Goal: Submit feedback/report problem

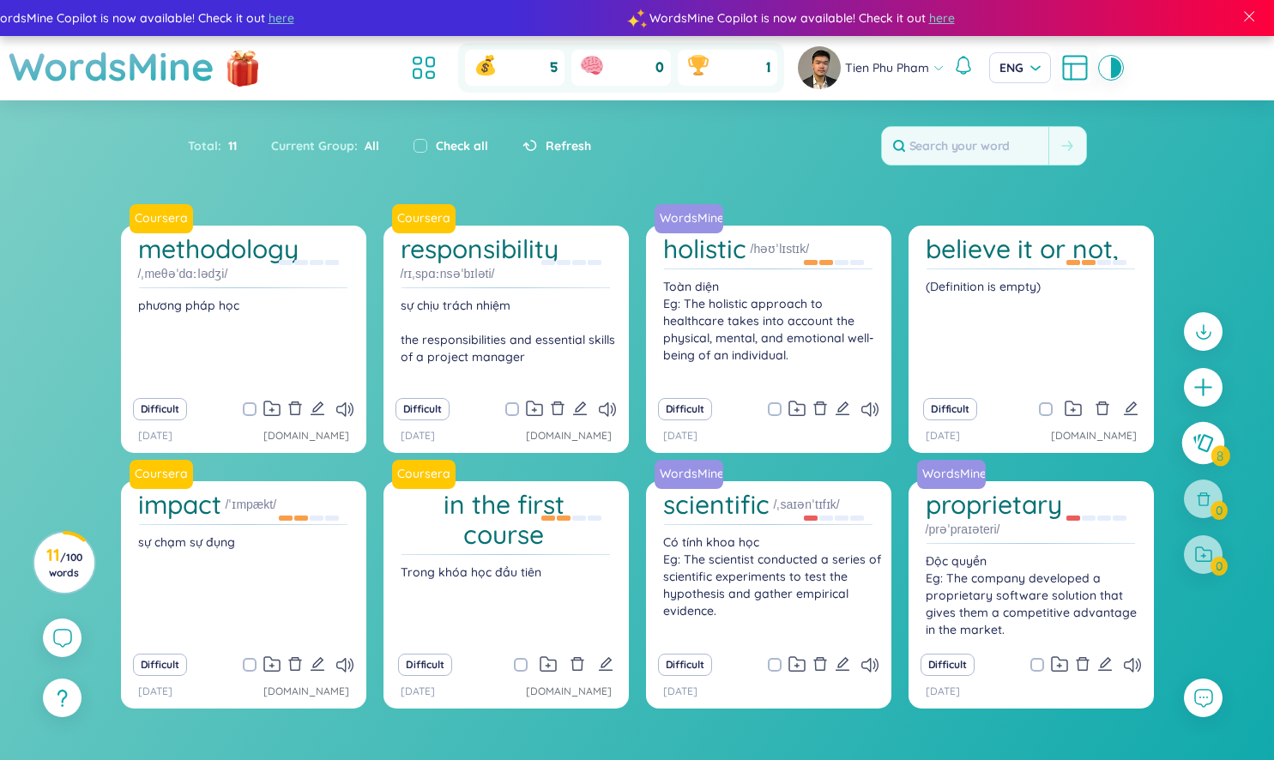
click at [1194, 452] on icon at bounding box center [1202, 443] width 21 height 19
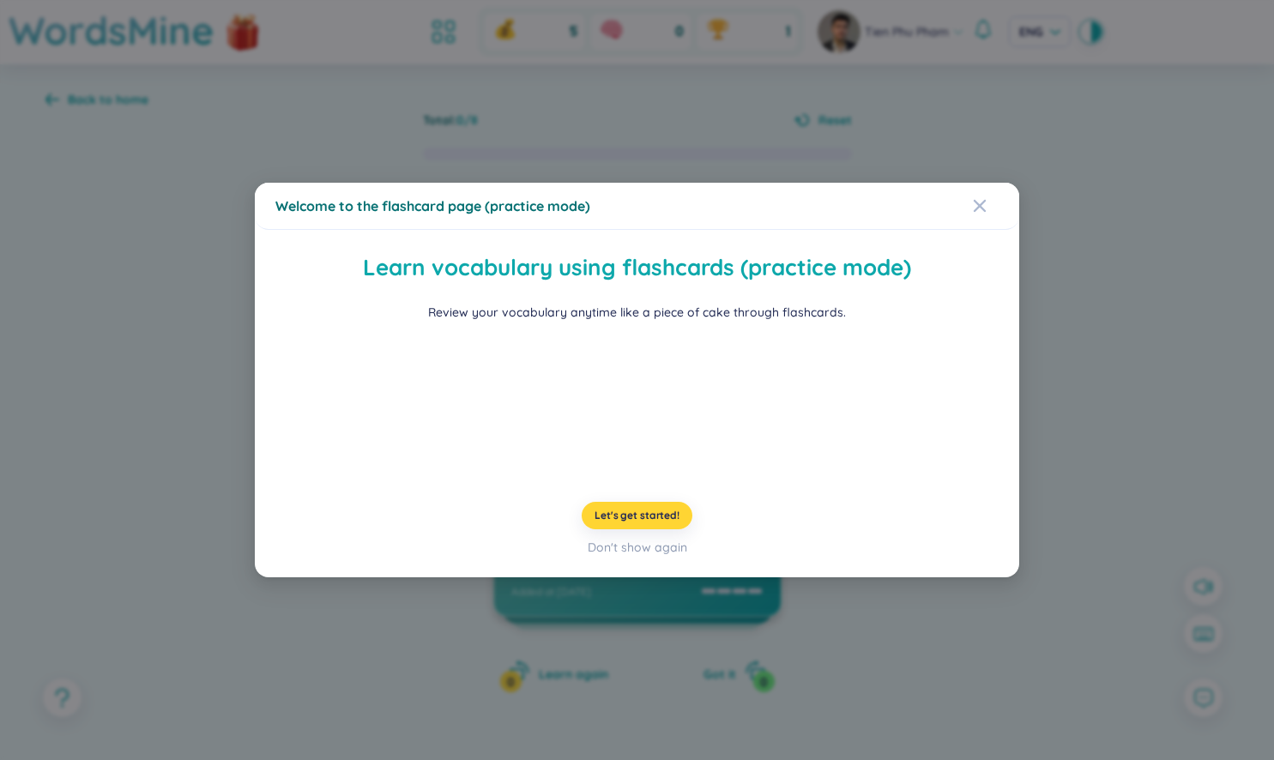
click at [636, 522] on span "Let's get started!" at bounding box center [636, 516] width 85 height 14
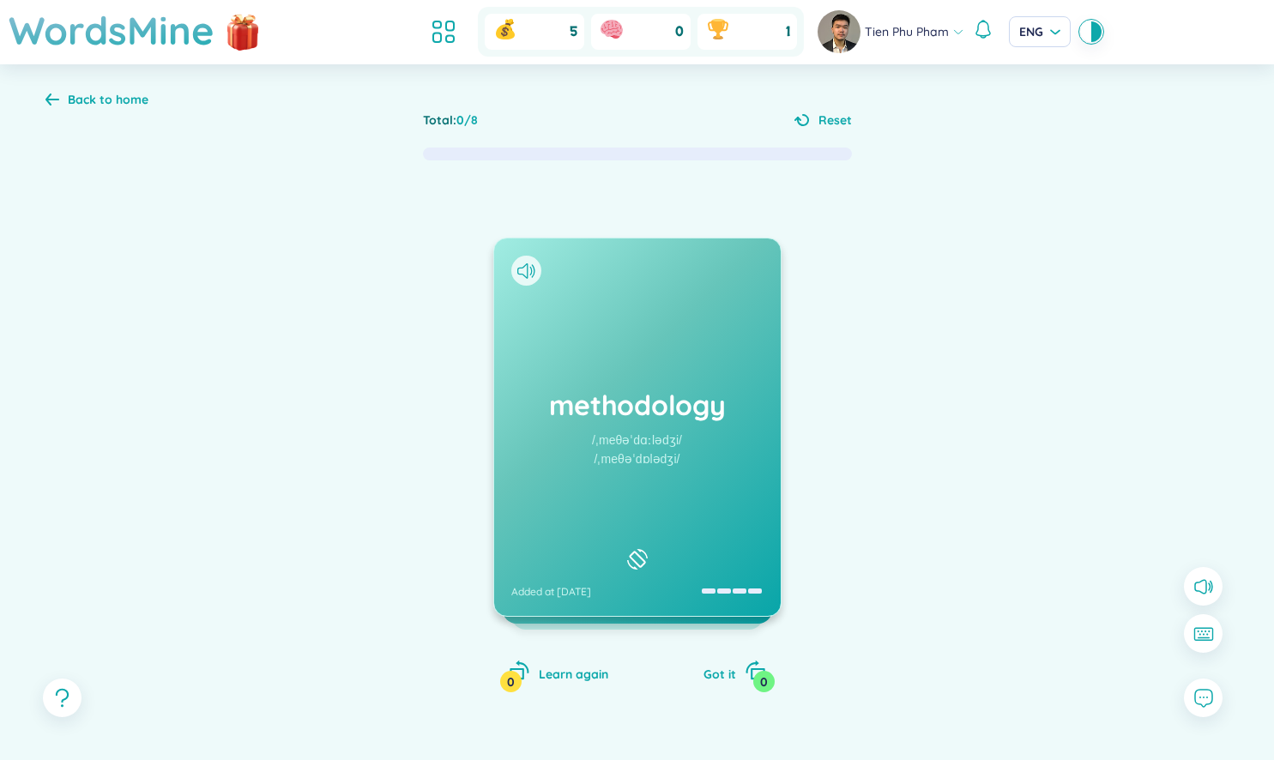
click at [747, 448] on div "methodology /ˌmeθəˈdɑːlədʒi/ /ˌmeθəˈdɒlədʒi/ Added at 3/9/2025" at bounding box center [637, 426] width 287 height 377
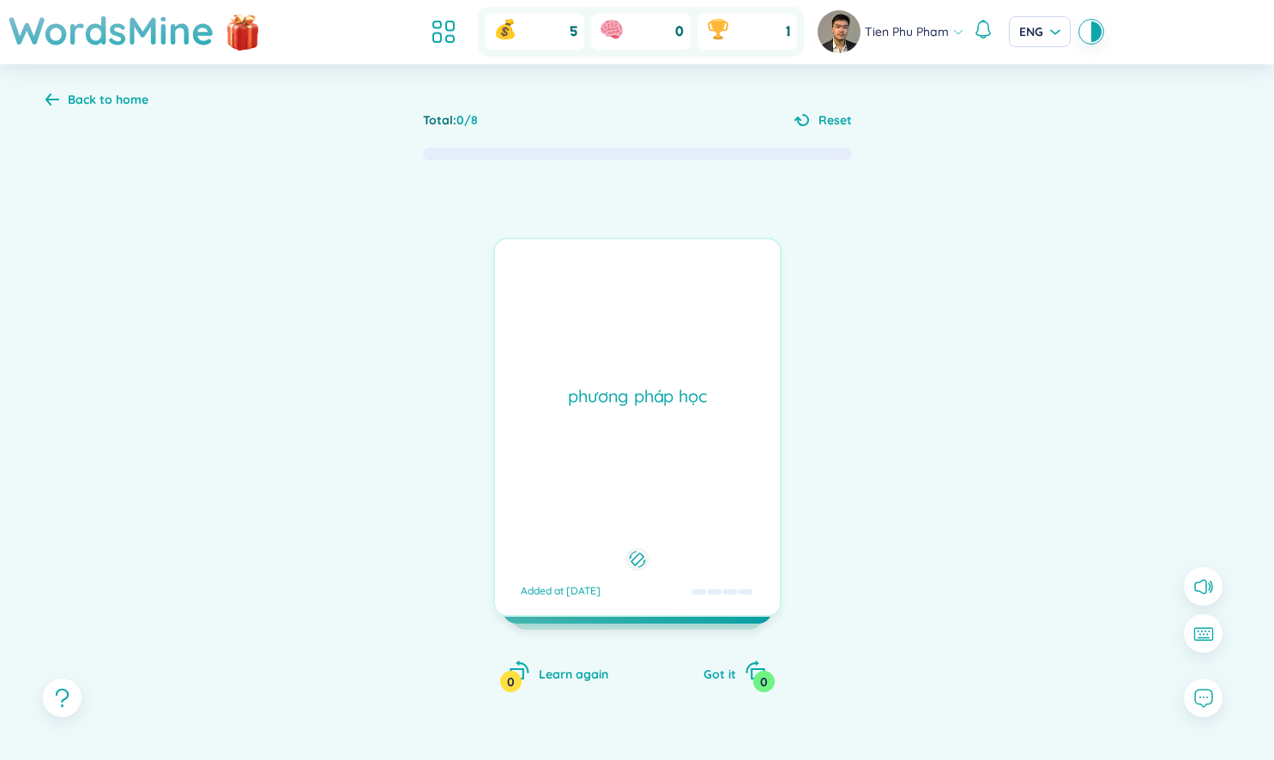
click at [747, 448] on div "phương pháp học Added at 3/9/2025" at bounding box center [637, 427] width 288 height 379
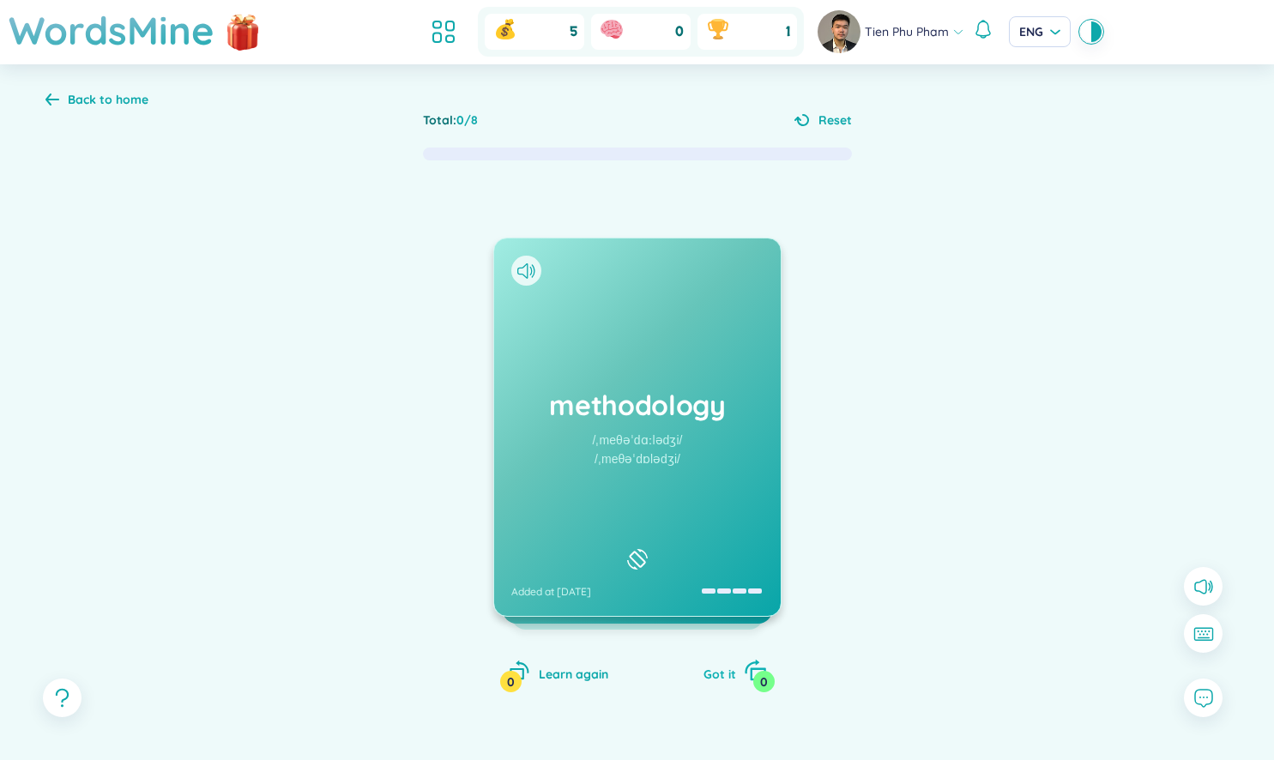
click at [721, 671] on span "Got it" at bounding box center [719, 674] width 33 height 15
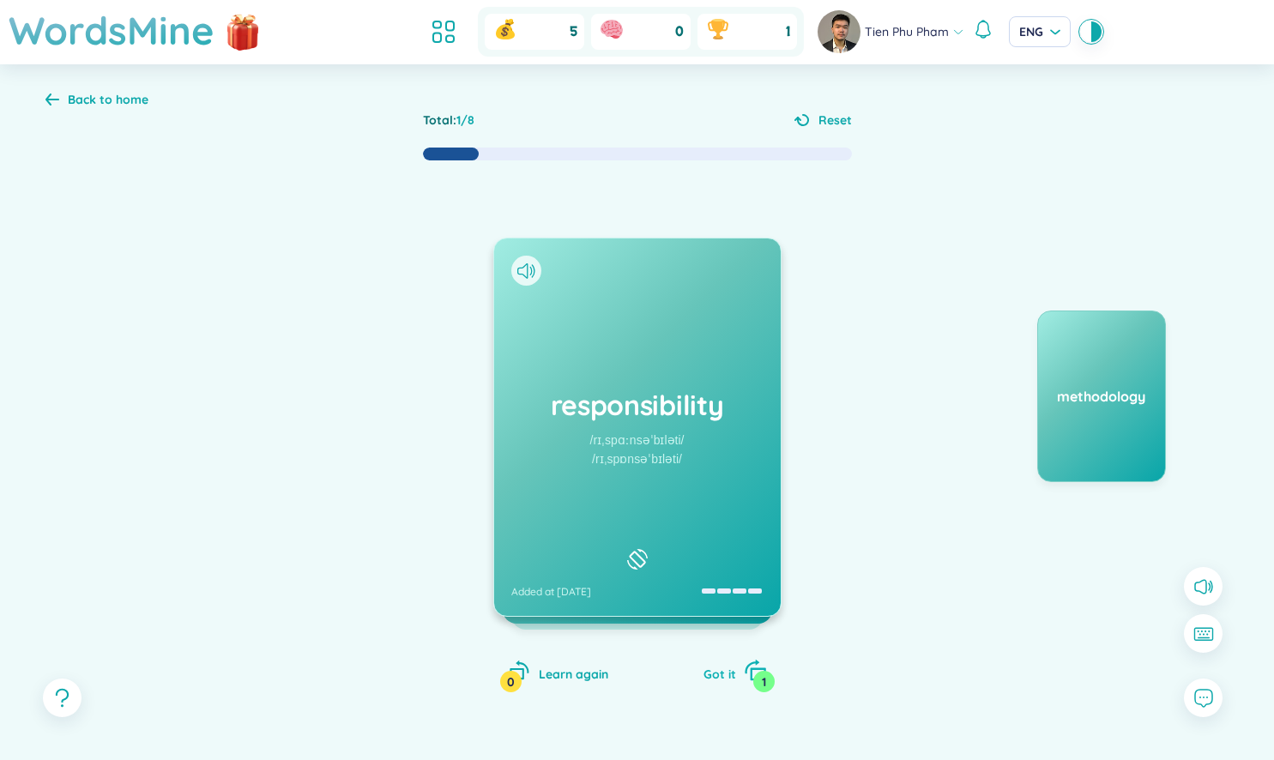
click at [721, 671] on span "Got it" at bounding box center [719, 674] width 33 height 15
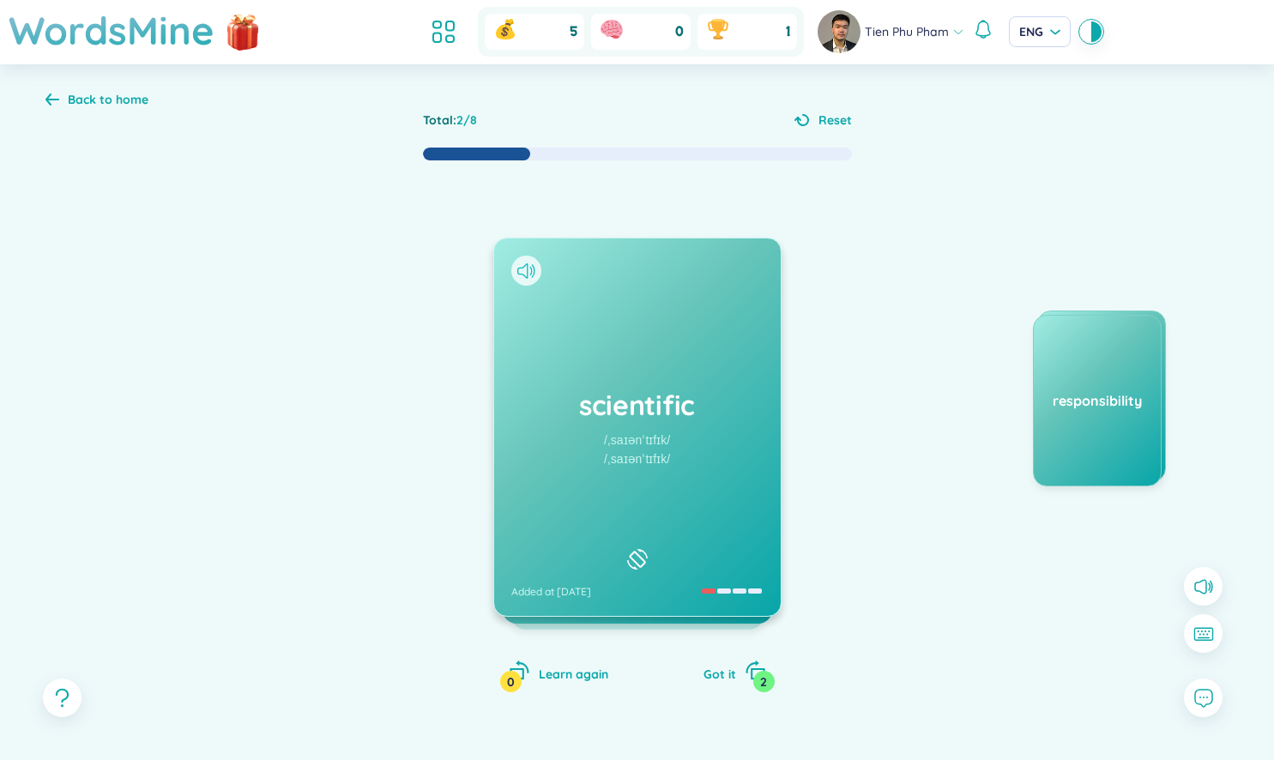
click at [522, 265] on icon at bounding box center [526, 270] width 18 height 15
click at [728, 670] on span "Got it" at bounding box center [719, 674] width 33 height 15
click at [710, 668] on span "Got it" at bounding box center [719, 674] width 33 height 15
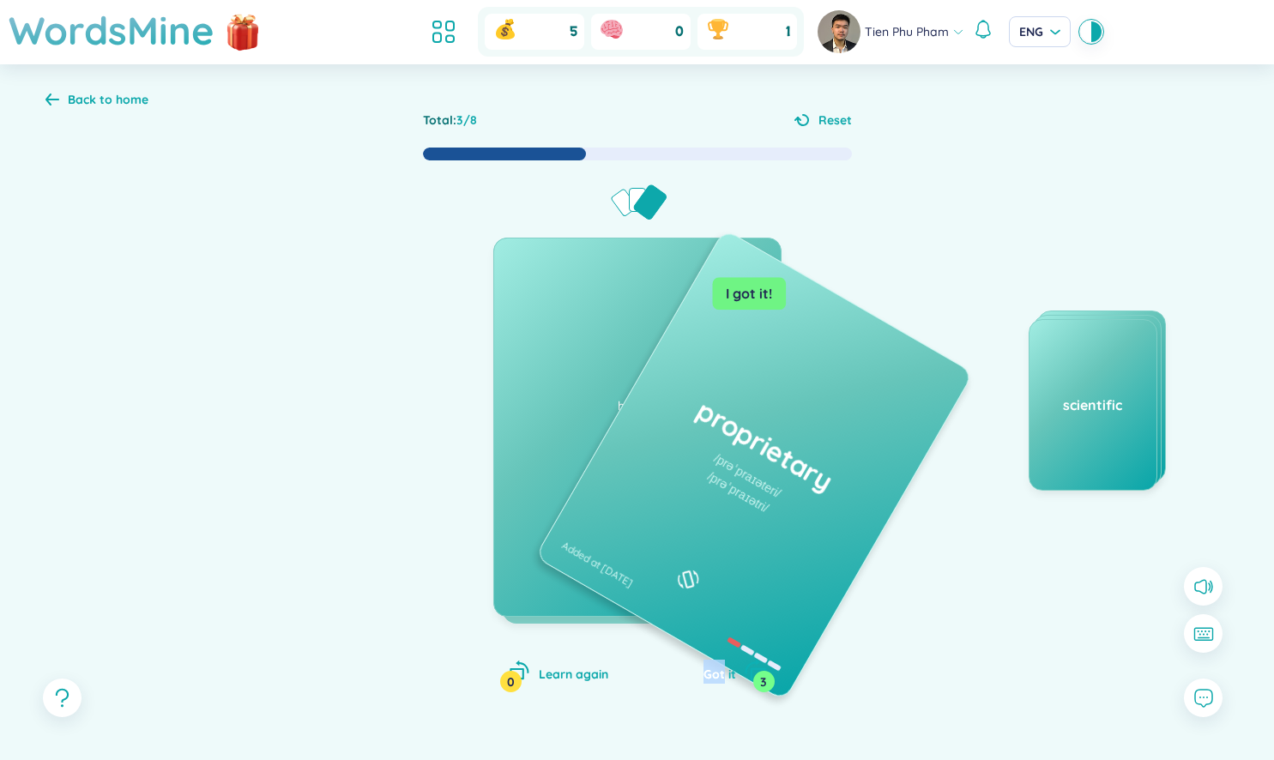
click at [710, 668] on span "Got it" at bounding box center [719, 674] width 33 height 15
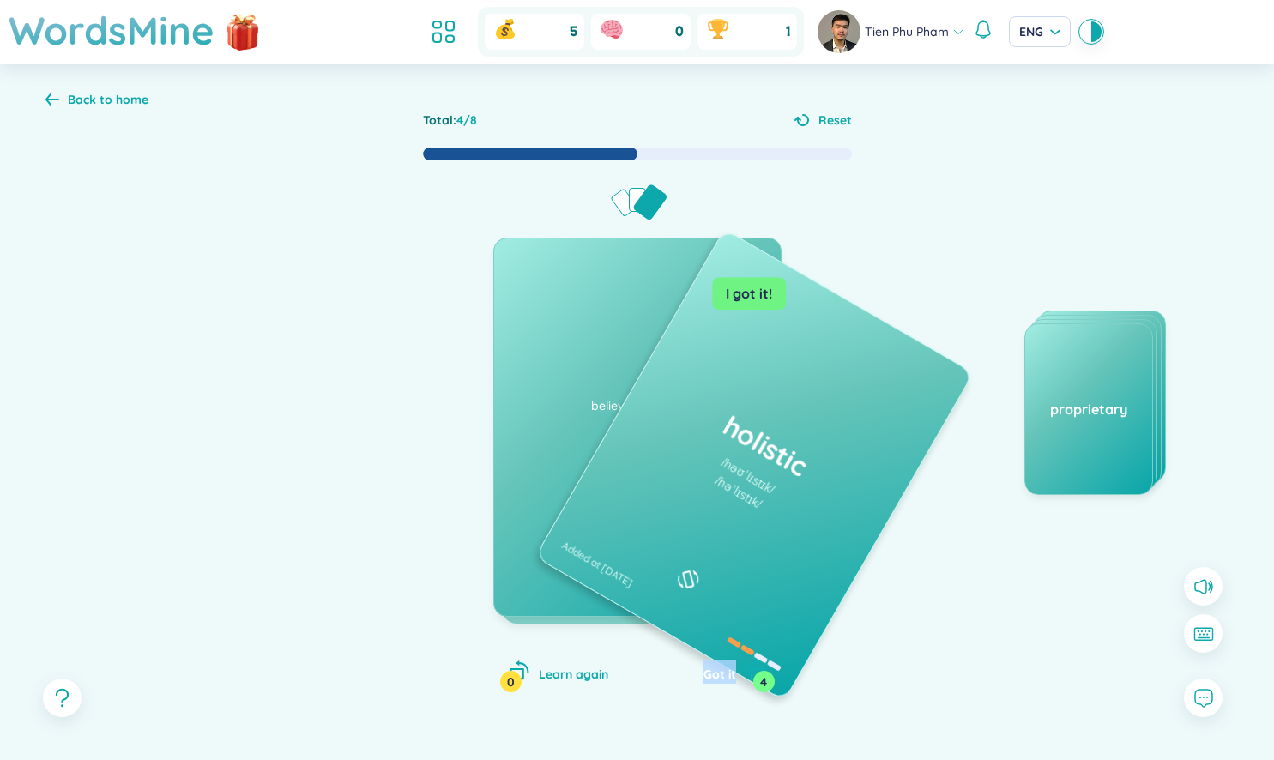
click at [710, 668] on span "Got it" at bounding box center [719, 674] width 33 height 15
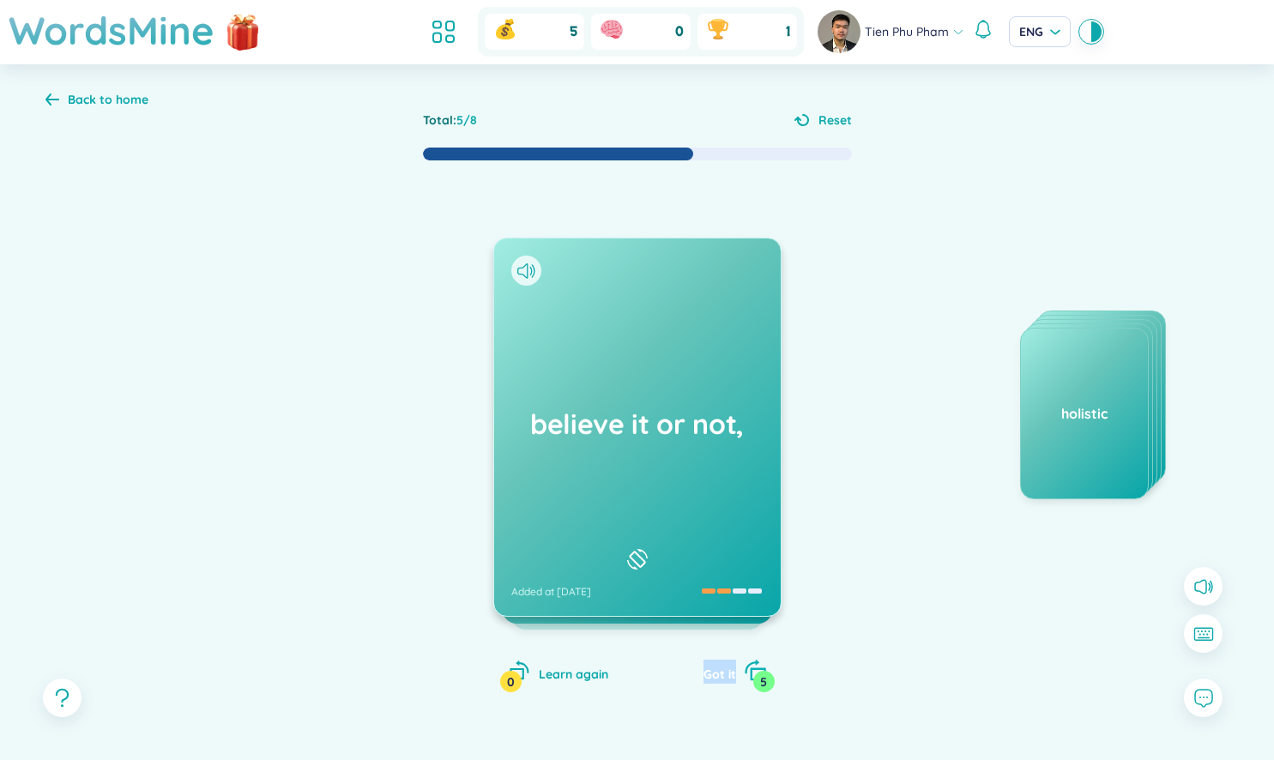
click at [710, 668] on span "Got it" at bounding box center [719, 674] width 33 height 15
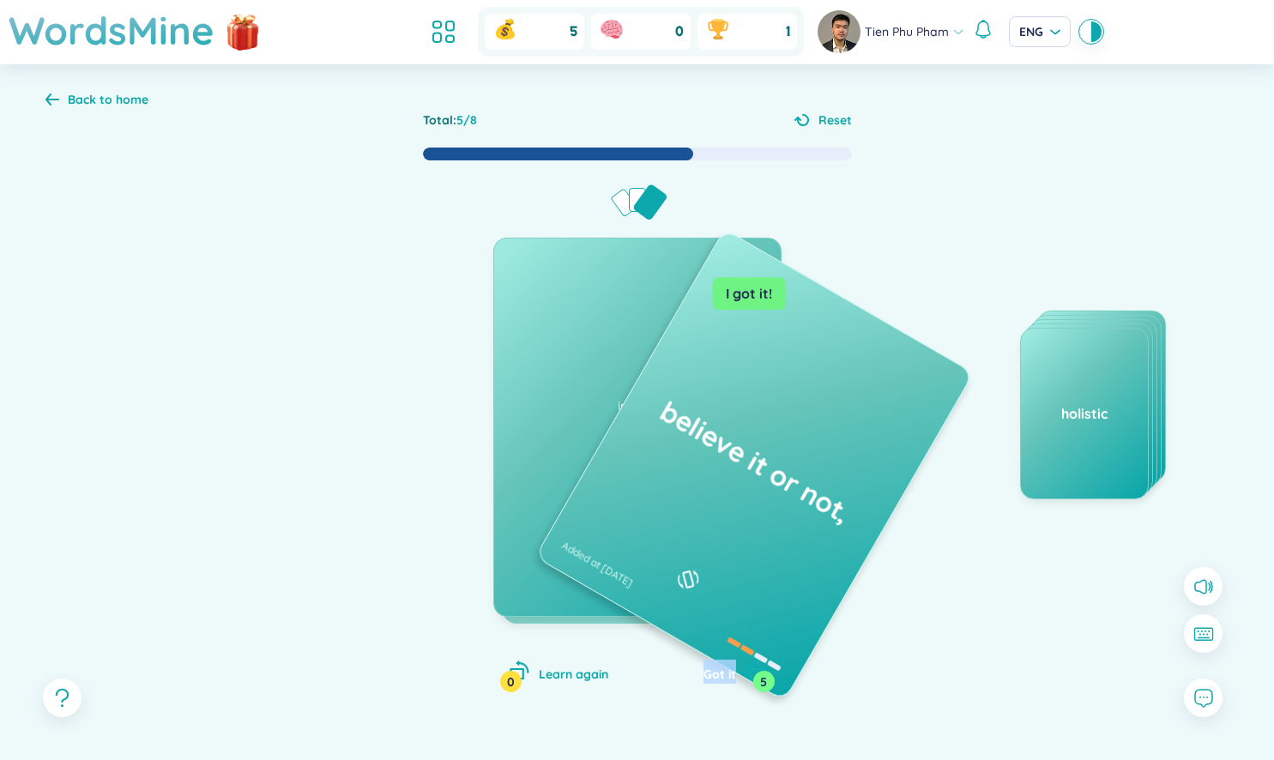
click at [710, 668] on span "Got it" at bounding box center [719, 674] width 33 height 15
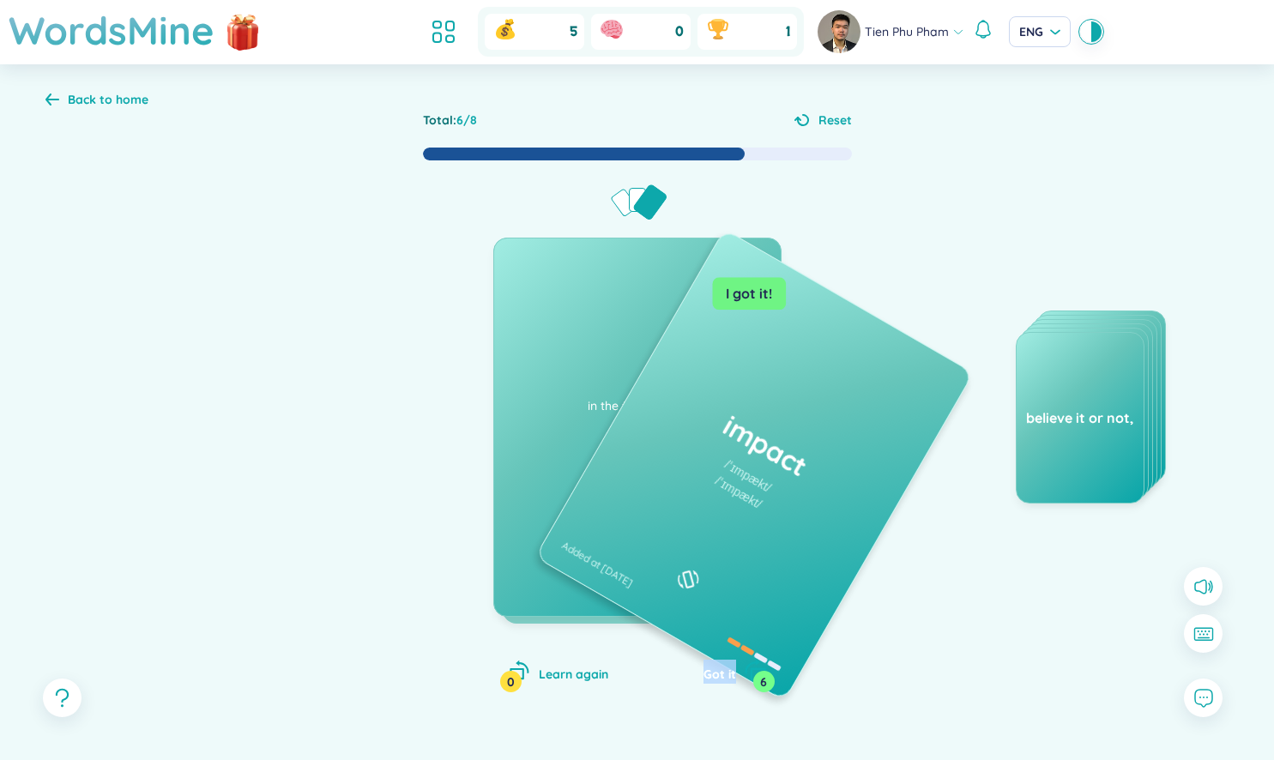
click at [710, 668] on span "Got it" at bounding box center [719, 674] width 33 height 15
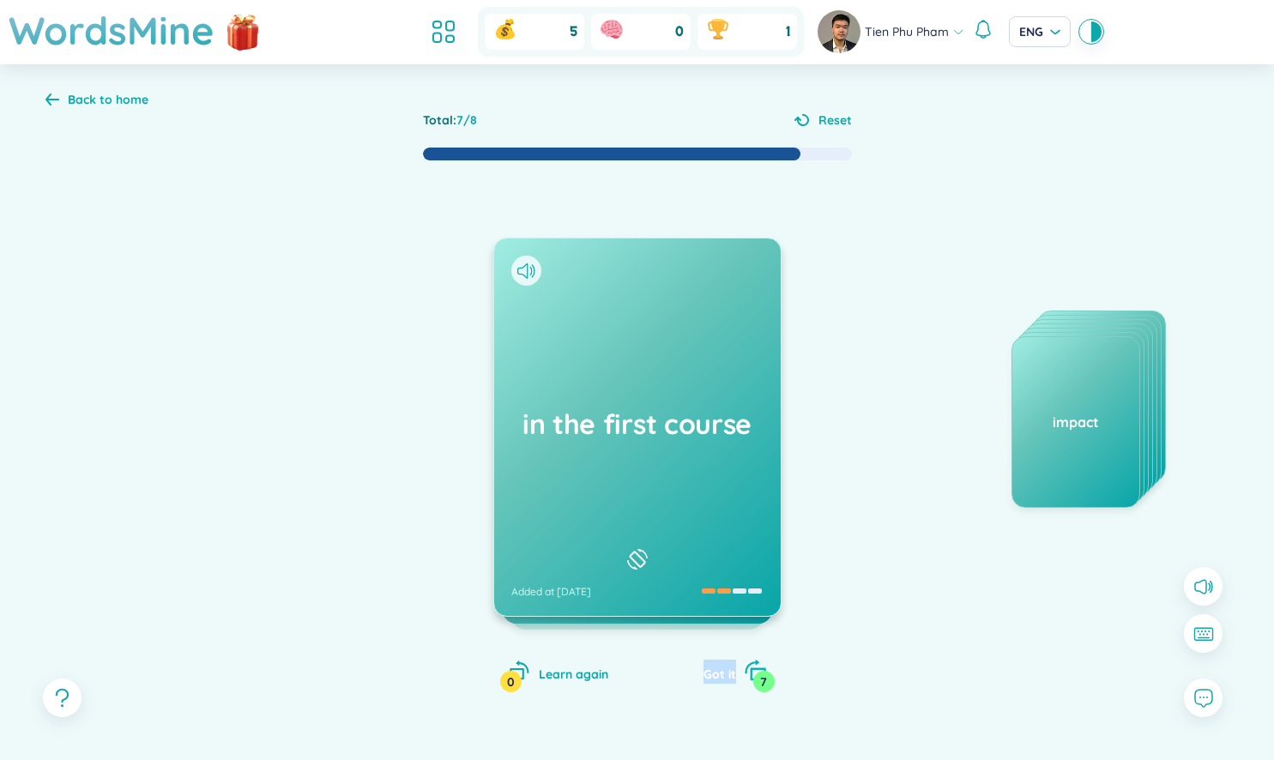
click at [710, 668] on span "Got it" at bounding box center [719, 674] width 33 height 15
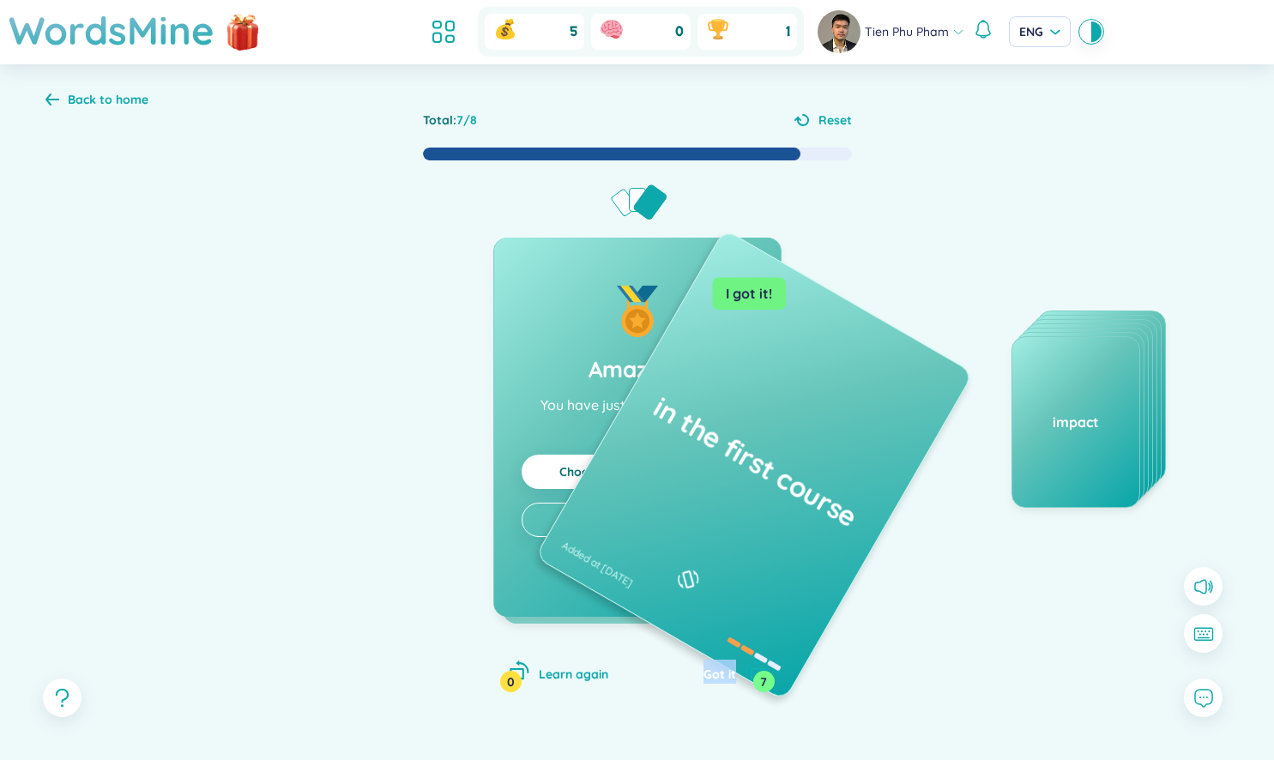
click at [710, 668] on span "Got it" at bounding box center [719, 674] width 33 height 15
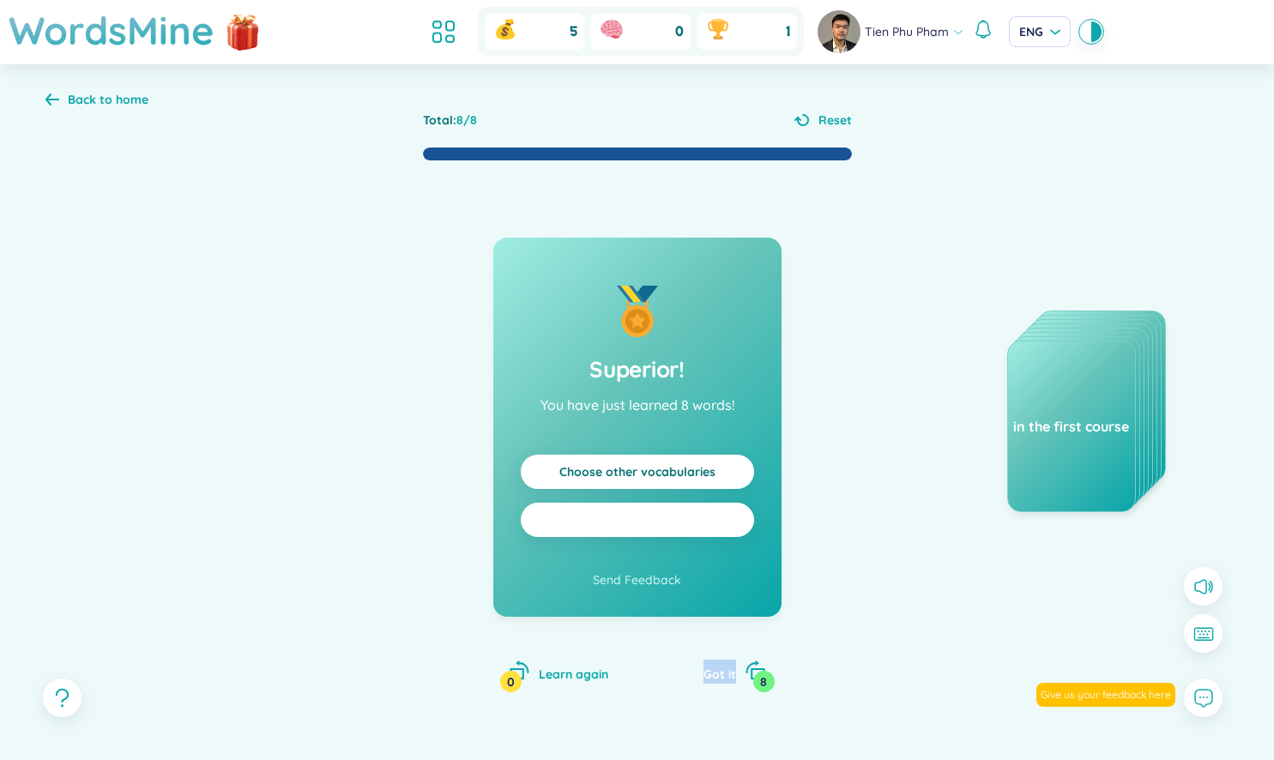
click at [602, 534] on button "Practice all" at bounding box center [637, 520] width 233 height 34
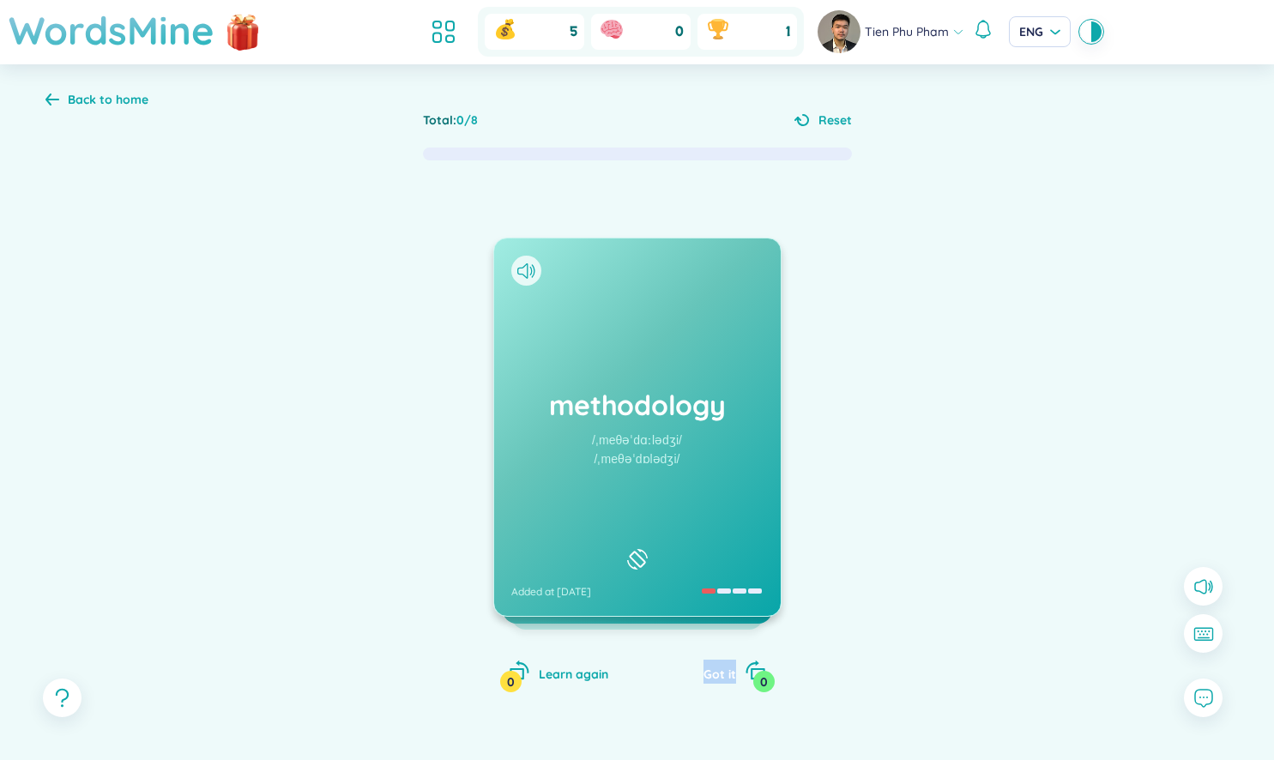
click at [202, 26] on h1 "WordsMine" at bounding box center [112, 30] width 206 height 61
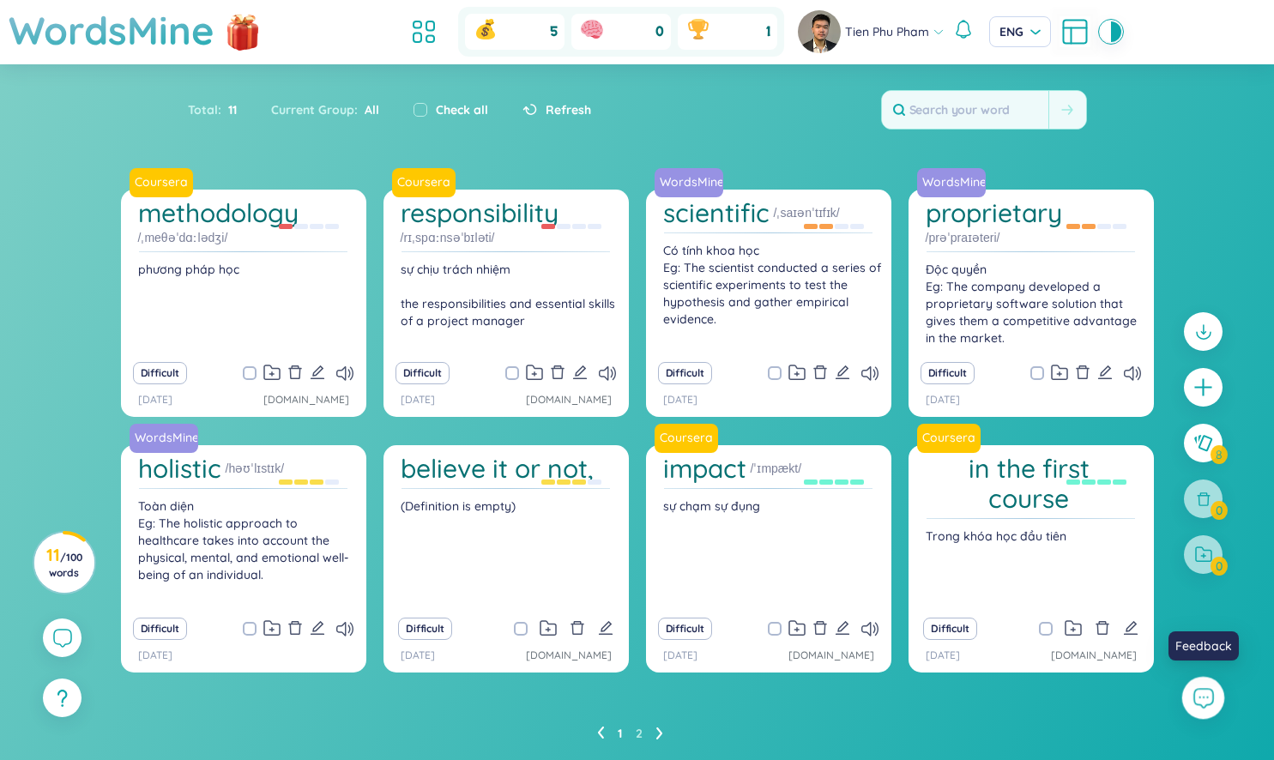
click at [1206, 709] on button at bounding box center [1203, 698] width 43 height 43
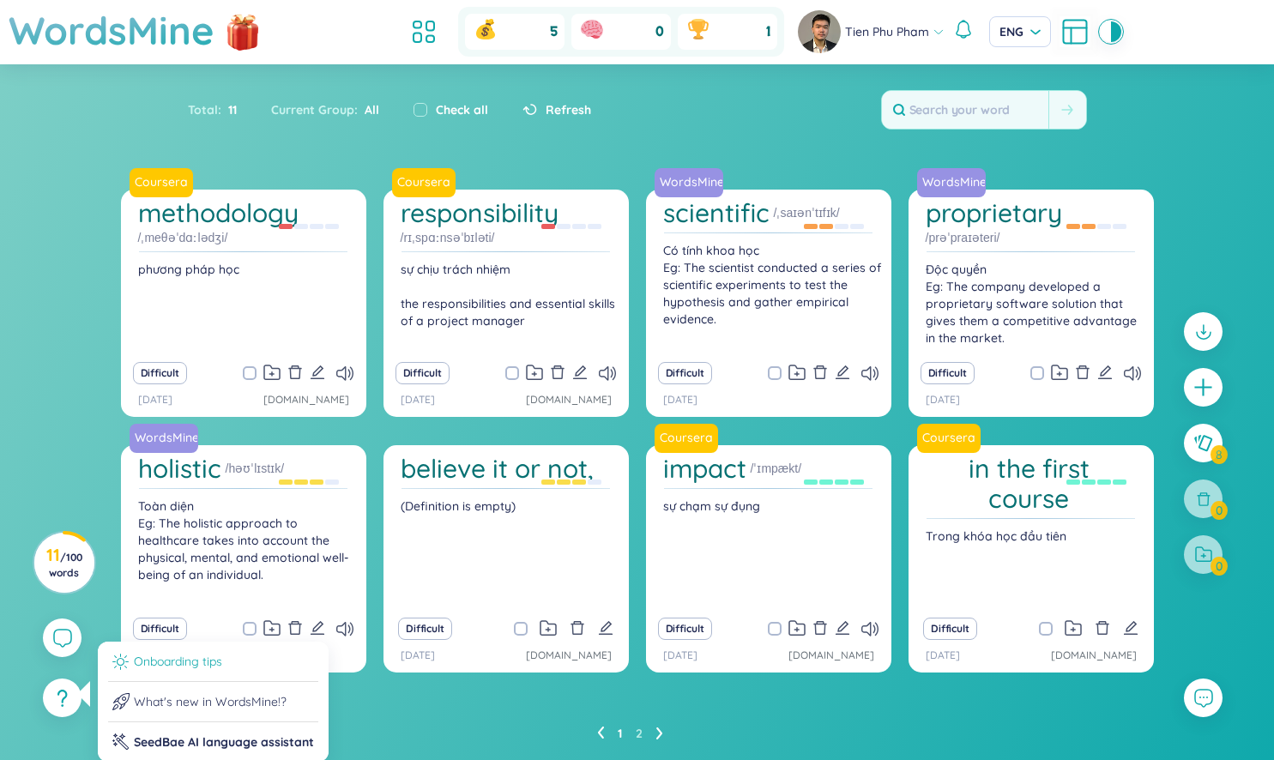
click at [228, 672] on li "Onboarding tips" at bounding box center [213, 667] width 210 height 30
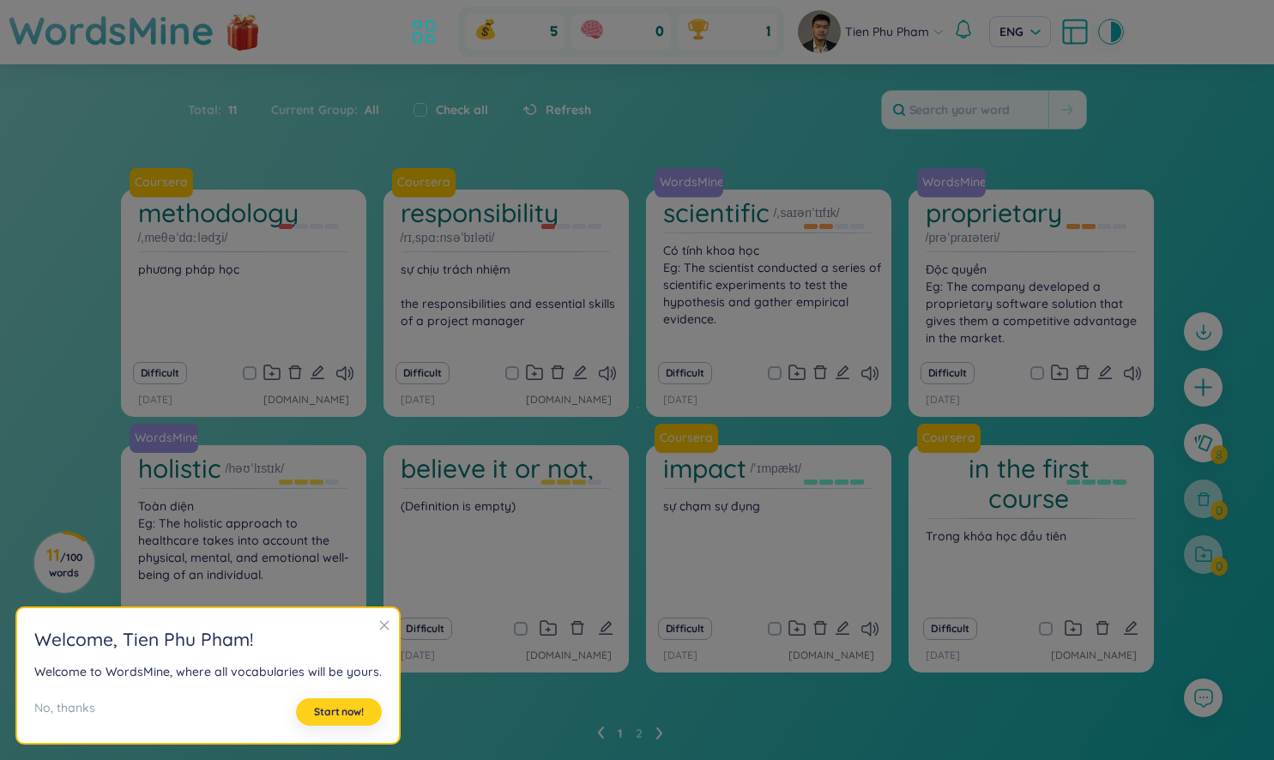
click at [306, 709] on button "Start now!" at bounding box center [339, 711] width 86 height 27
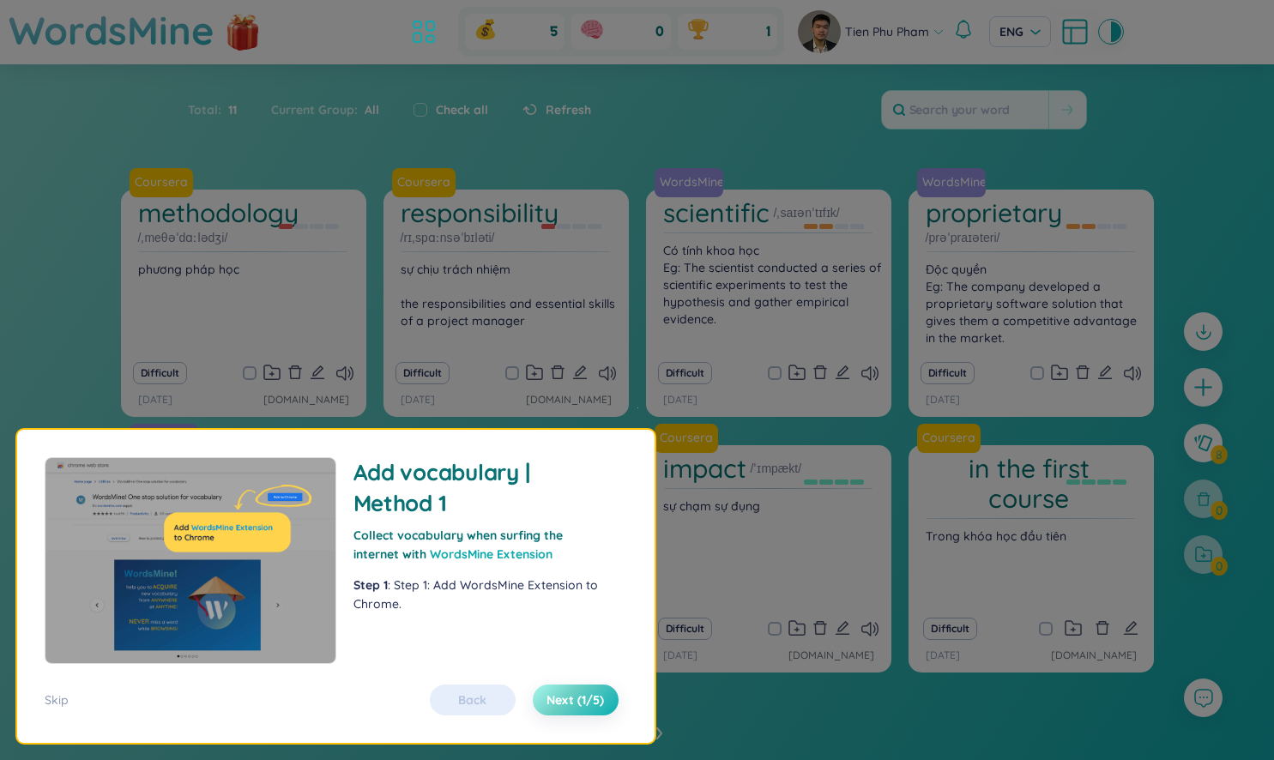
click at [555, 705] on span "Next (1/5)" at bounding box center [574, 699] width 57 height 17
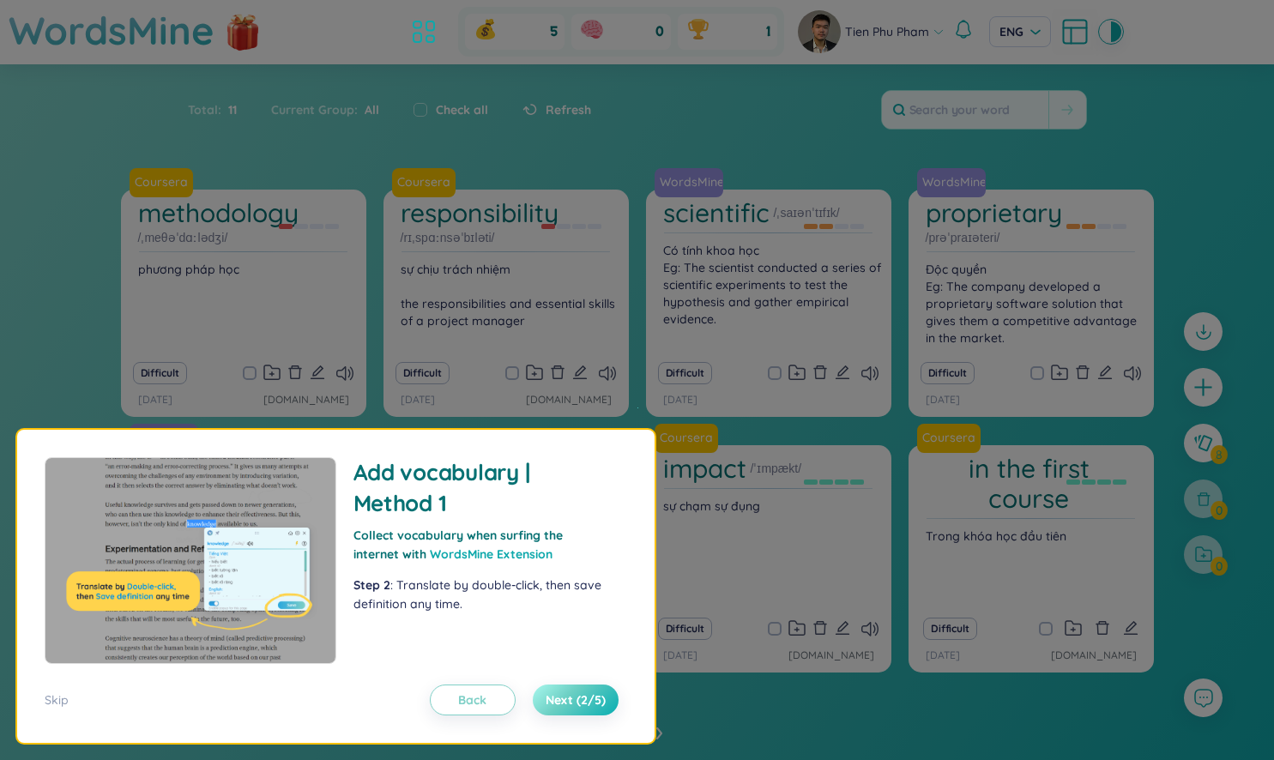
click at [555, 705] on span "Next (2/5)" at bounding box center [576, 699] width 60 height 17
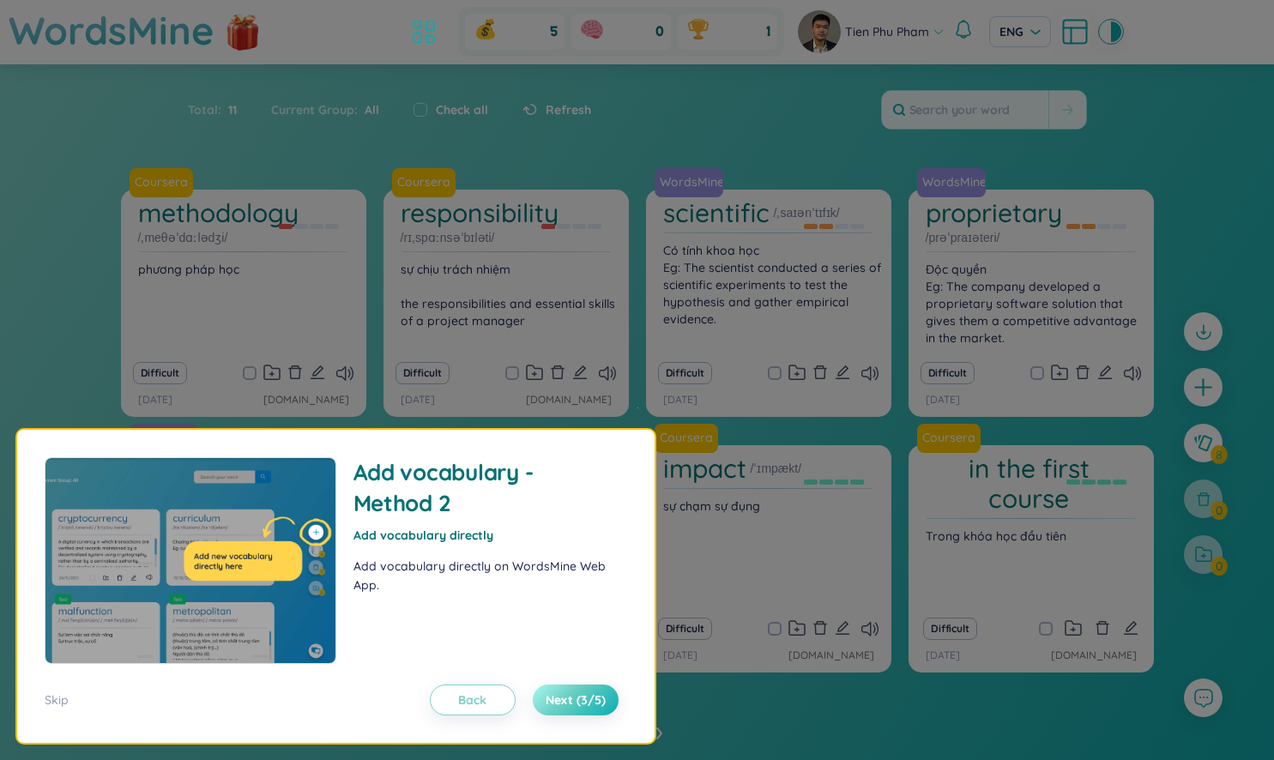
click at [555, 705] on span "Next (3/5)" at bounding box center [576, 699] width 60 height 17
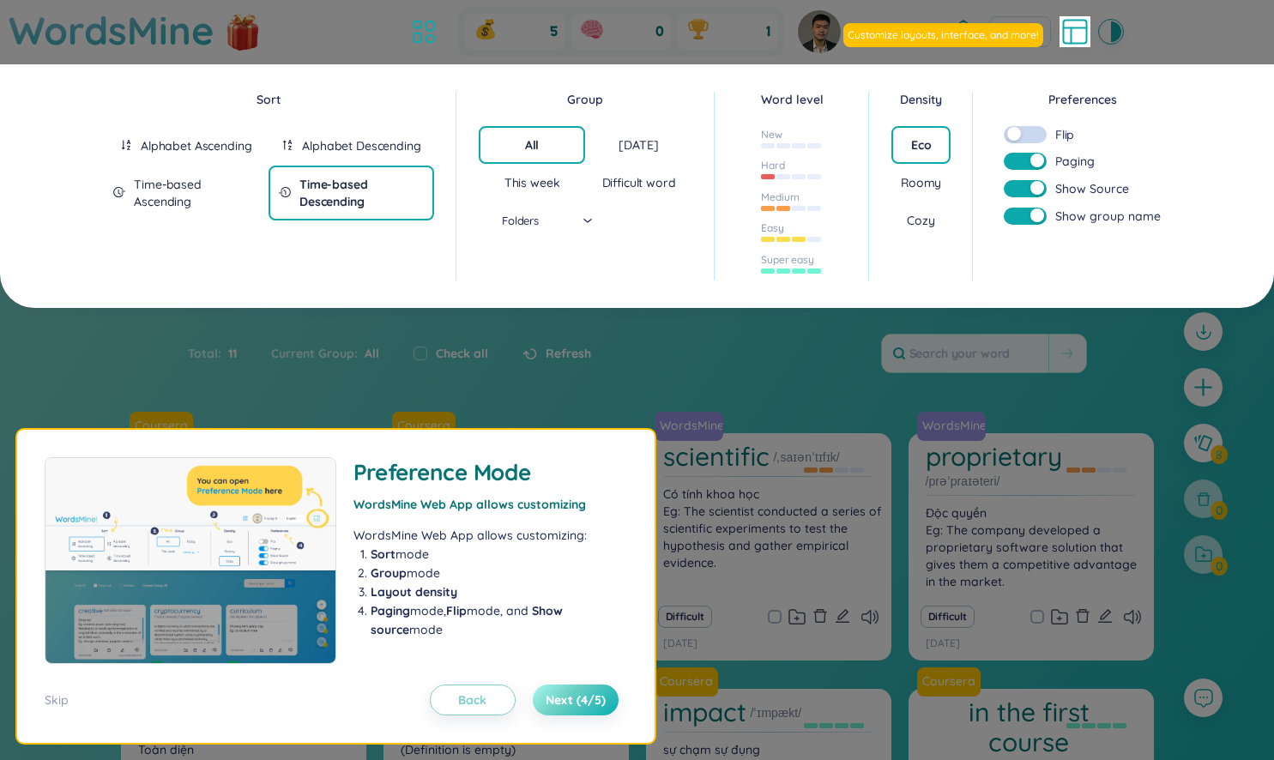
click at [555, 705] on span "Next (4/5)" at bounding box center [576, 699] width 60 height 17
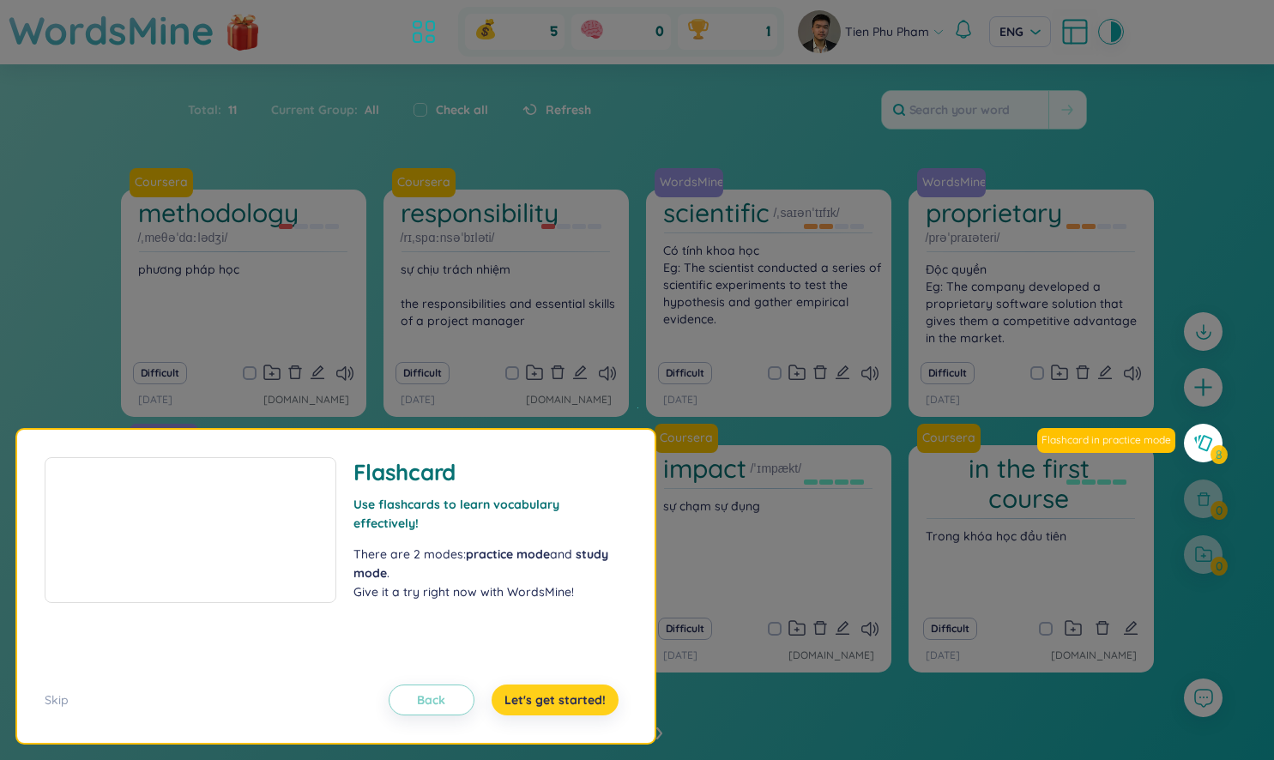
click at [555, 705] on span "Let's get started!" at bounding box center [554, 699] width 101 height 17
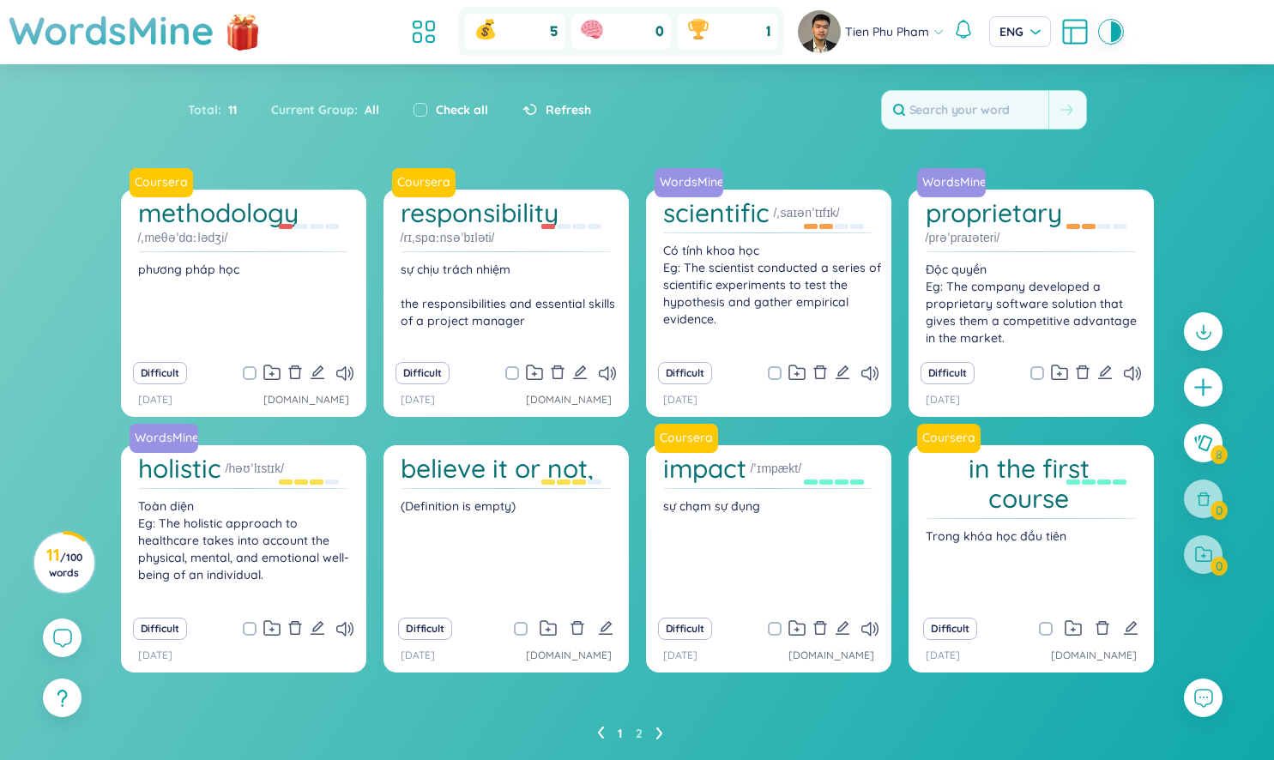
click at [436, 114] on label "Check all" at bounding box center [462, 109] width 52 height 19
checkbox input "true"
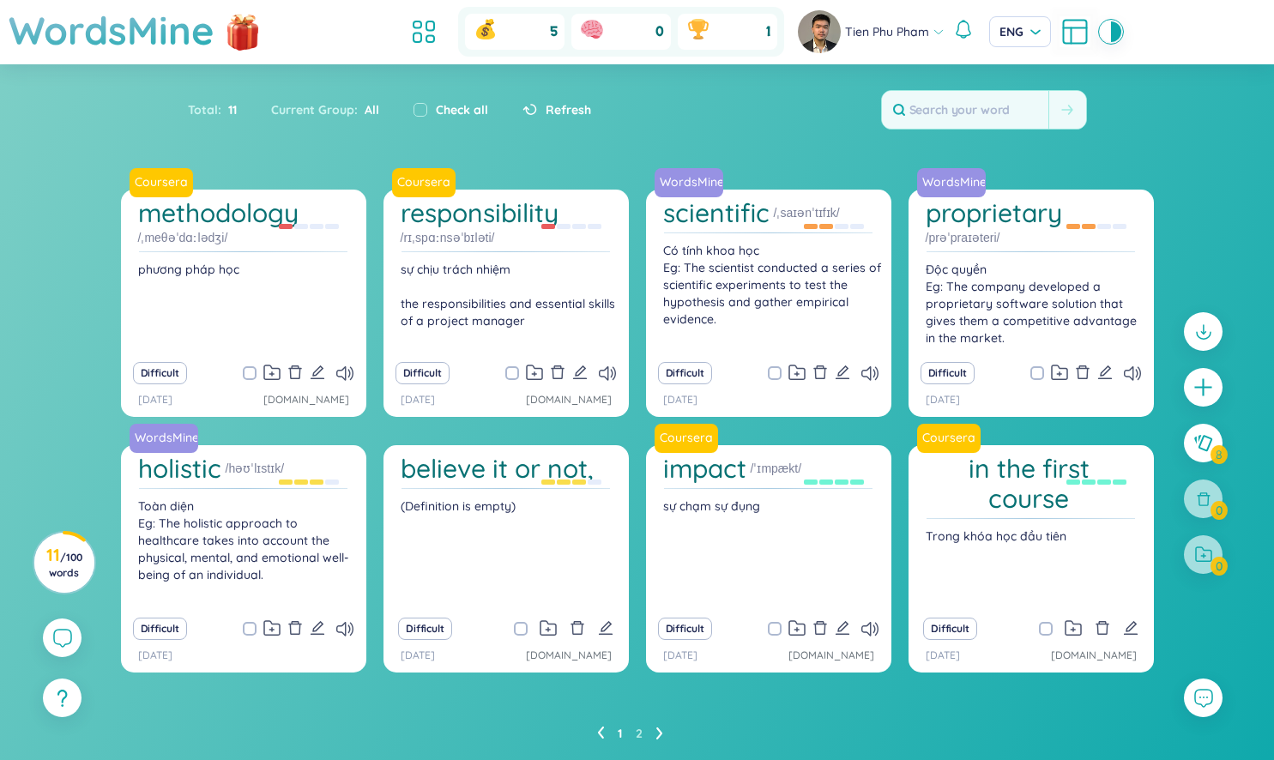
checkbox input "true"
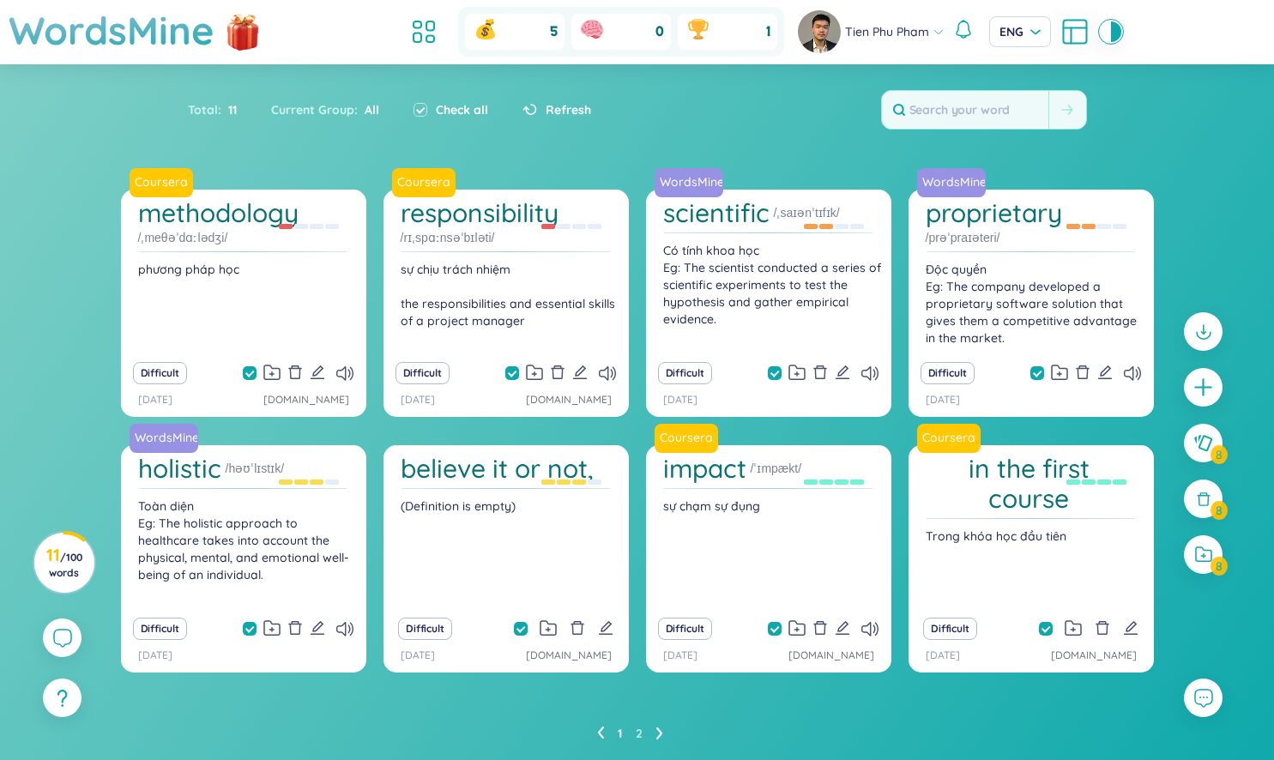
click at [436, 114] on label "Check all" at bounding box center [462, 109] width 52 height 19
checkbox input "false"
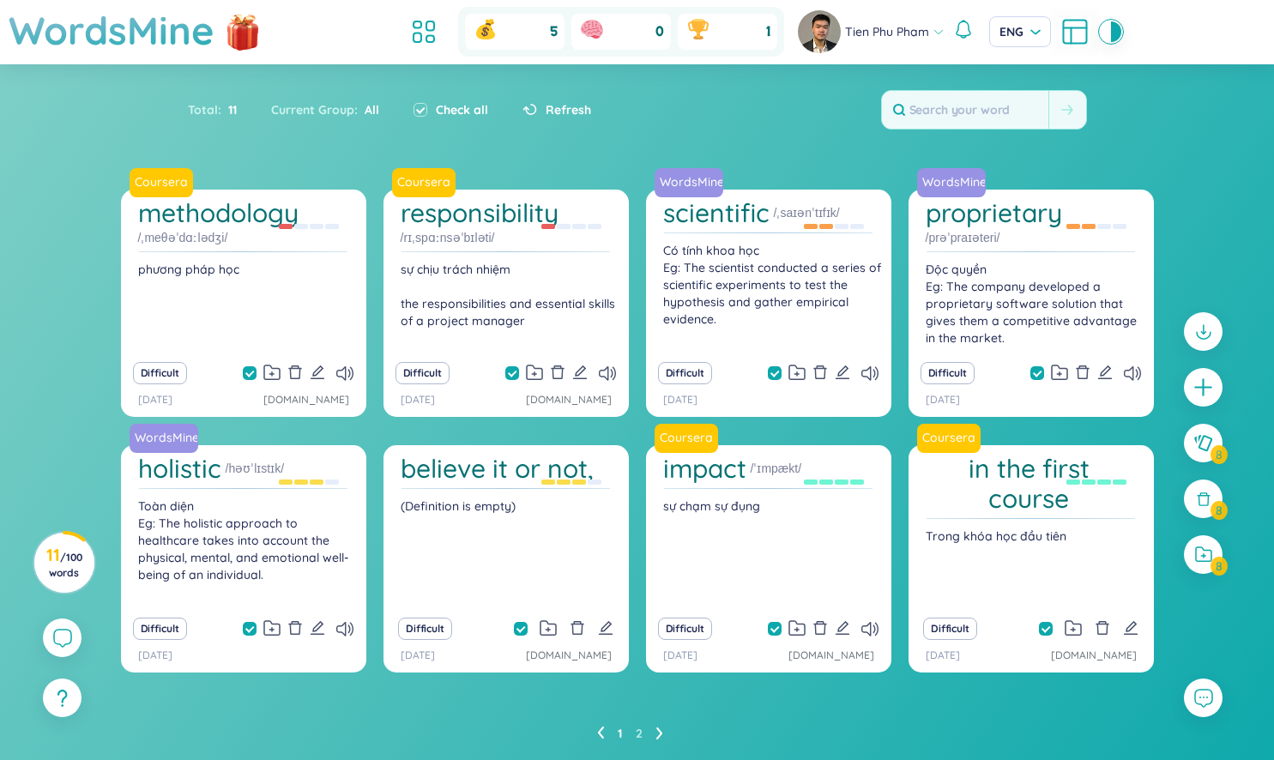
checkbox input "false"
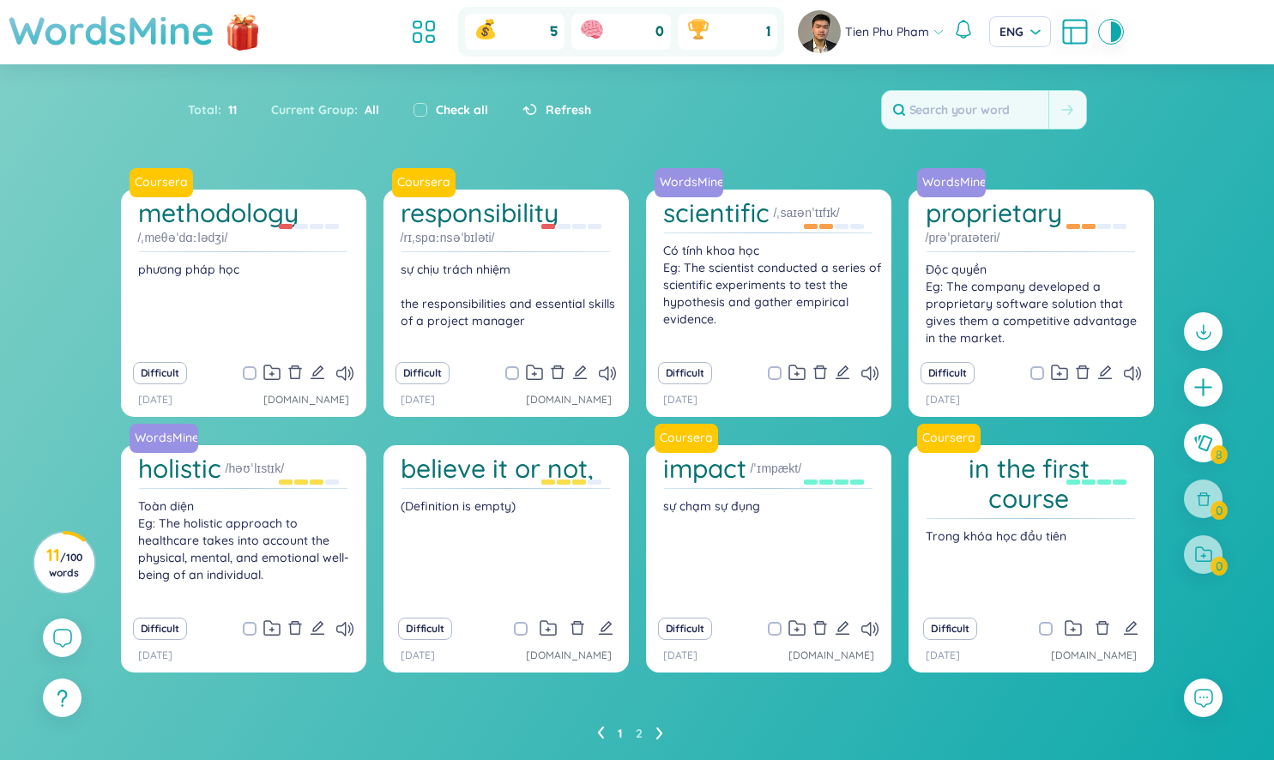
click at [164, 39] on h1 "WordsMine" at bounding box center [112, 30] width 206 height 61
click at [69, 643] on icon at bounding box center [62, 638] width 19 height 19
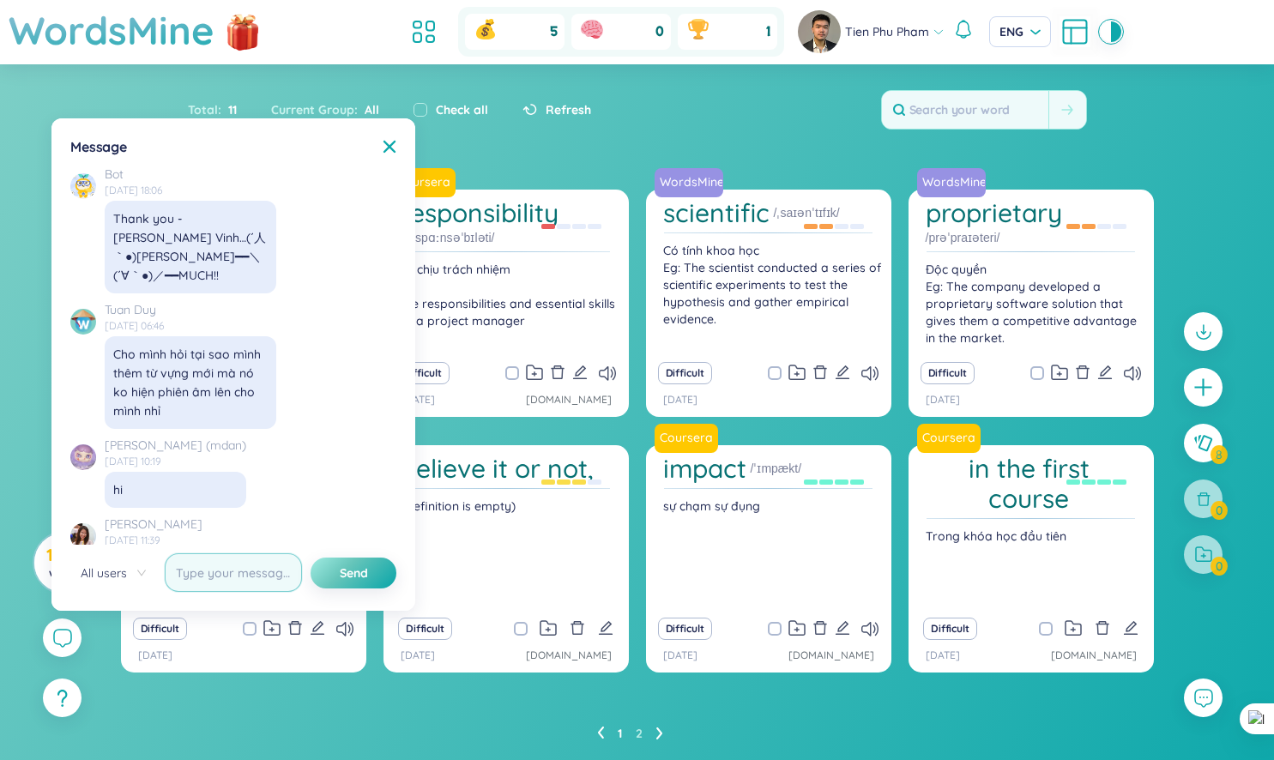
scroll to position [19944, 0]
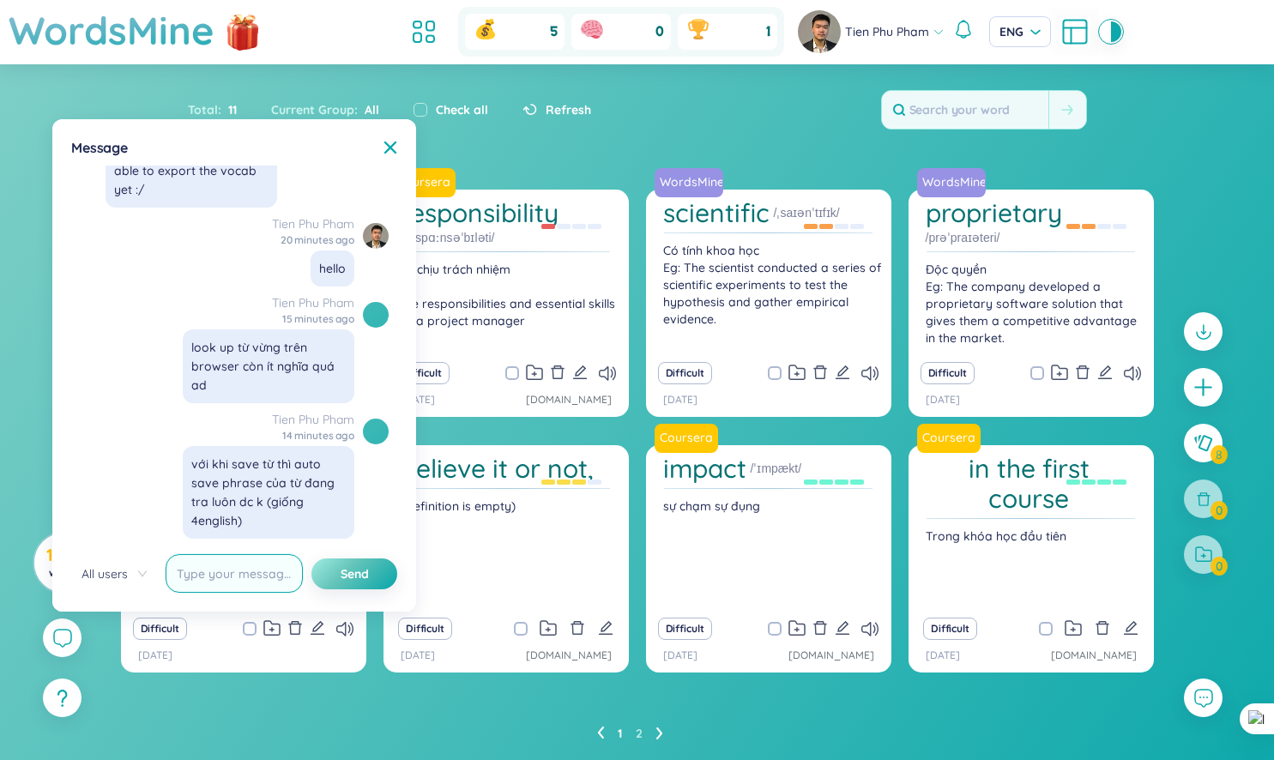
click at [239, 582] on input "text" at bounding box center [234, 573] width 137 height 39
type input "với có thể điều chỉnh popup size tra từ to lên dc k ad, default size hiện tại n…"
click at [353, 574] on span "Send" at bounding box center [355, 573] width 28 height 17
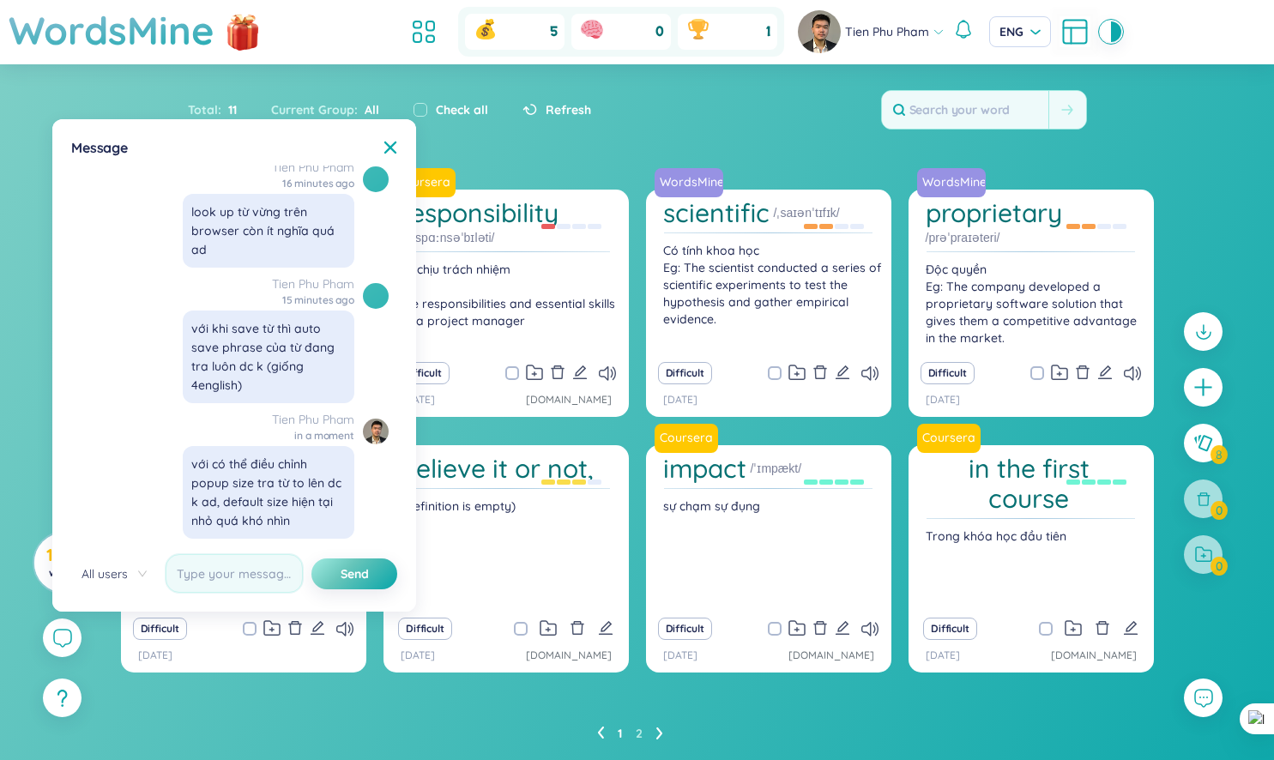
scroll to position [20080, 0]
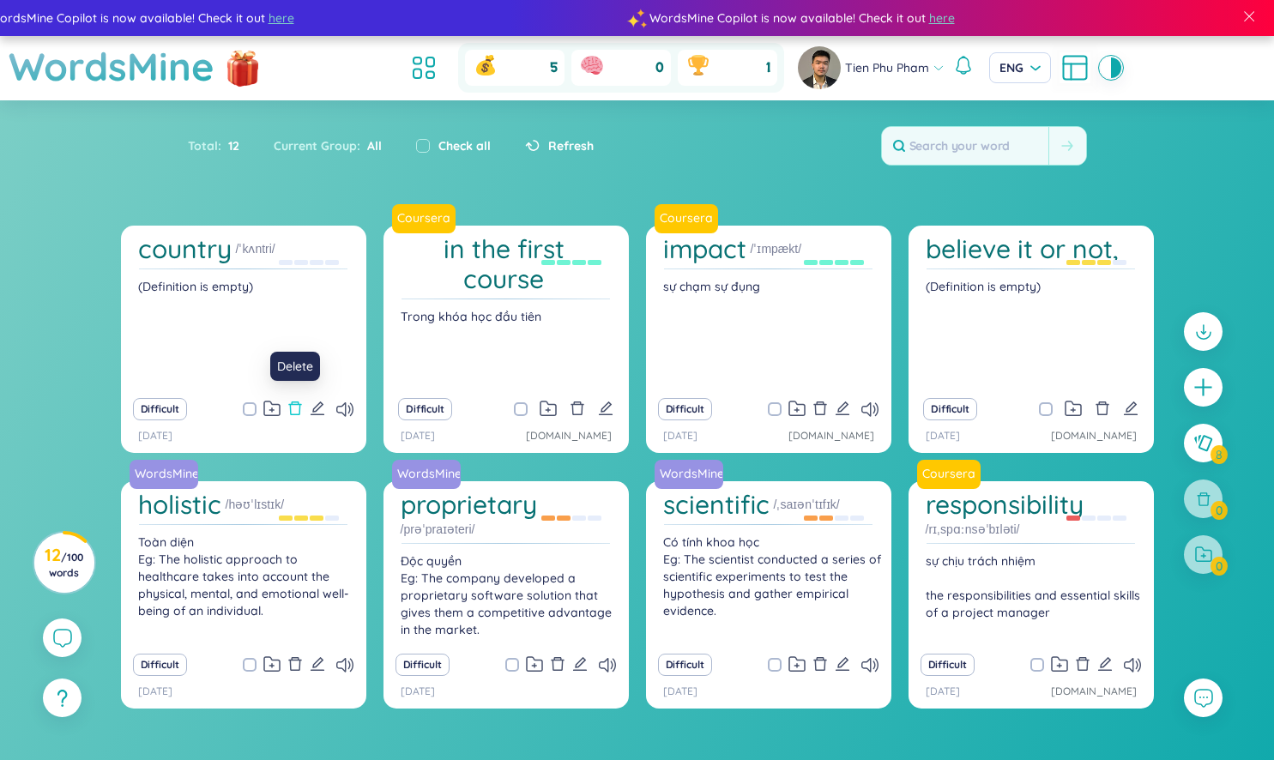
click at [300, 408] on icon "delete" at bounding box center [294, 408] width 15 height 15
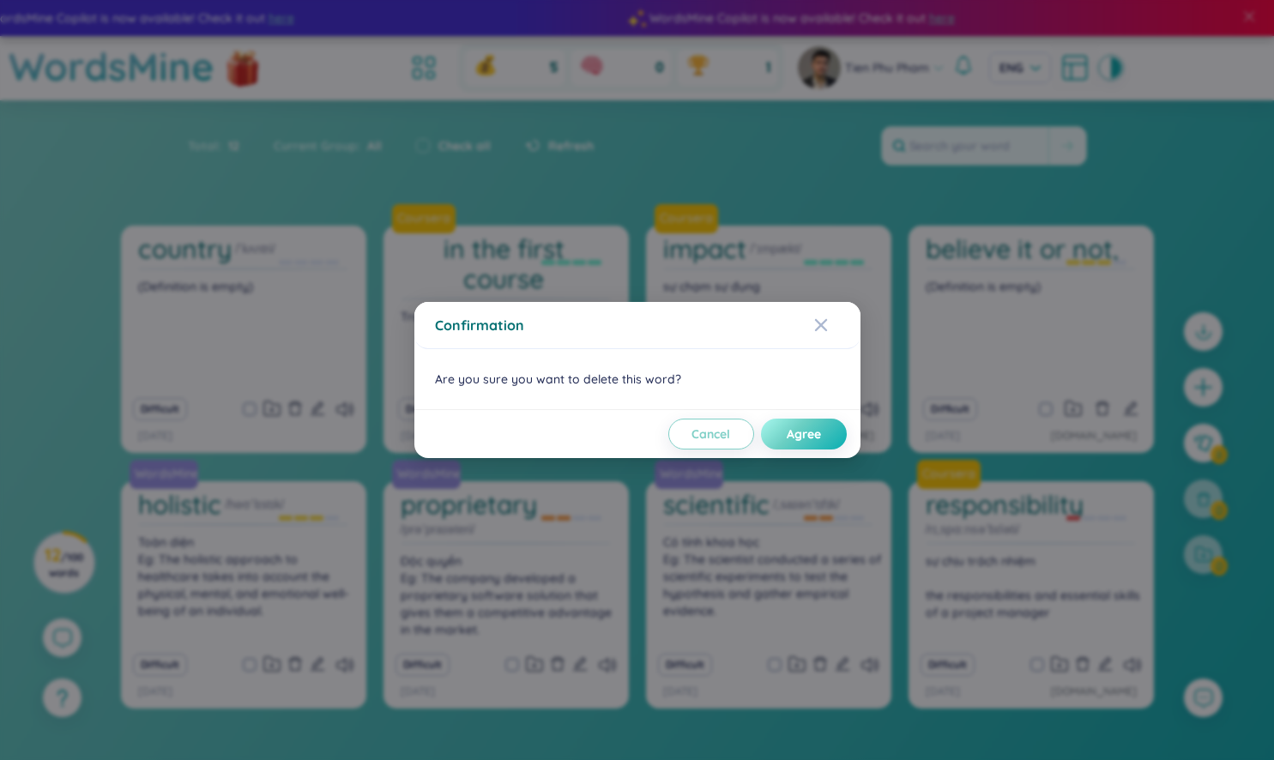
click at [795, 424] on button "Agree" at bounding box center [804, 434] width 86 height 31
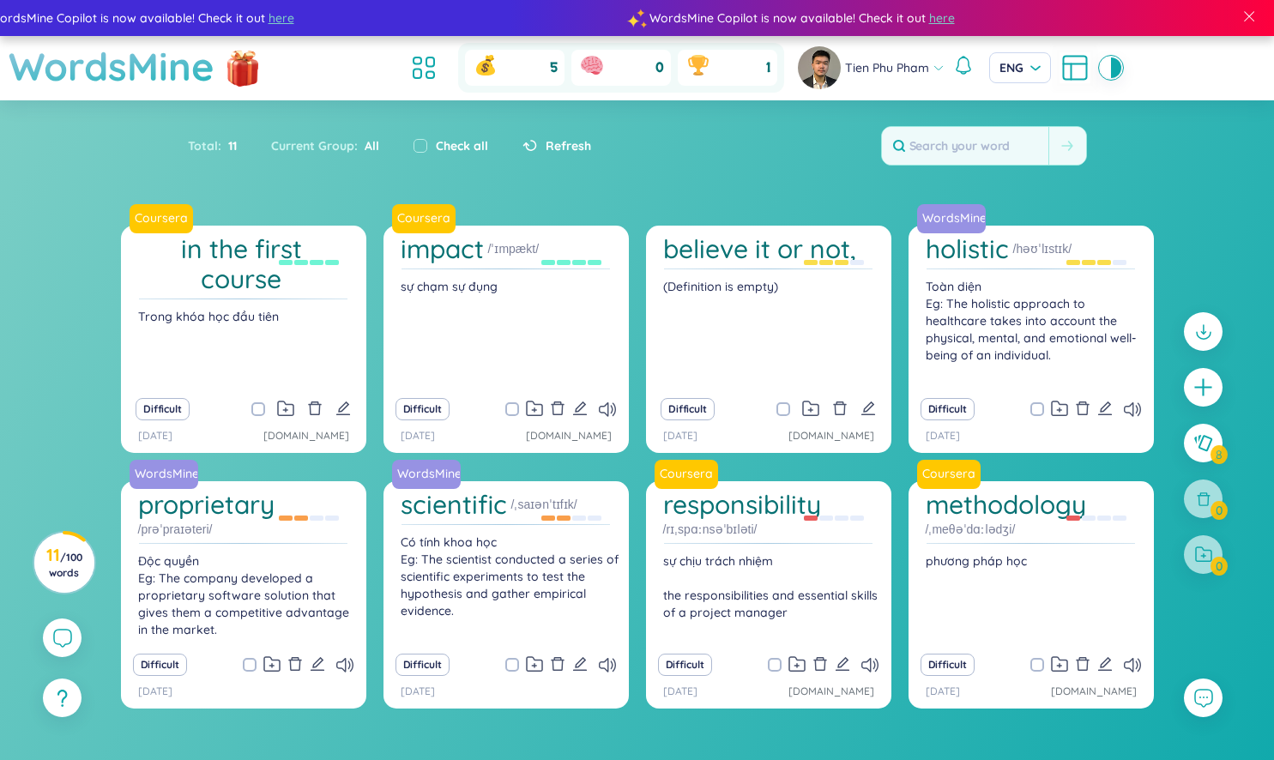
click at [147, 75] on h1 "WordsMine" at bounding box center [112, 66] width 206 height 61
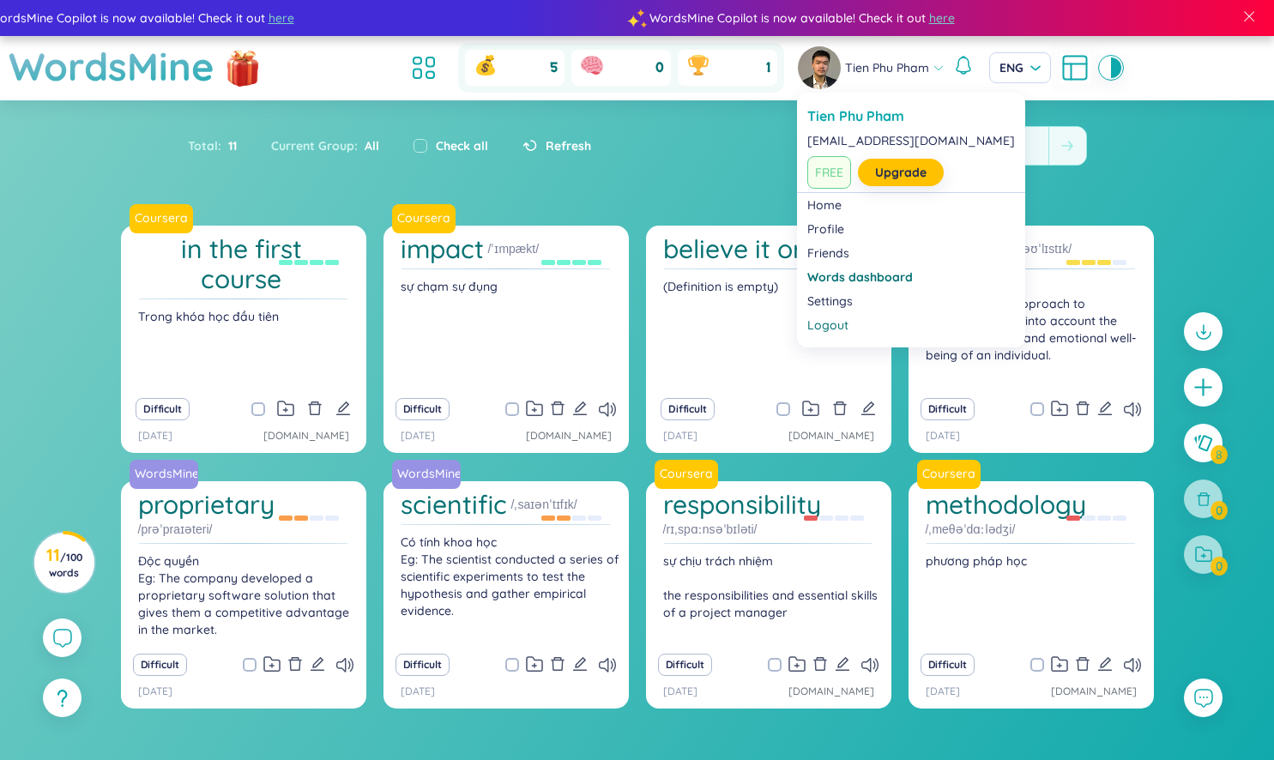
click at [837, 73] on img at bounding box center [819, 67] width 43 height 43
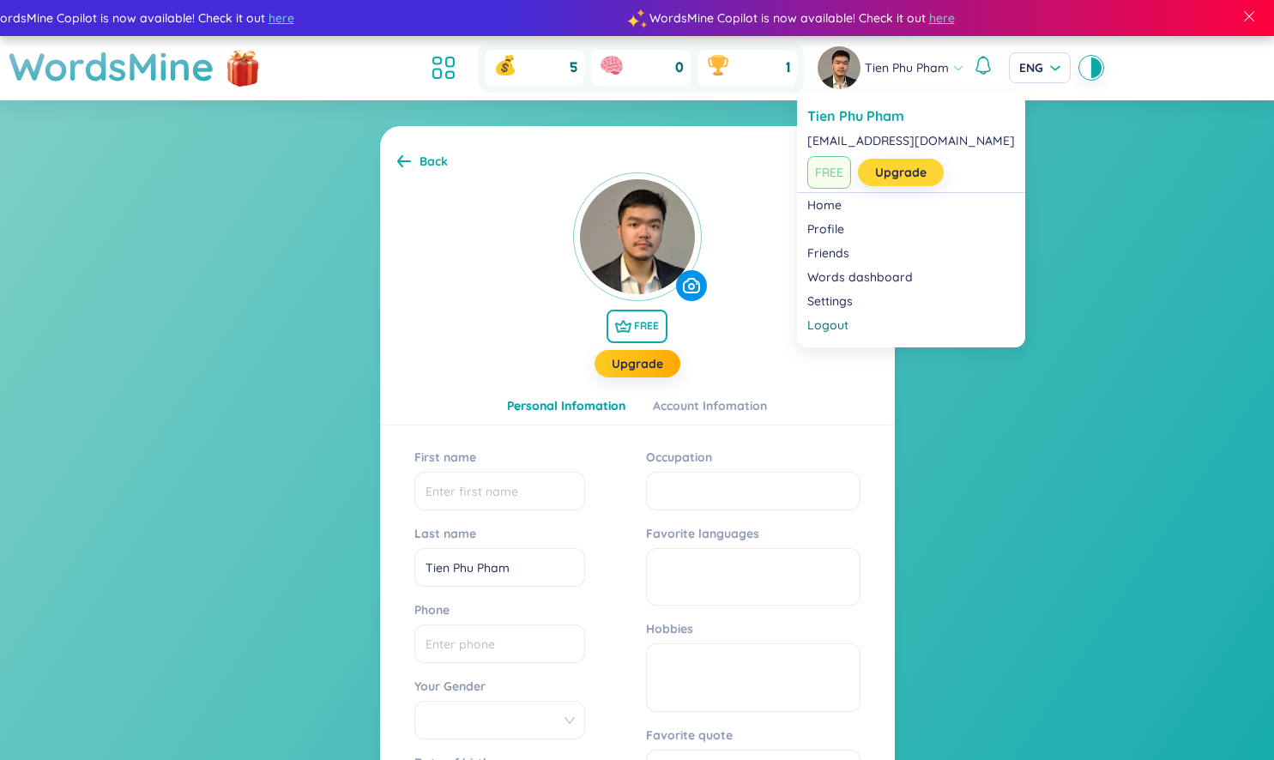
click at [899, 164] on link "Upgrade" at bounding box center [900, 172] width 51 height 19
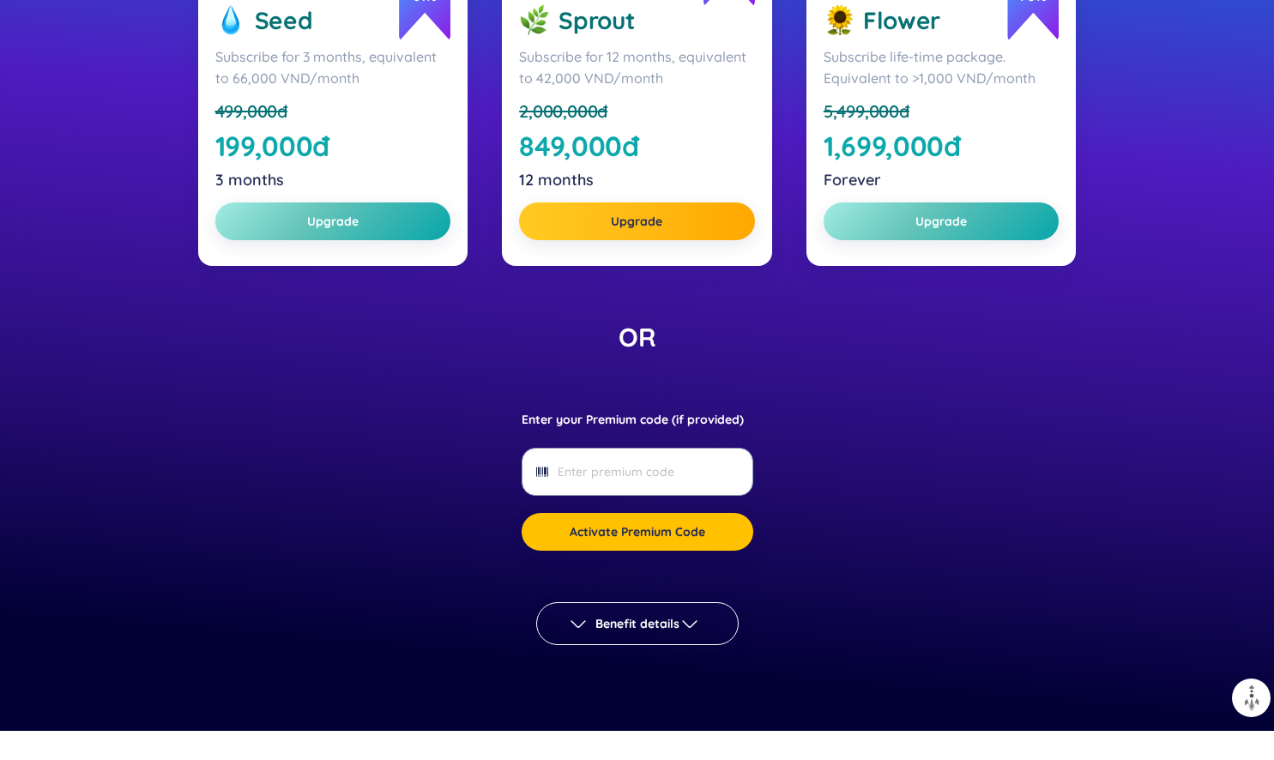
scroll to position [442, 0]
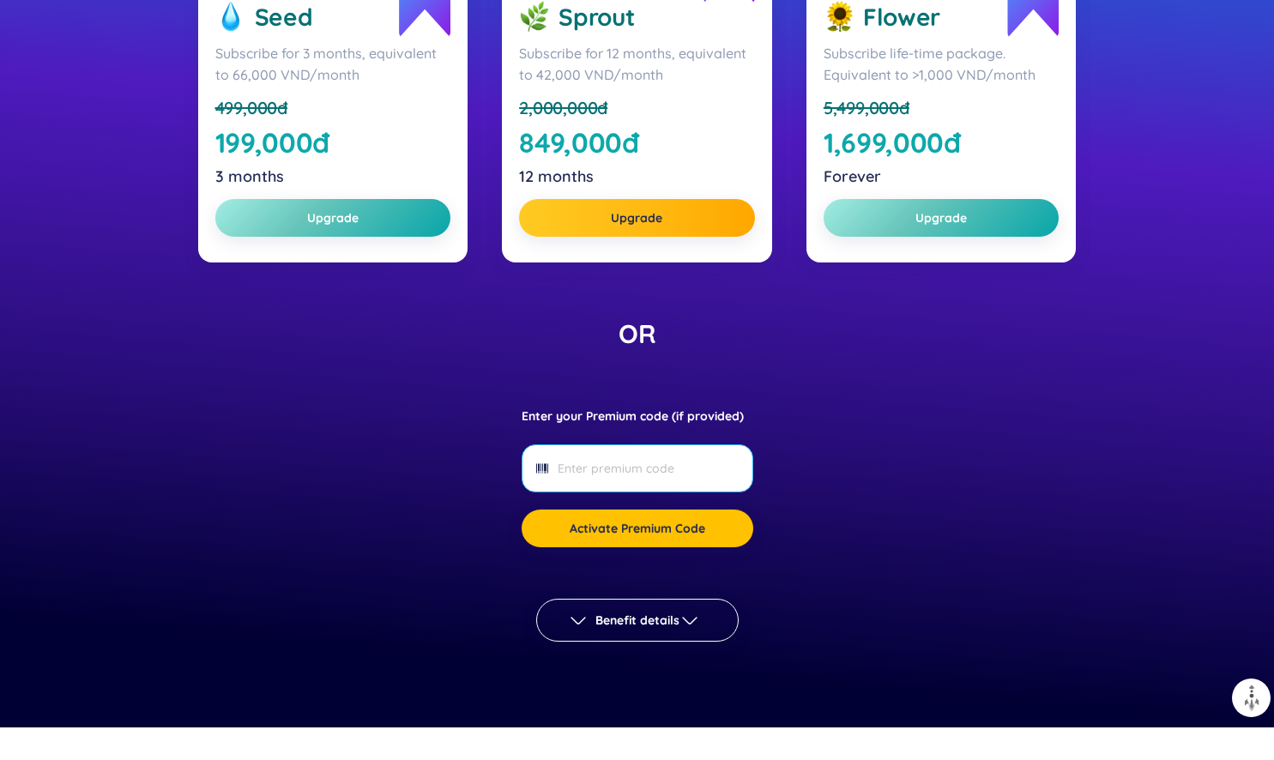
click at [635, 472] on input "Enter your Premium code (if provided)" at bounding box center [637, 468] width 158 height 19
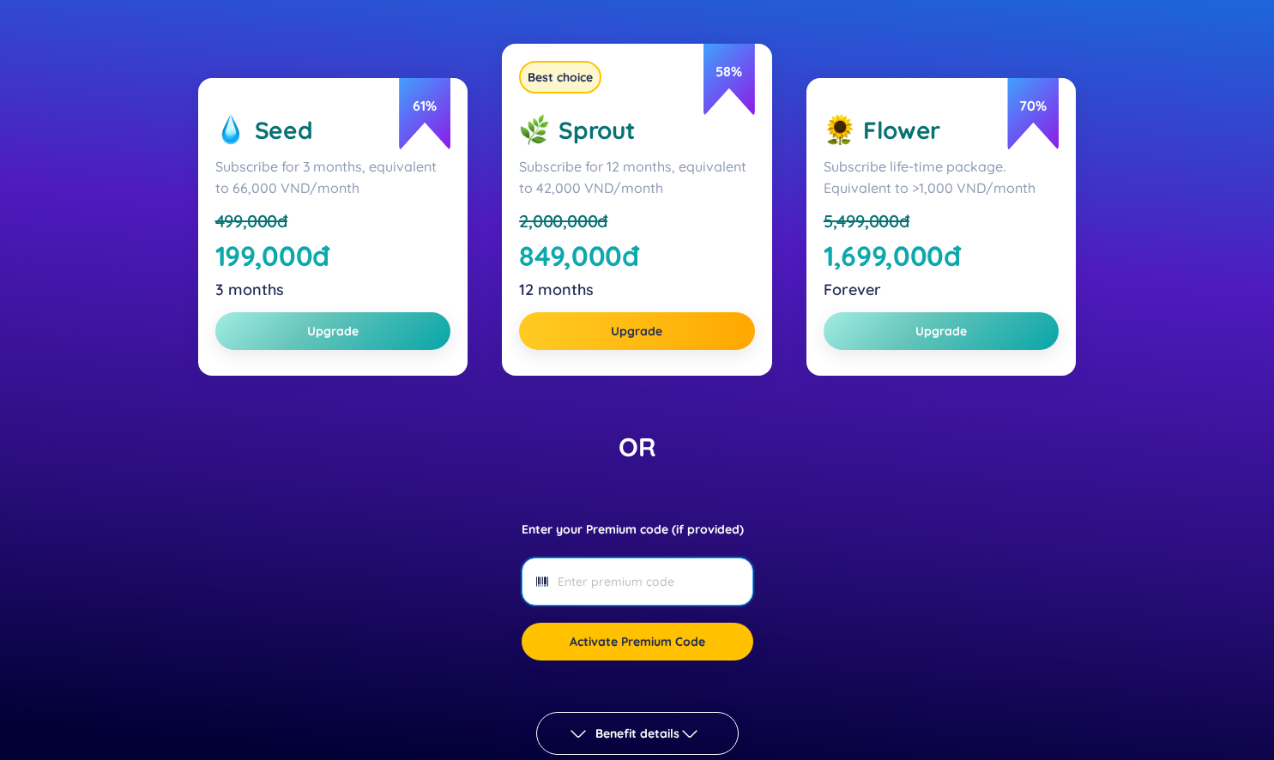
scroll to position [450, 0]
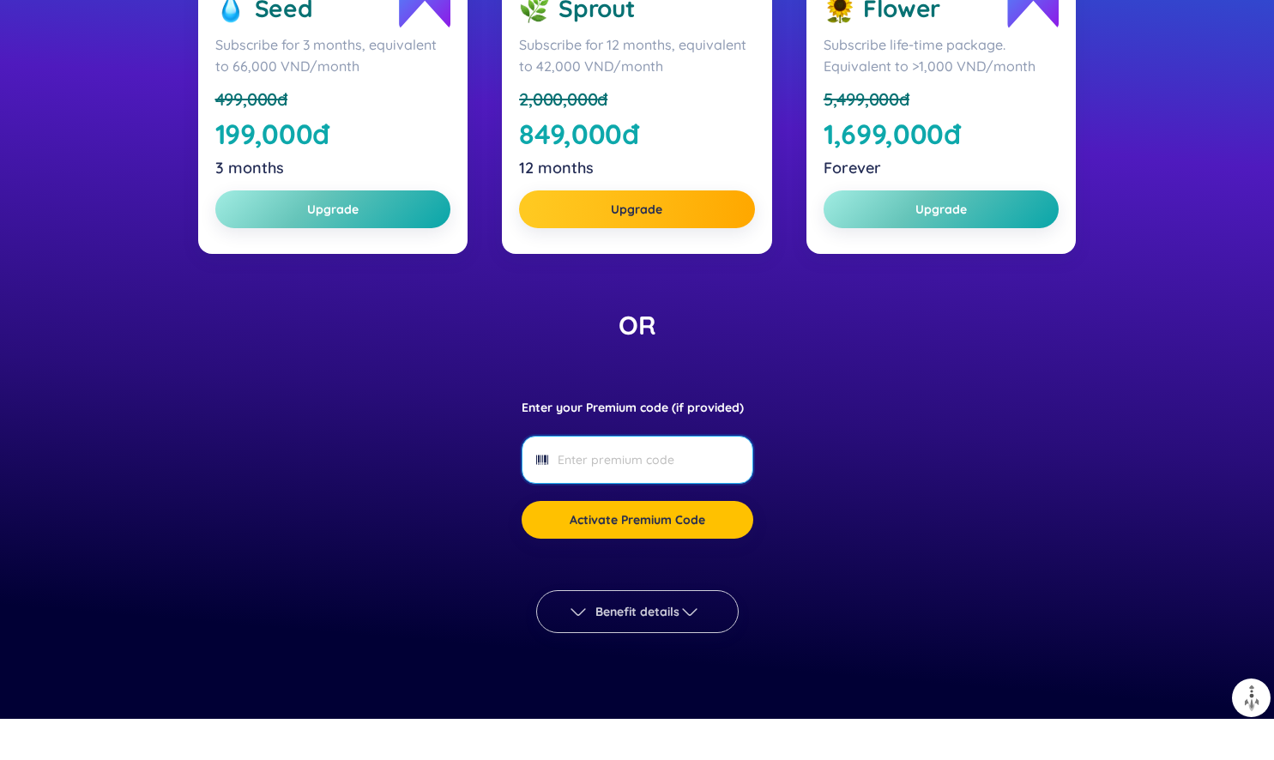
click at [658, 615] on span "Benefit details" at bounding box center [637, 611] width 84 height 17
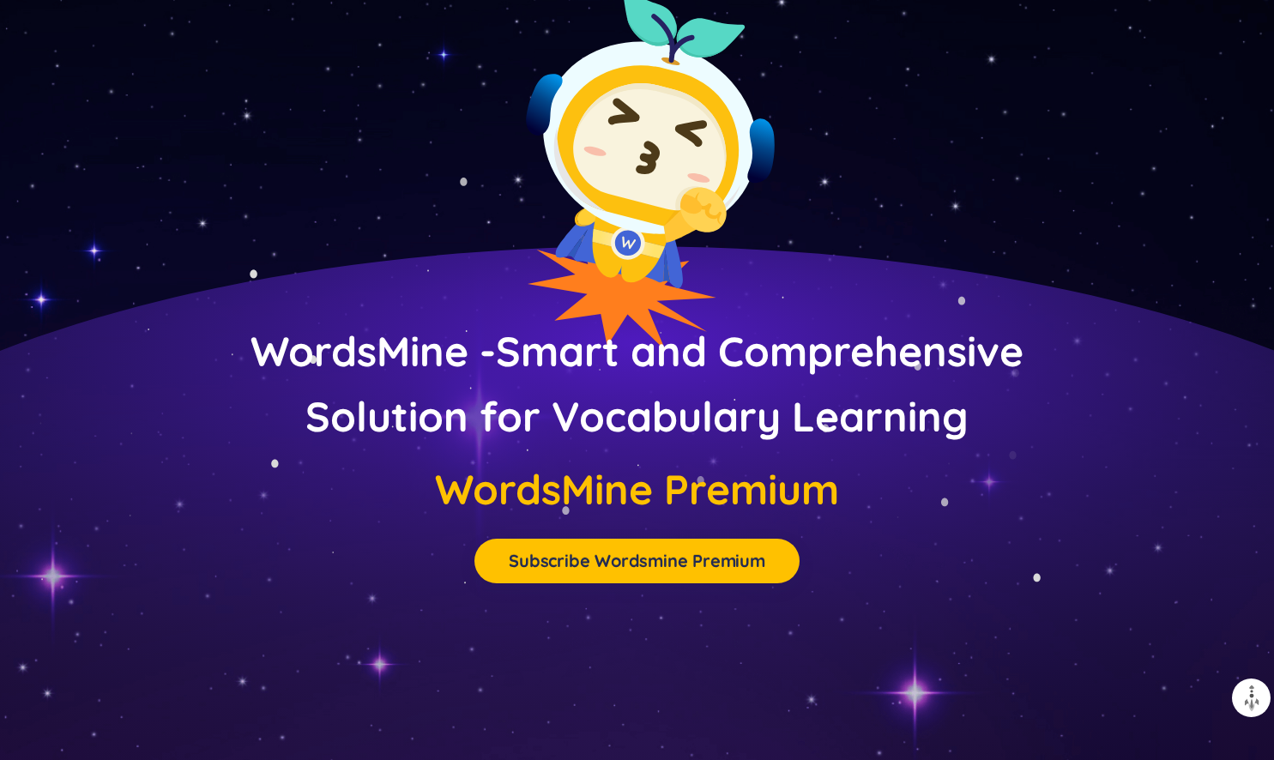
scroll to position [6975, 0]
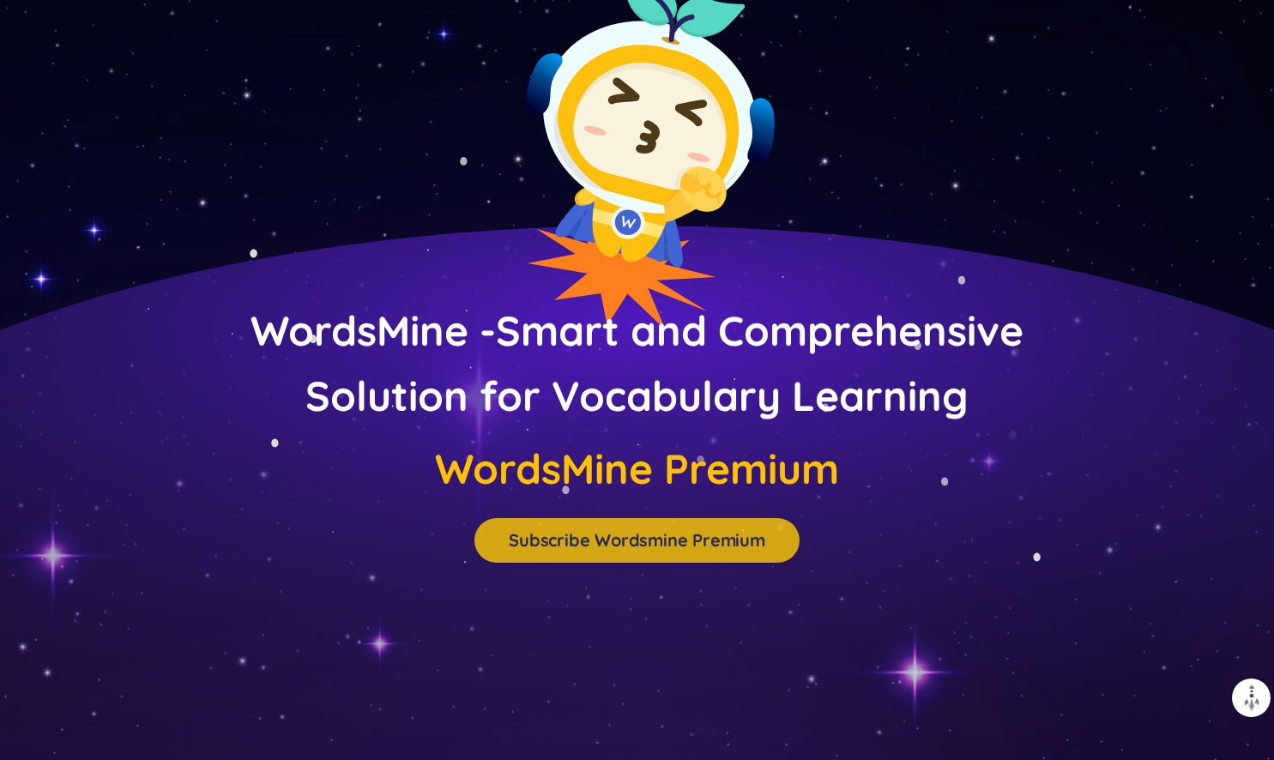
click at [558, 532] on span "Subscribe Wordsmine Premium" at bounding box center [637, 540] width 256 height 17
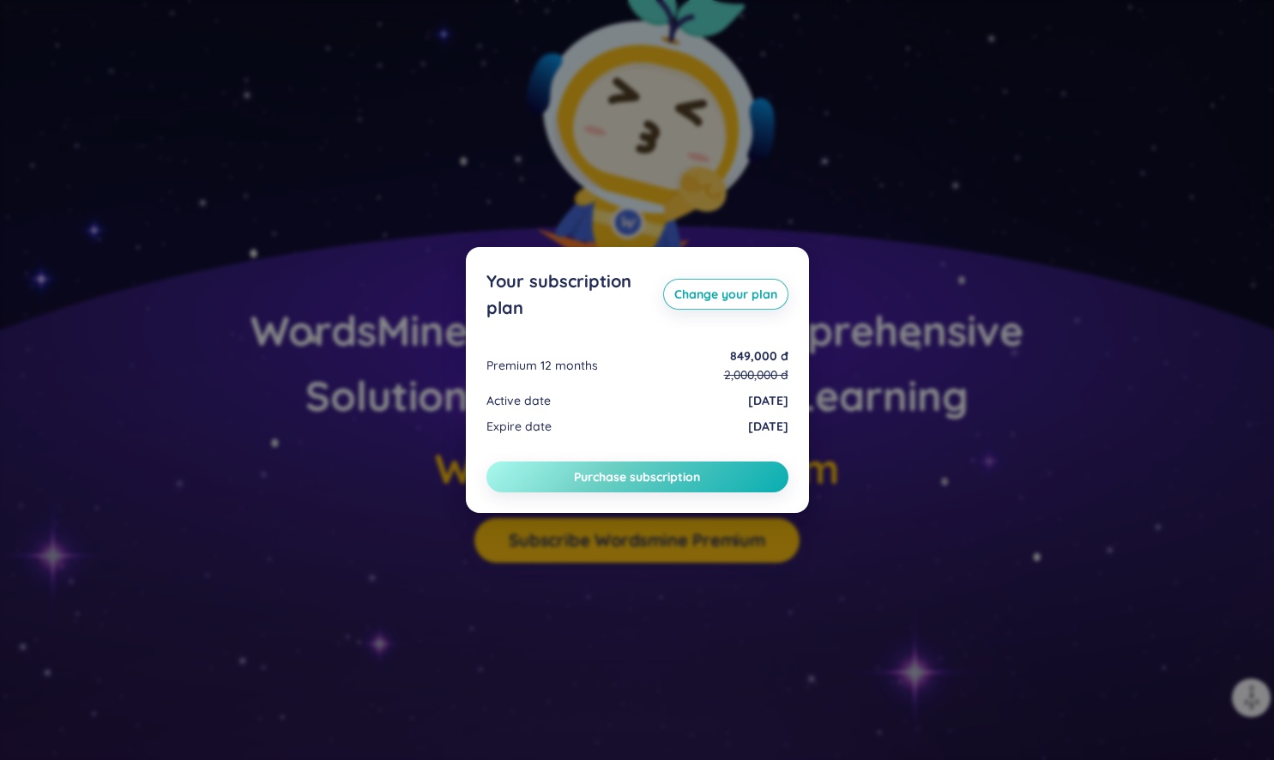
click at [619, 477] on span "Purchase subscription" at bounding box center [637, 476] width 126 height 17
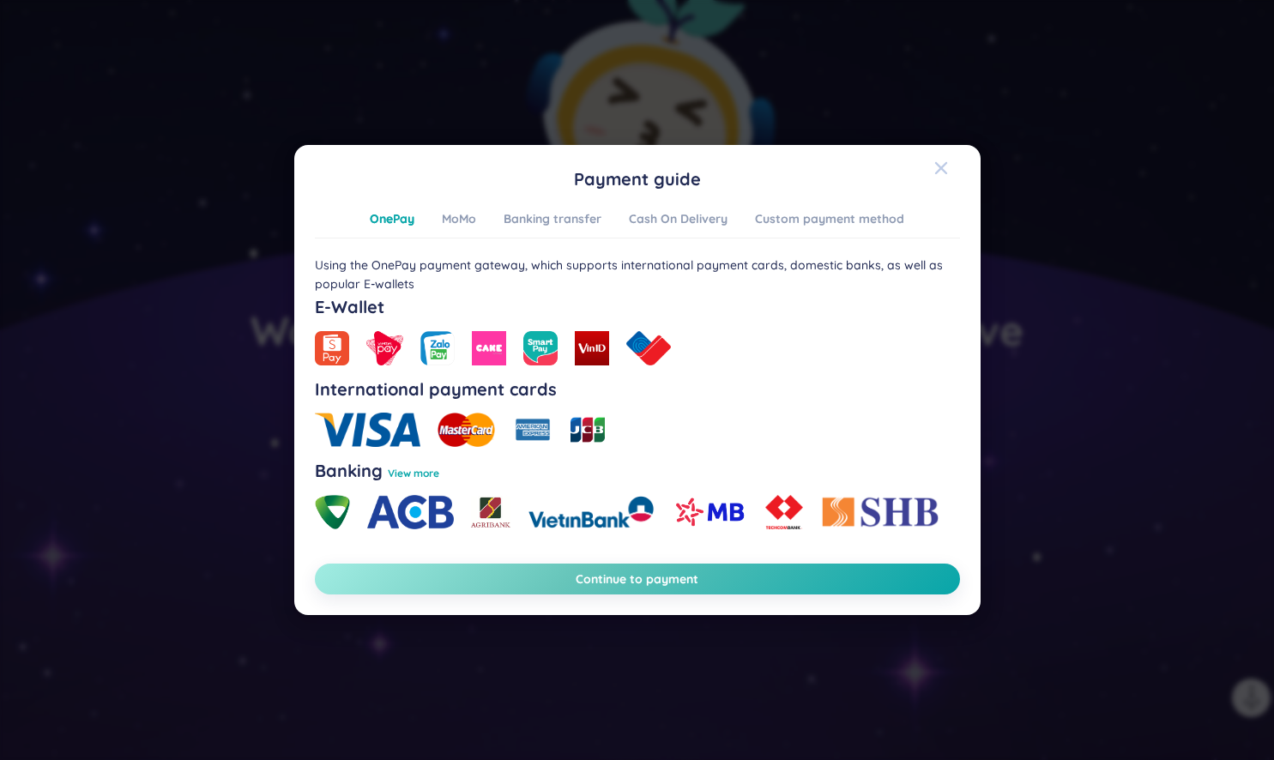
click at [940, 170] on icon "Close" at bounding box center [941, 168] width 14 height 14
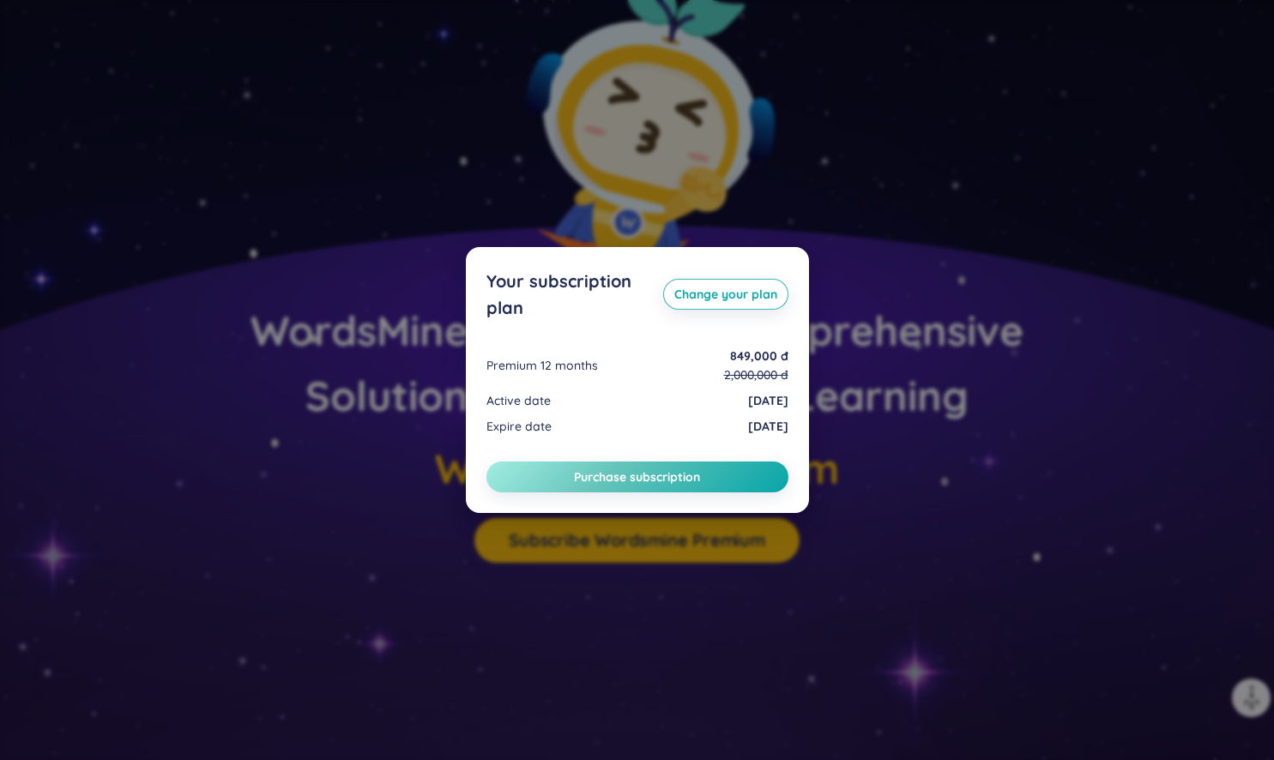
click at [855, 438] on div "Your subscription plan Change your plan Premium 12 months 849,000 đ 2,000,000 đ…" at bounding box center [637, 380] width 1274 height 760
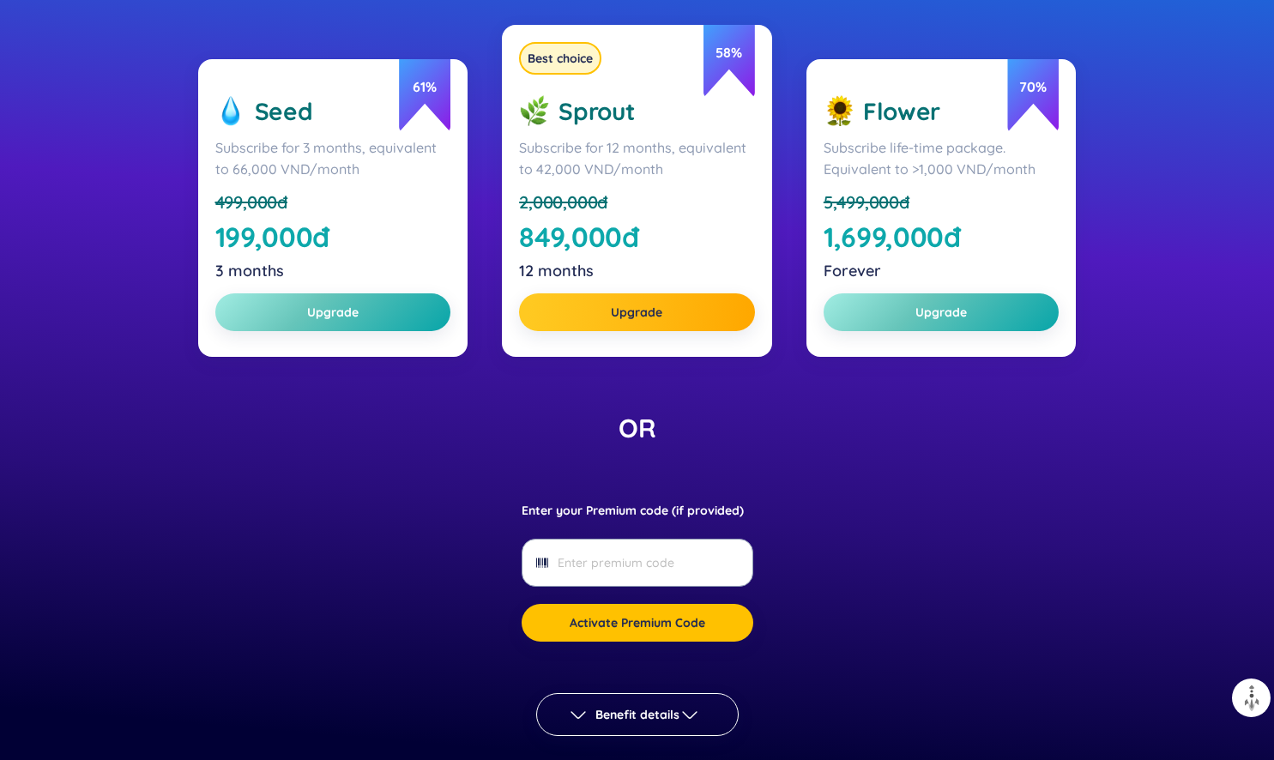
scroll to position [0, 0]
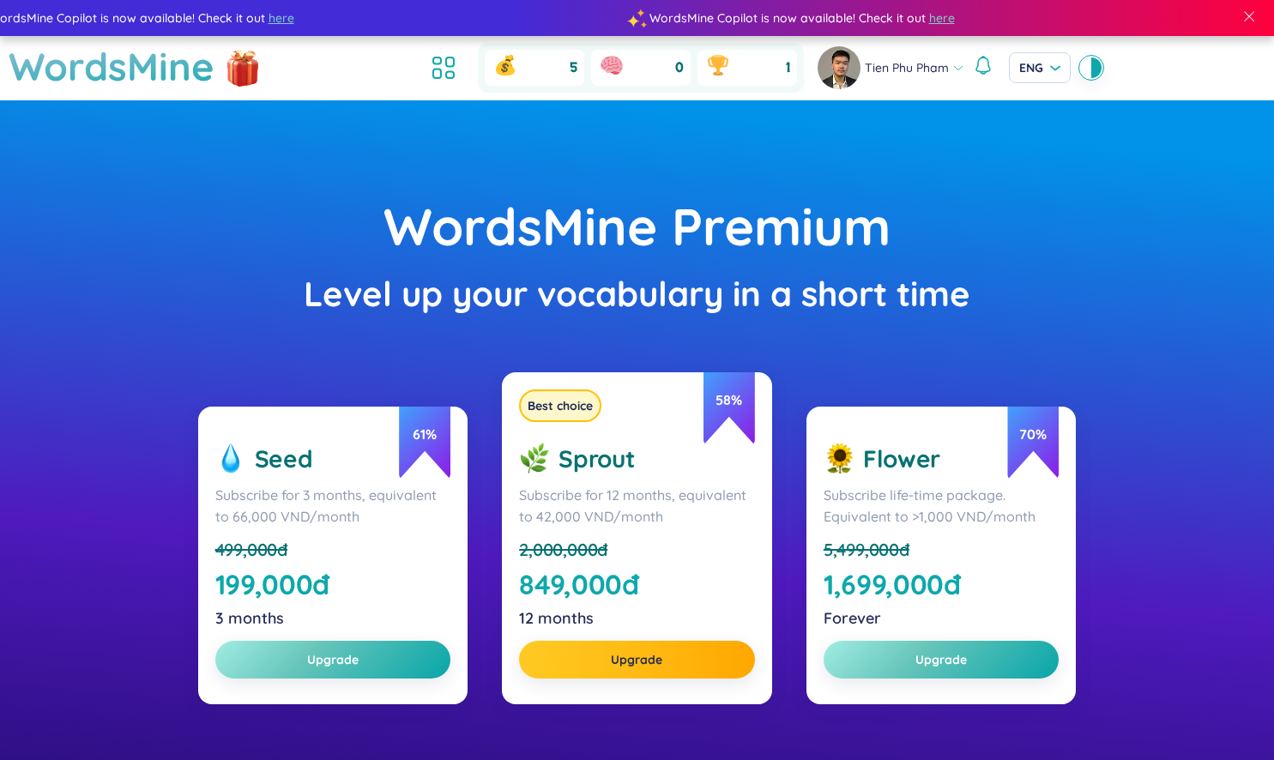
click at [575, 234] on div "WordsMine Premium" at bounding box center [637, 226] width 1102 height 81
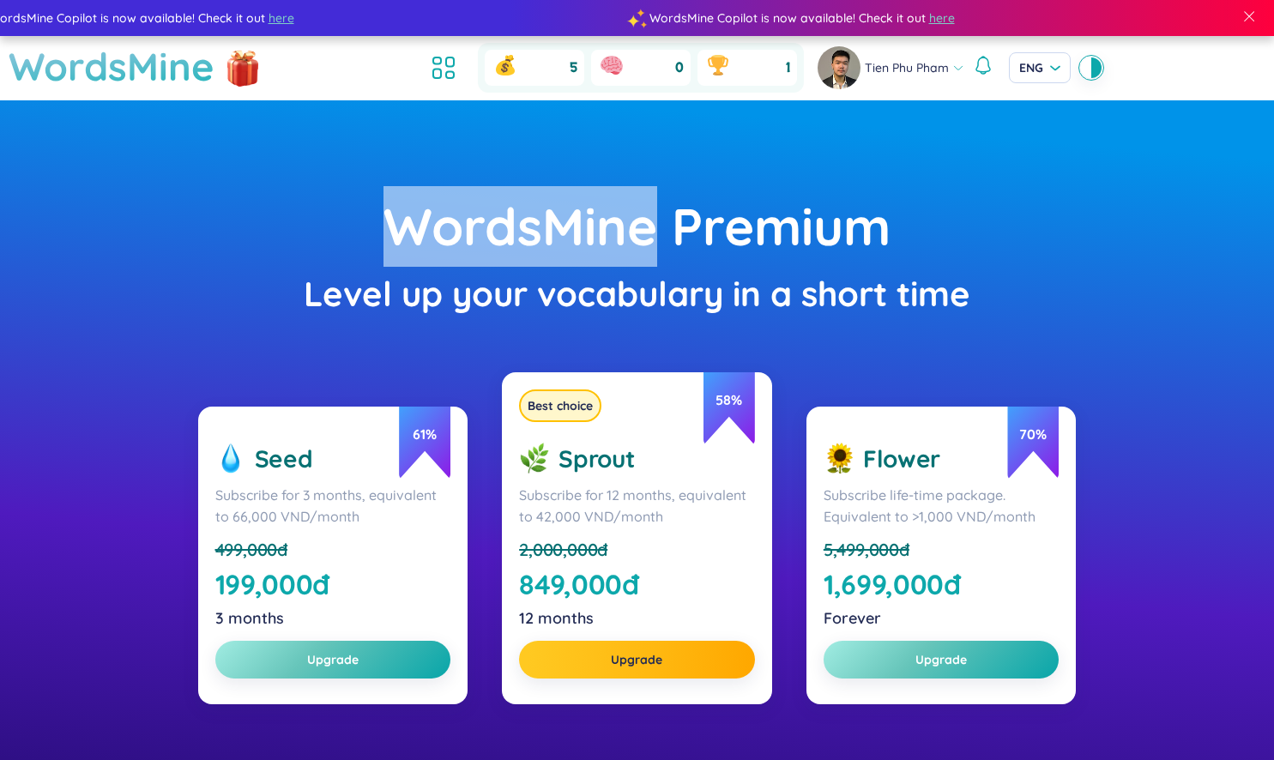
click at [196, 66] on h1 "WordsMine" at bounding box center [112, 66] width 206 height 61
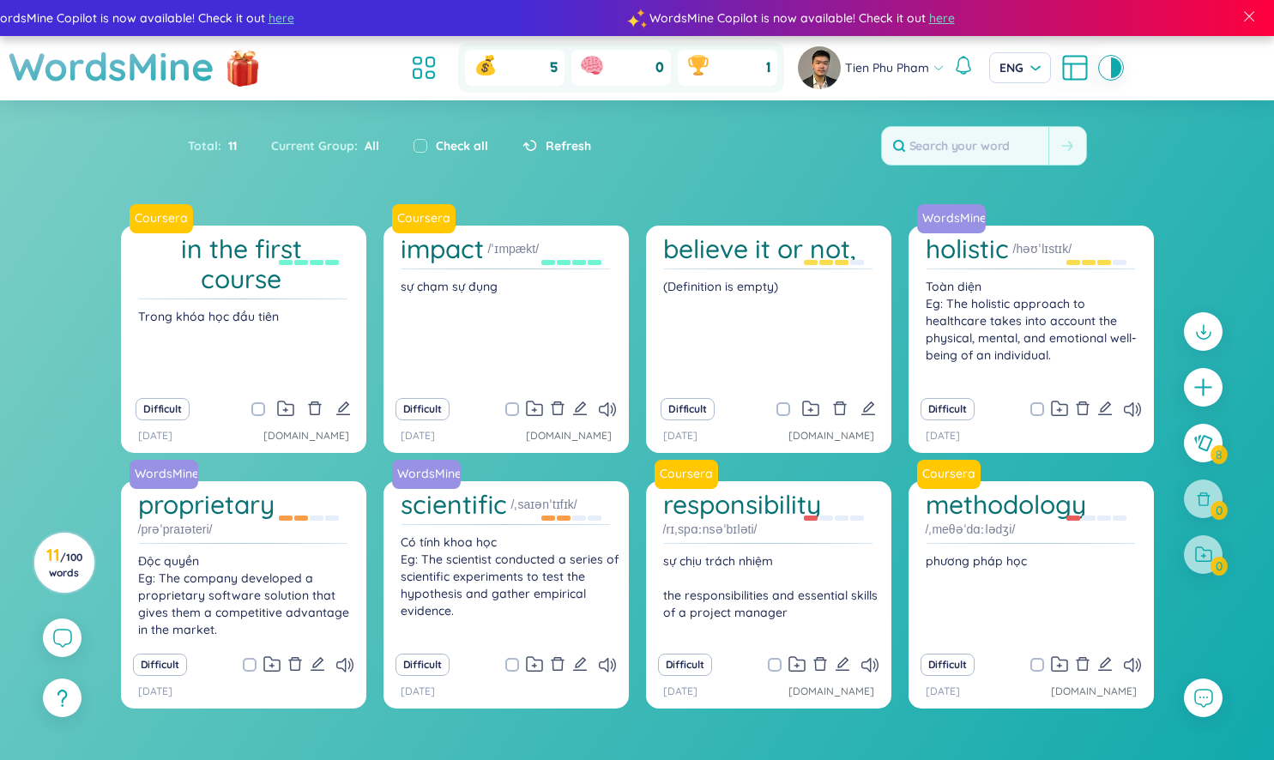
scroll to position [91, 0]
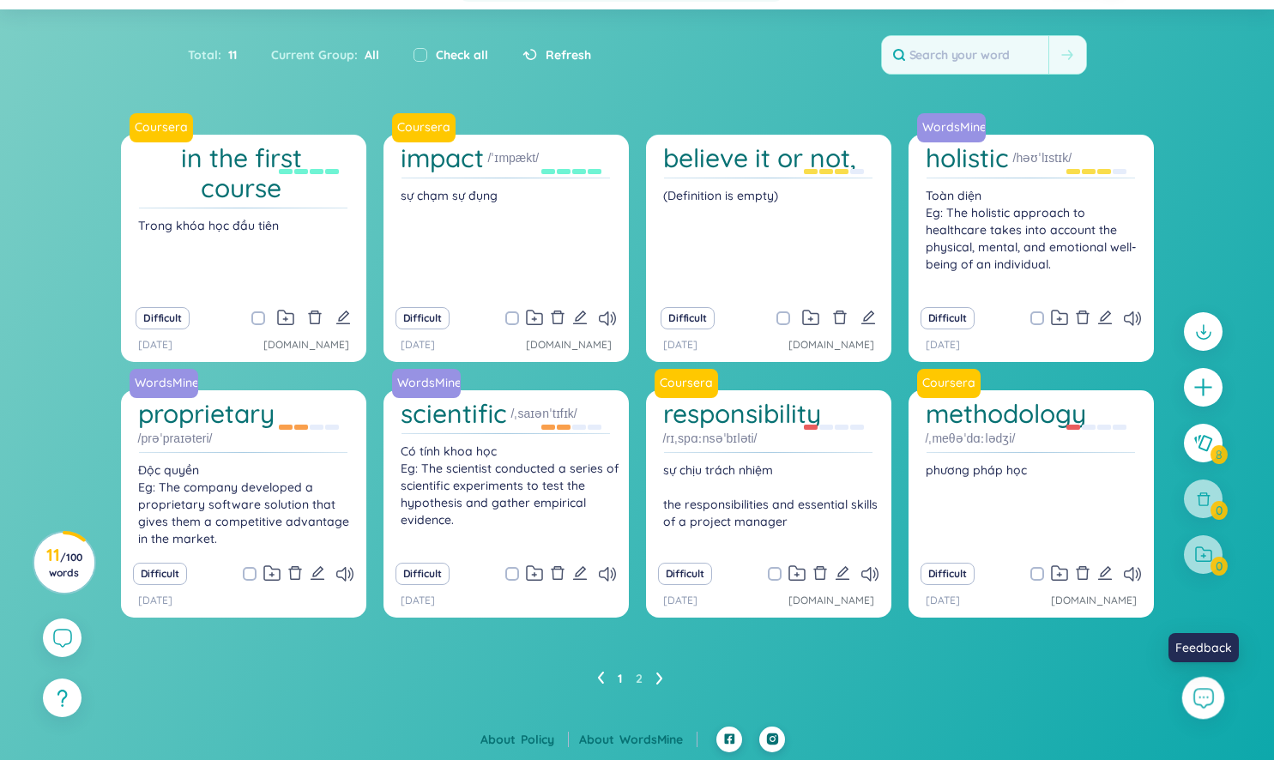
click at [1198, 696] on icon at bounding box center [1203, 697] width 22 height 22
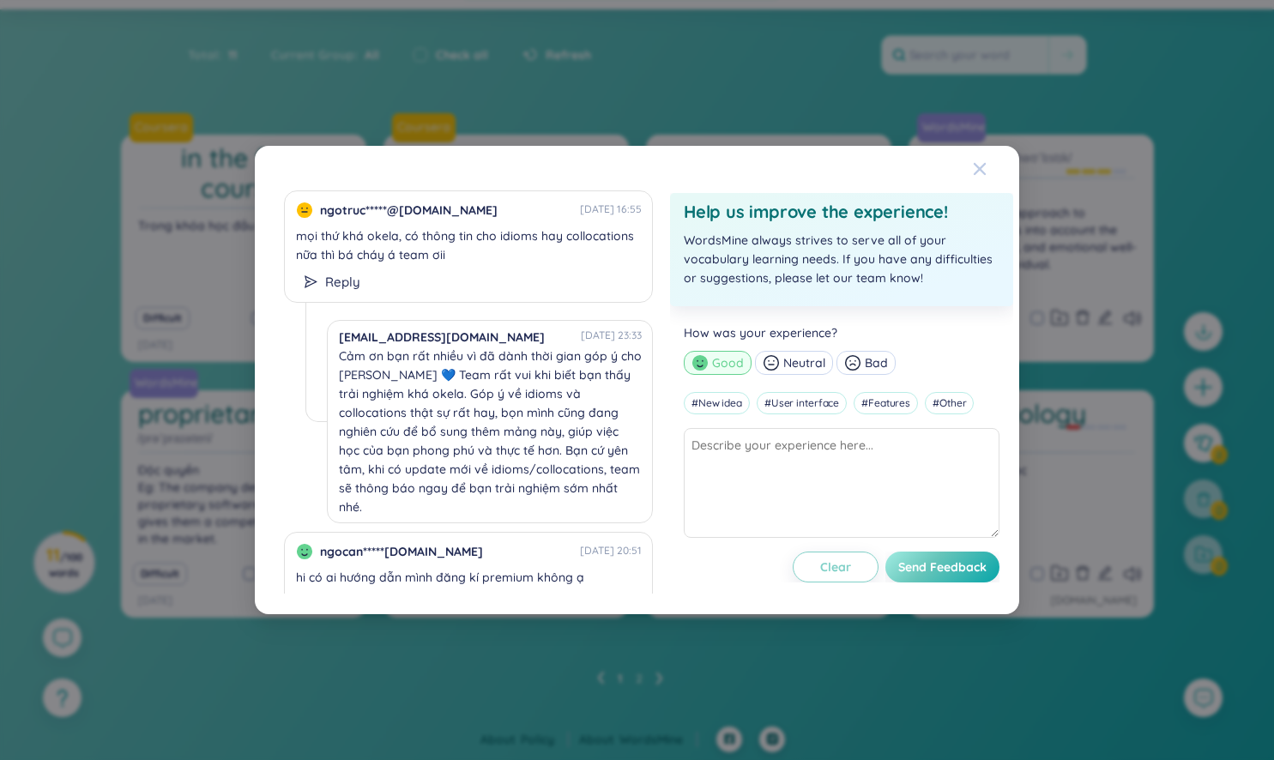
click at [975, 177] on div "Close" at bounding box center [980, 169] width 14 height 46
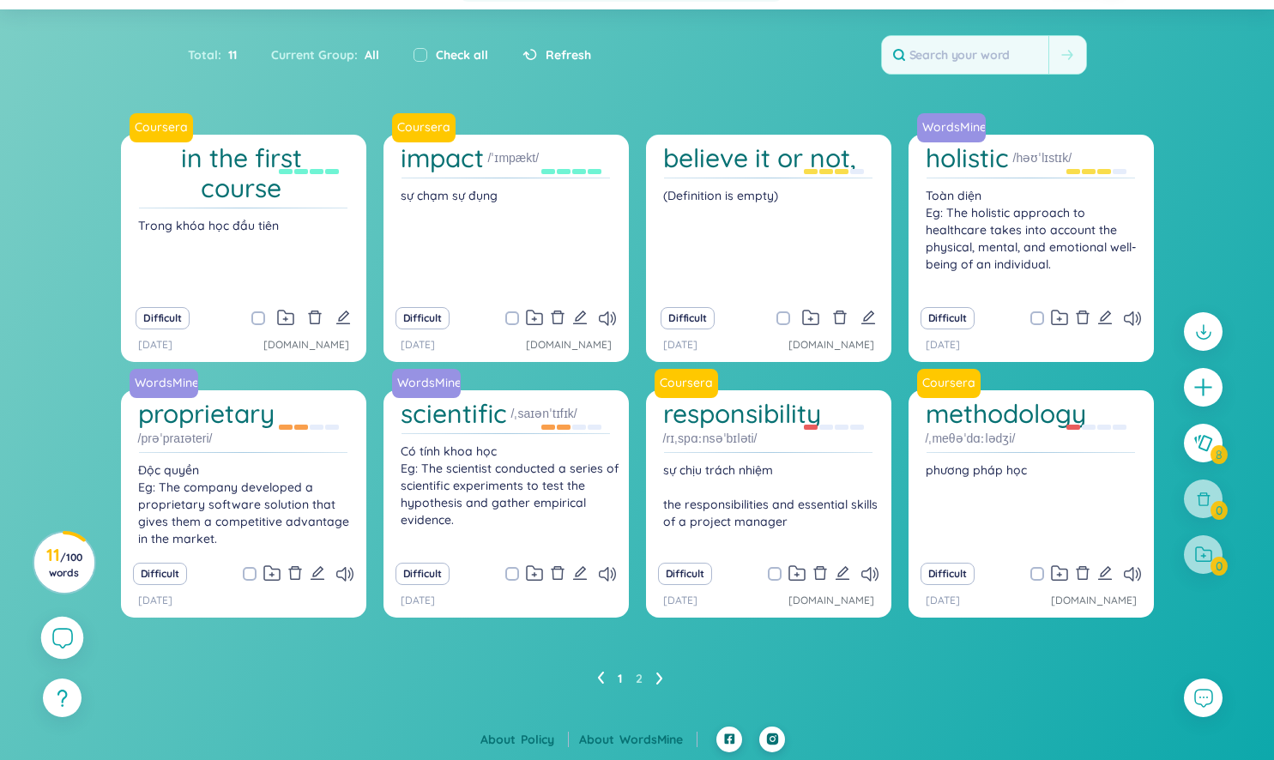
click at [47, 634] on div at bounding box center [62, 638] width 43 height 43
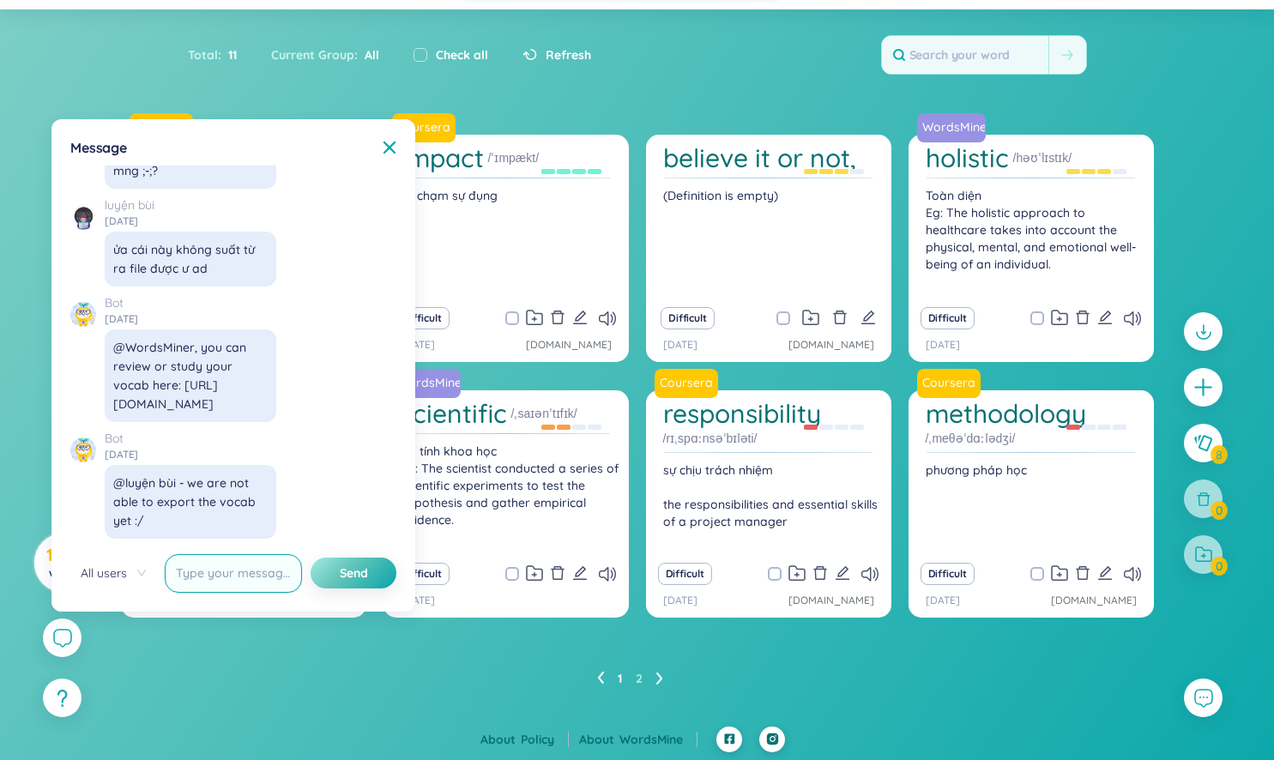
click at [230, 569] on input "text" at bounding box center [233, 573] width 137 height 39
type input "hello"
click at [331, 580] on button "Send" at bounding box center [354, 573] width 86 height 31
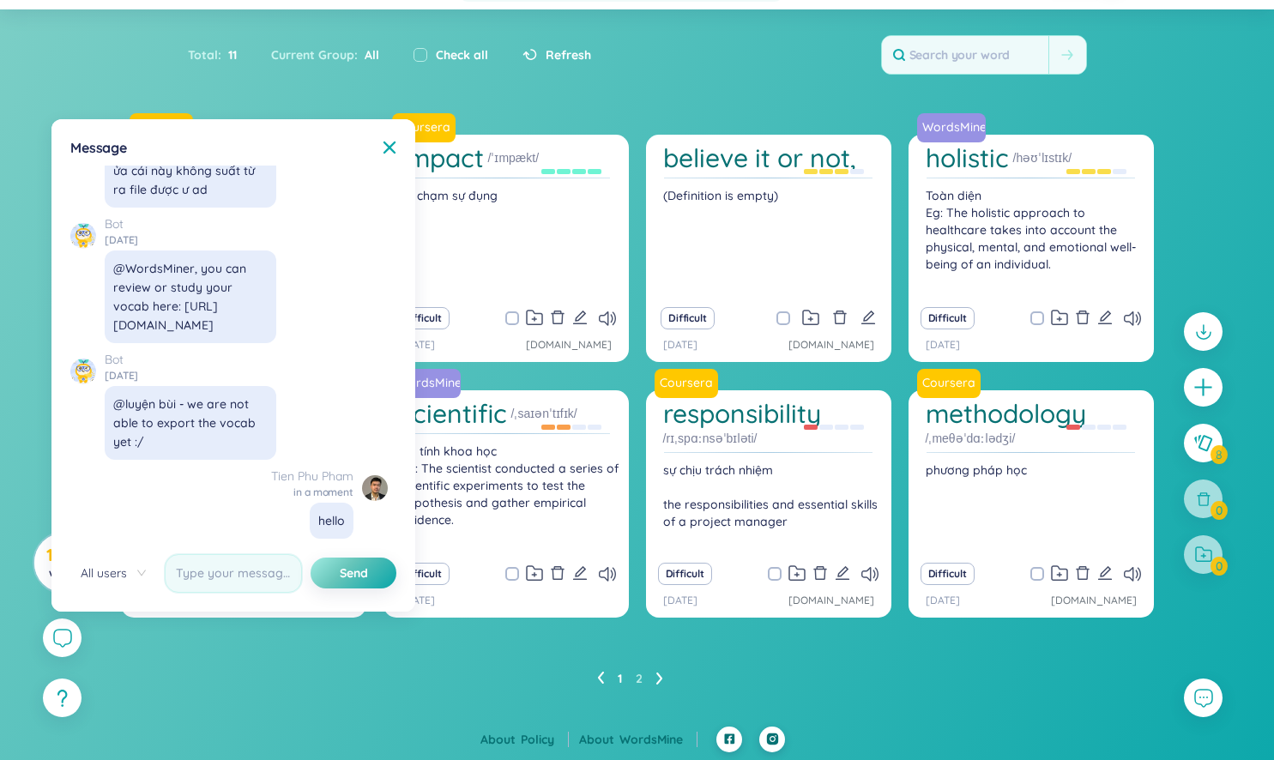
click at [144, 570] on span "All users" at bounding box center [113, 573] width 65 height 26
click at [308, 382] on div "Bot 1 day ago @luyện bùi - we are not able to export the vocab yet :/" at bounding box center [228, 405] width 317 height 110
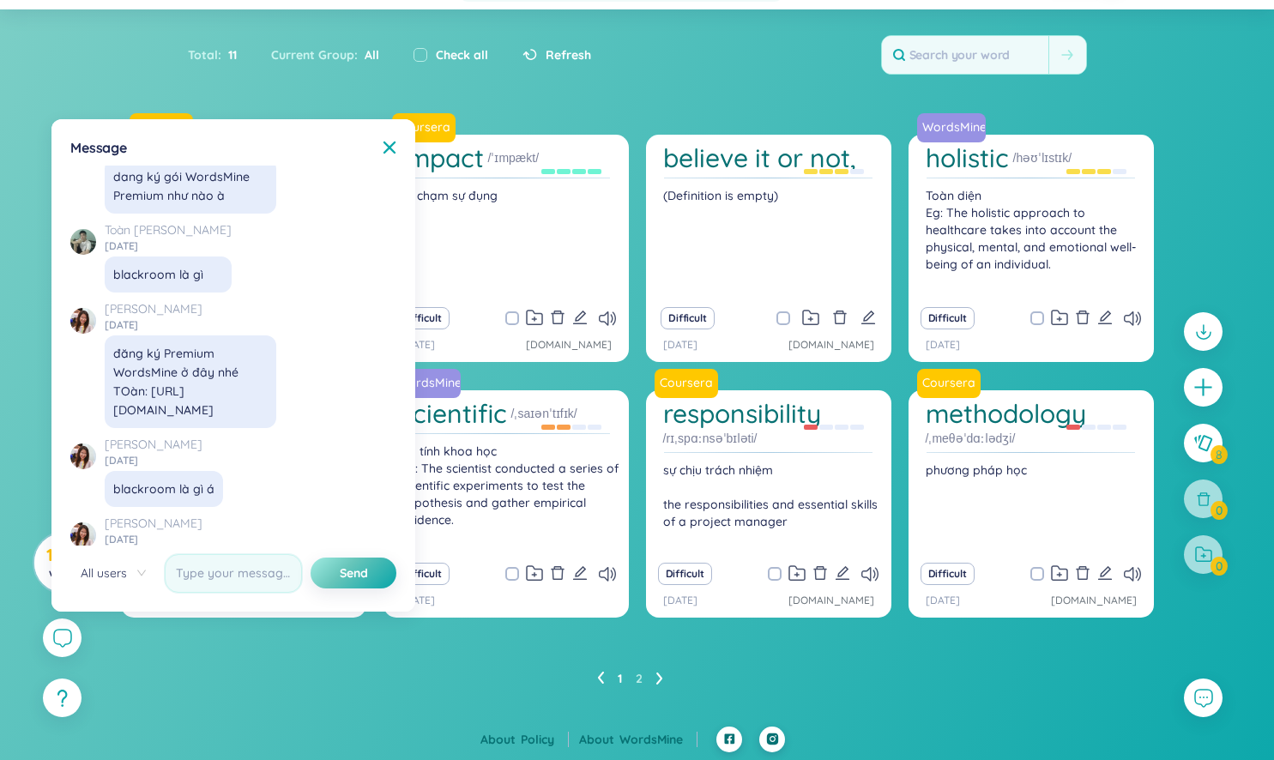
scroll to position [18996, 0]
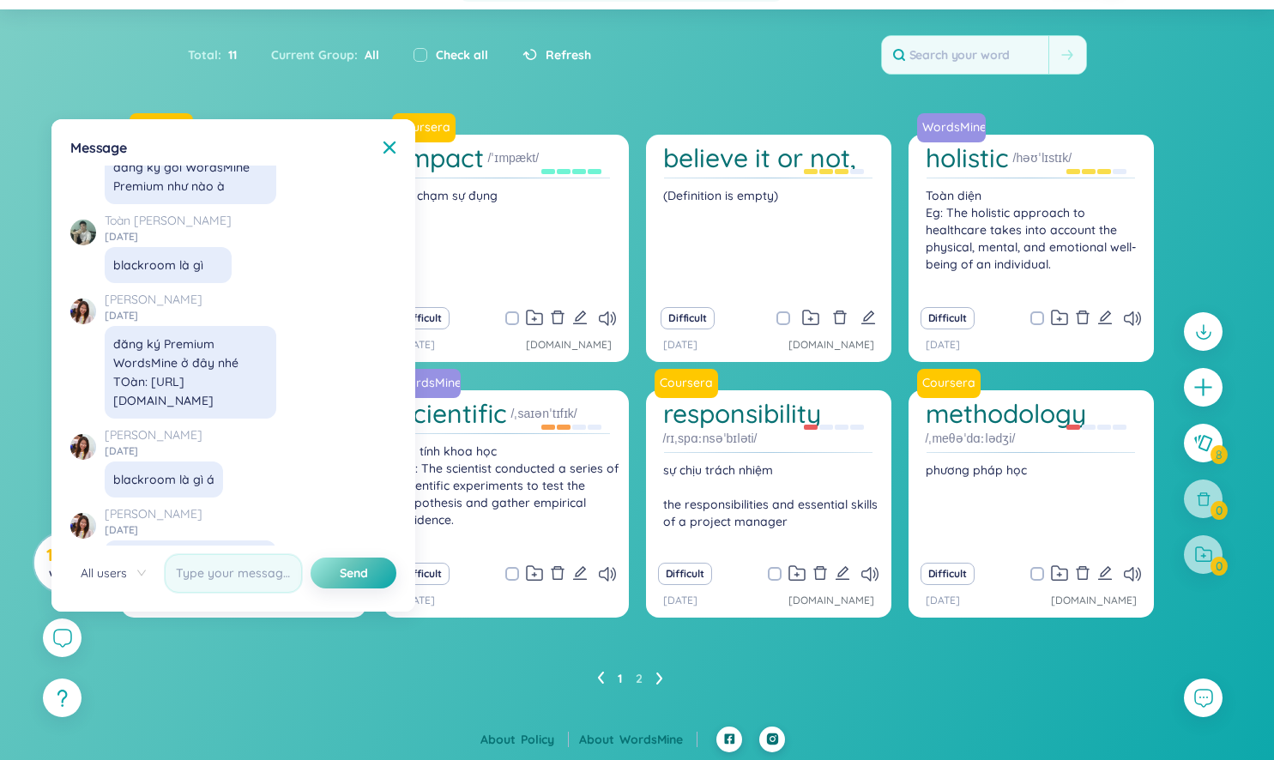
click at [176, 410] on div "đăng ký Premium WordsMine ở đây nhé TOàn: https://app.wordsmine.com/subscriptio…" at bounding box center [190, 372] width 154 height 75
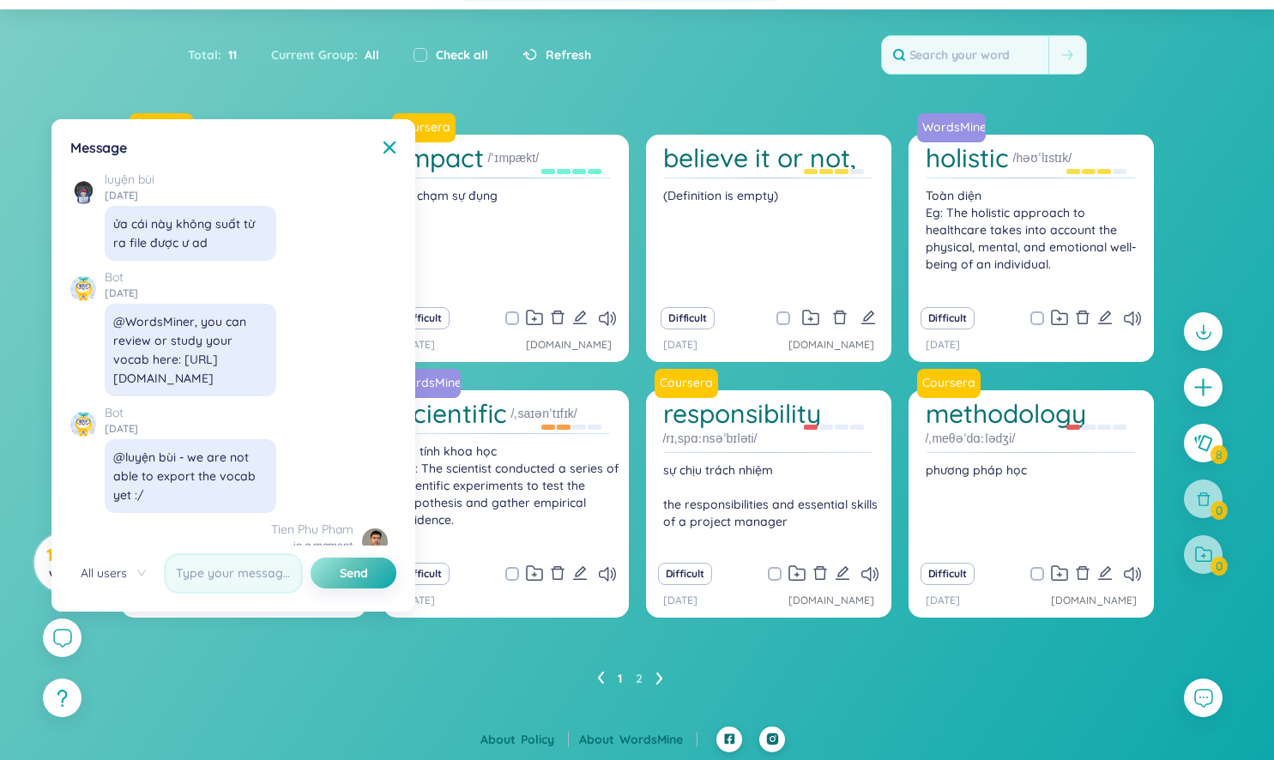
scroll to position [19692, 0]
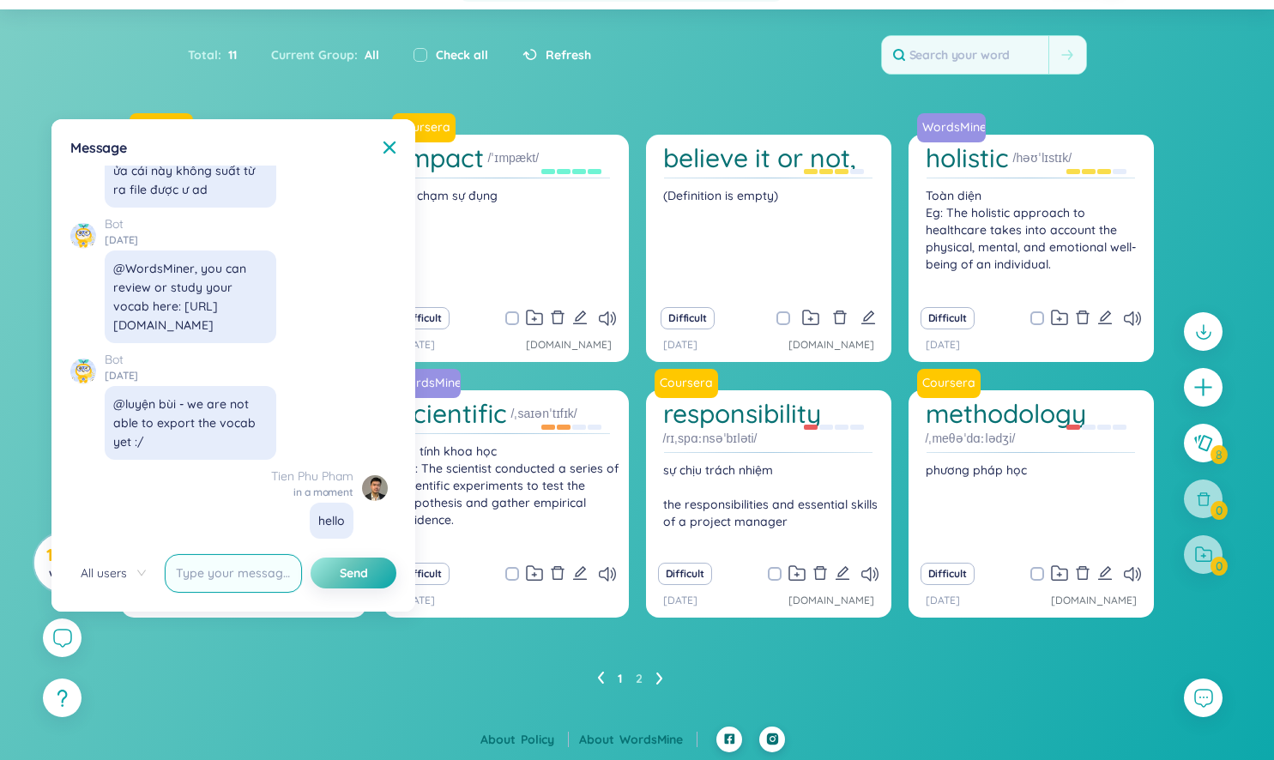
click at [231, 570] on input "text" at bounding box center [233, 573] width 137 height 39
click at [390, 142] on icon at bounding box center [390, 148] width 14 height 14
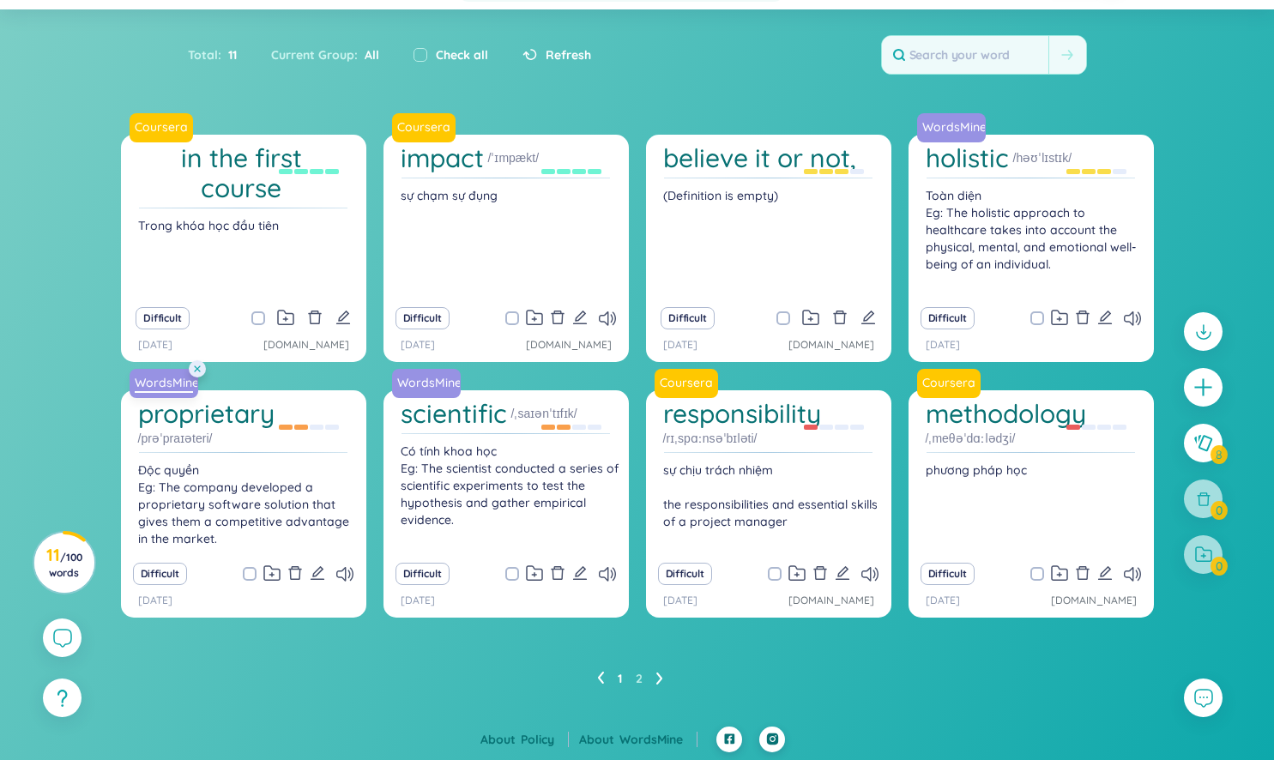
scroll to position [0, 0]
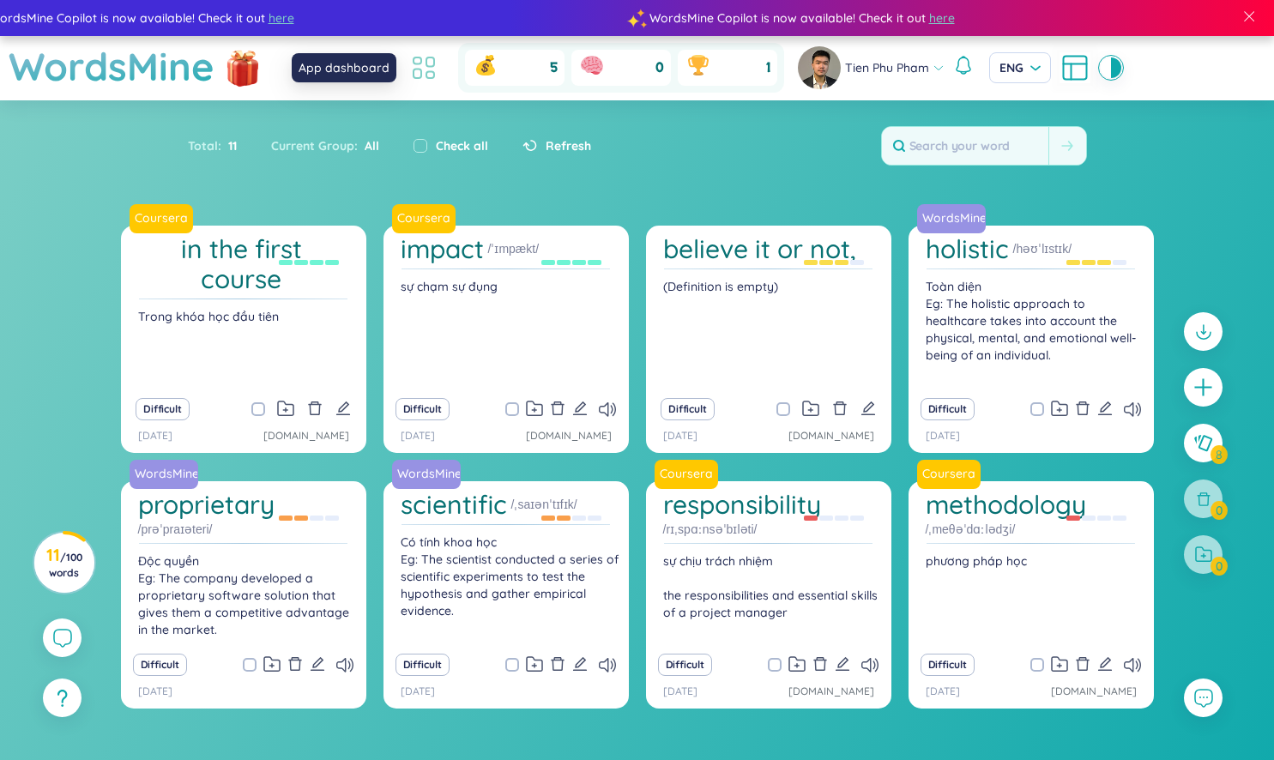
click at [423, 69] on icon at bounding box center [423, 67] width 31 height 31
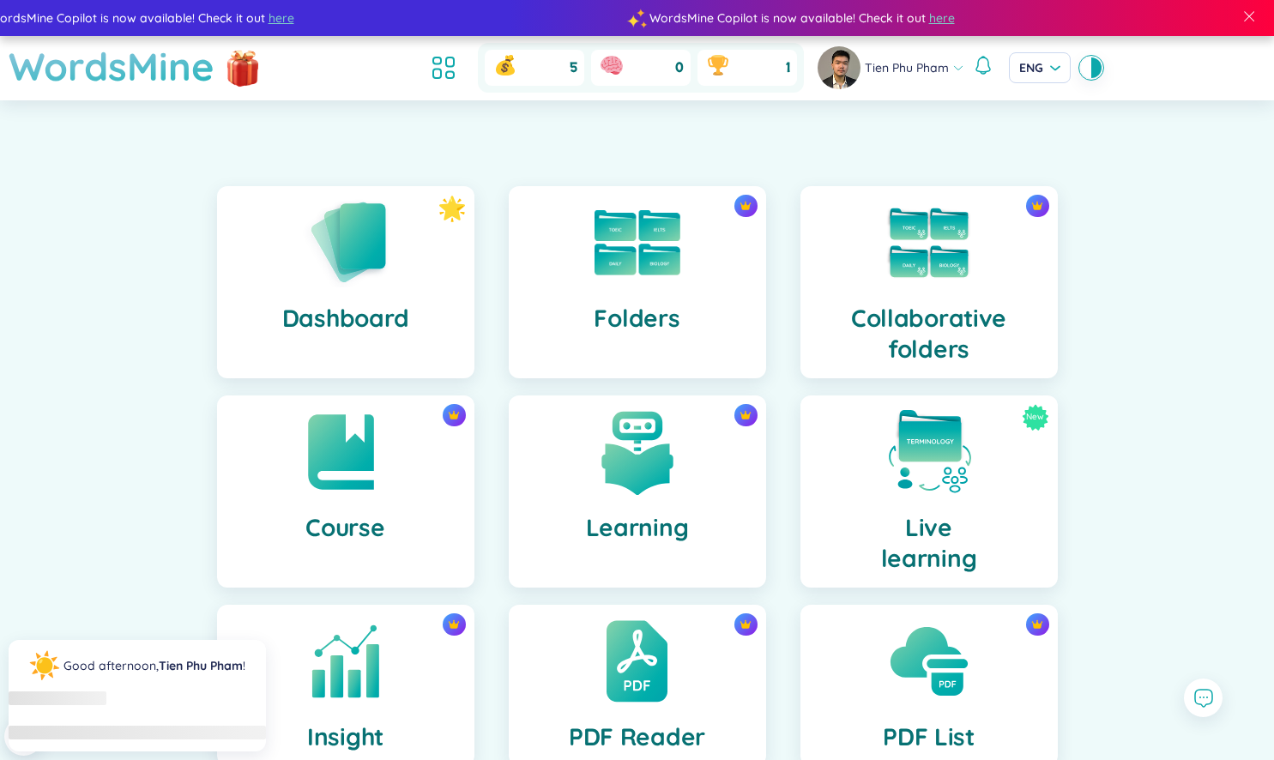
click at [157, 63] on h1 "WordsMine" at bounding box center [112, 66] width 206 height 61
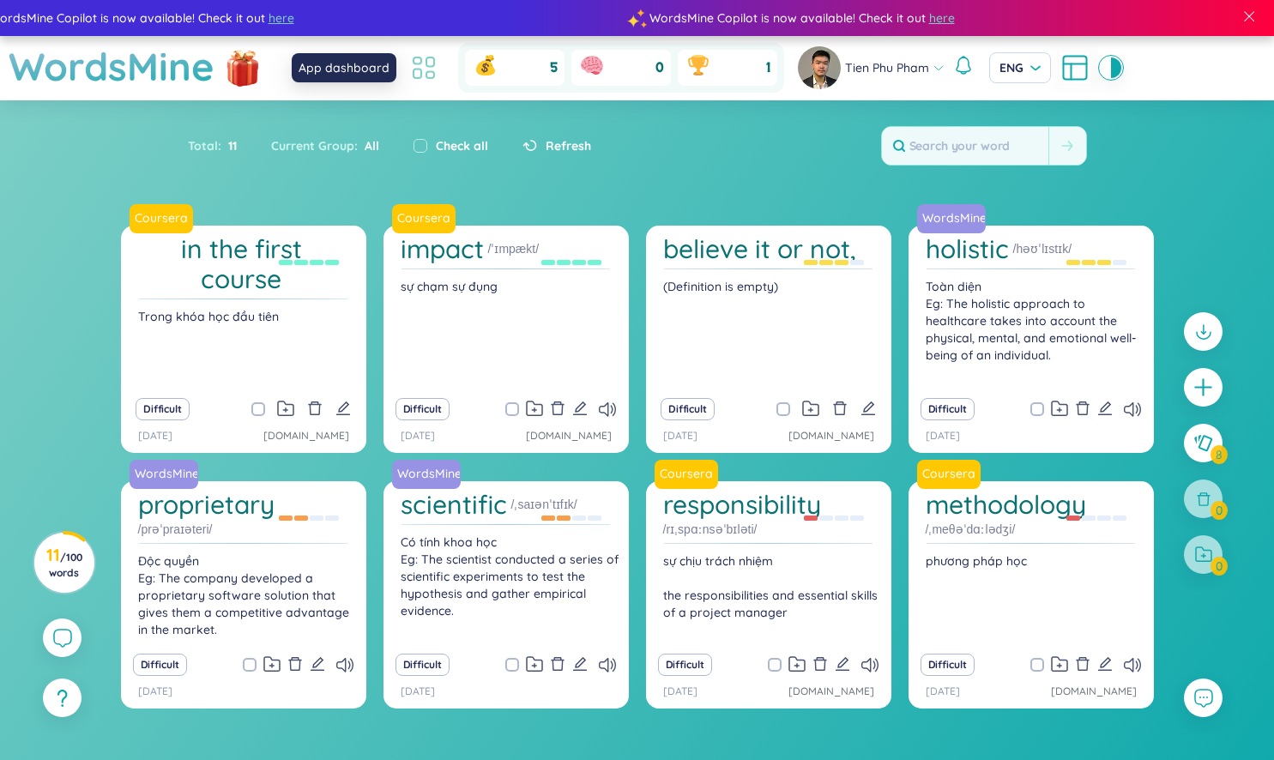
click at [435, 75] on icon at bounding box center [423, 67] width 31 height 31
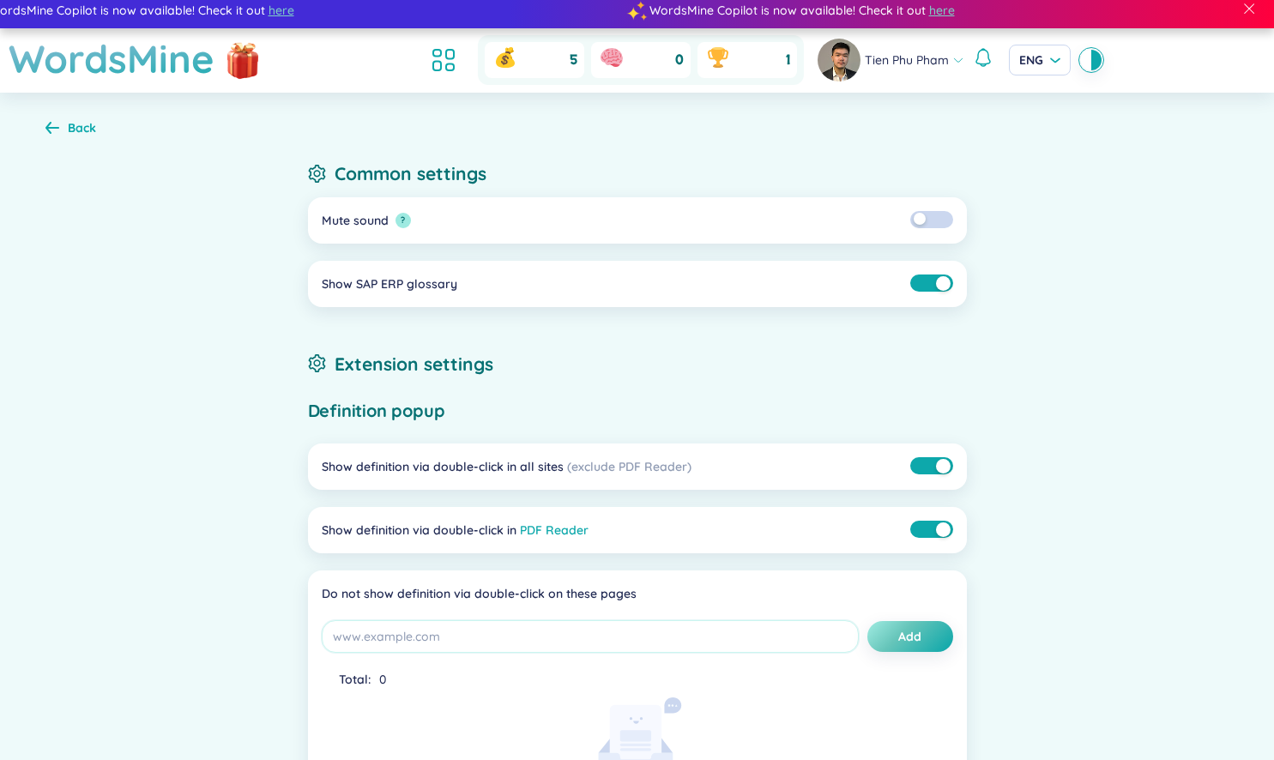
scroll to position [10, 0]
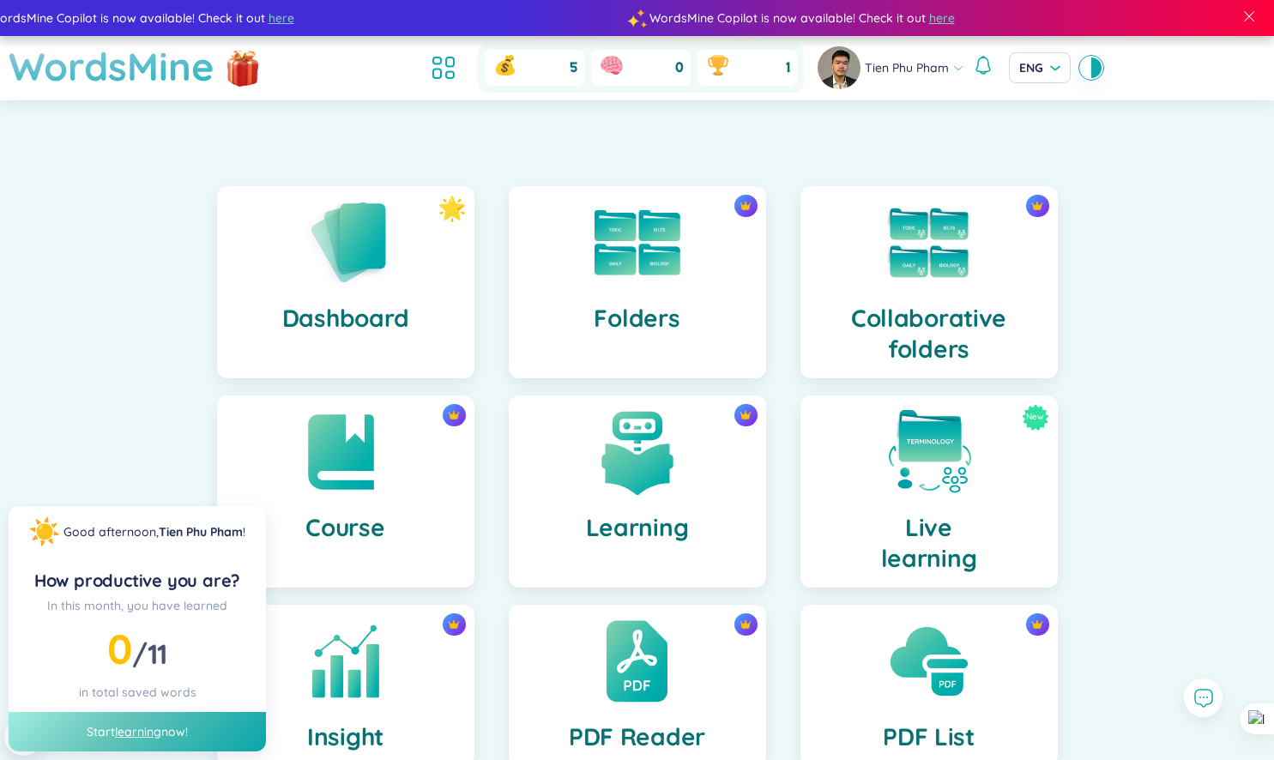
click at [178, 54] on h1 "WordsMine" at bounding box center [112, 66] width 206 height 61
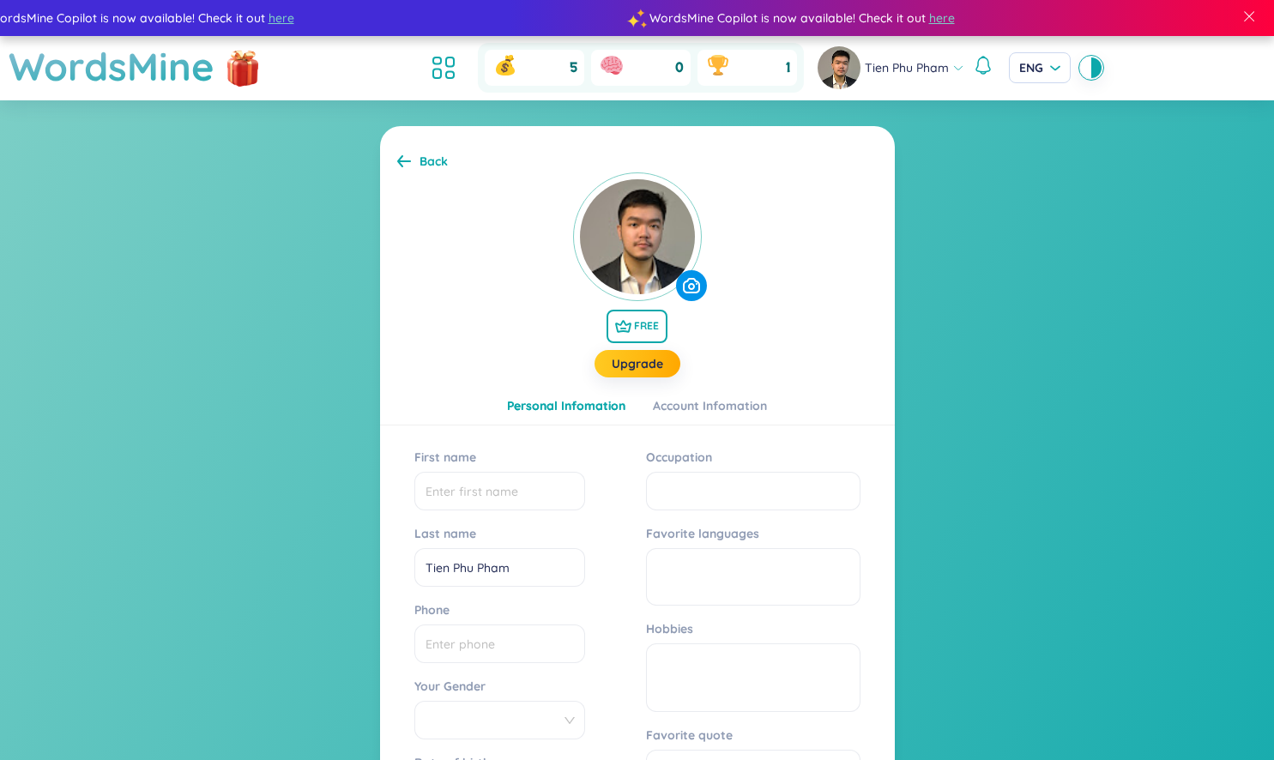
click at [648, 254] on img at bounding box center [637, 236] width 129 height 129
click at [678, 290] on span at bounding box center [691, 285] width 31 height 31
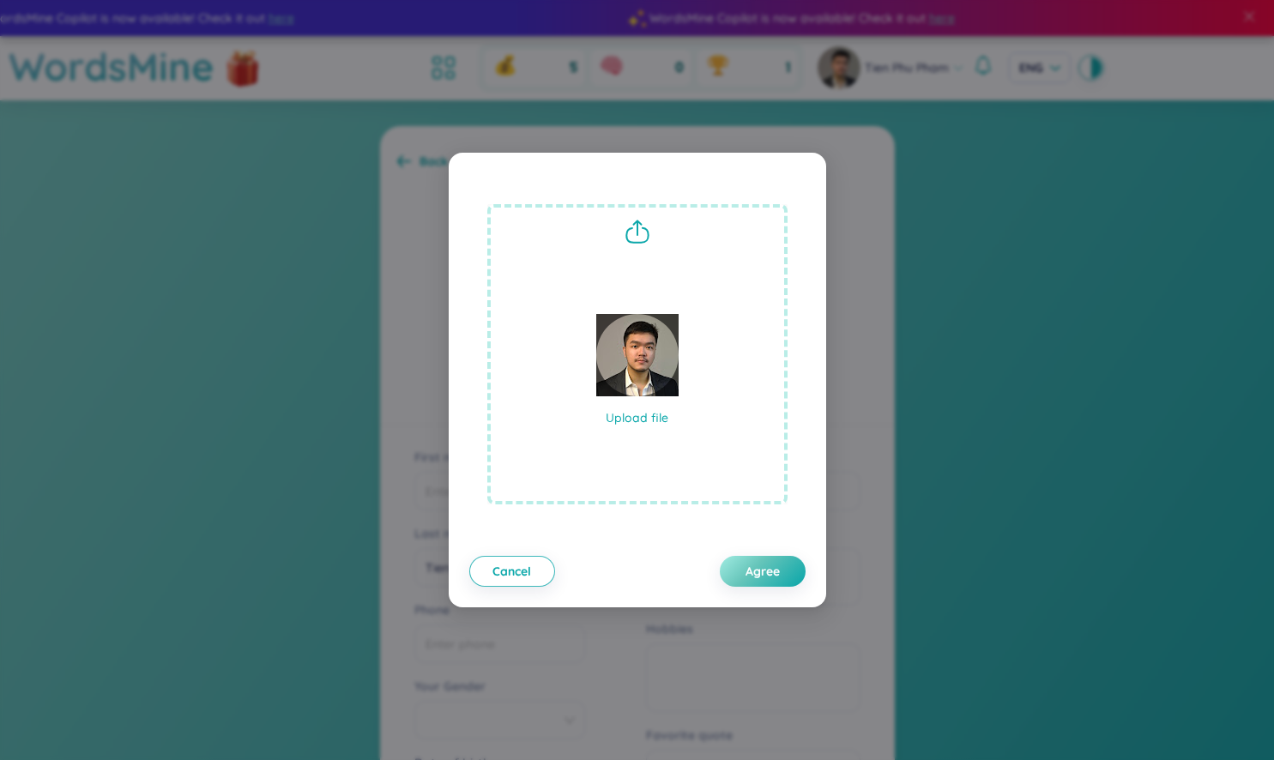
click at [639, 335] on div at bounding box center [637, 355] width 82 height 82
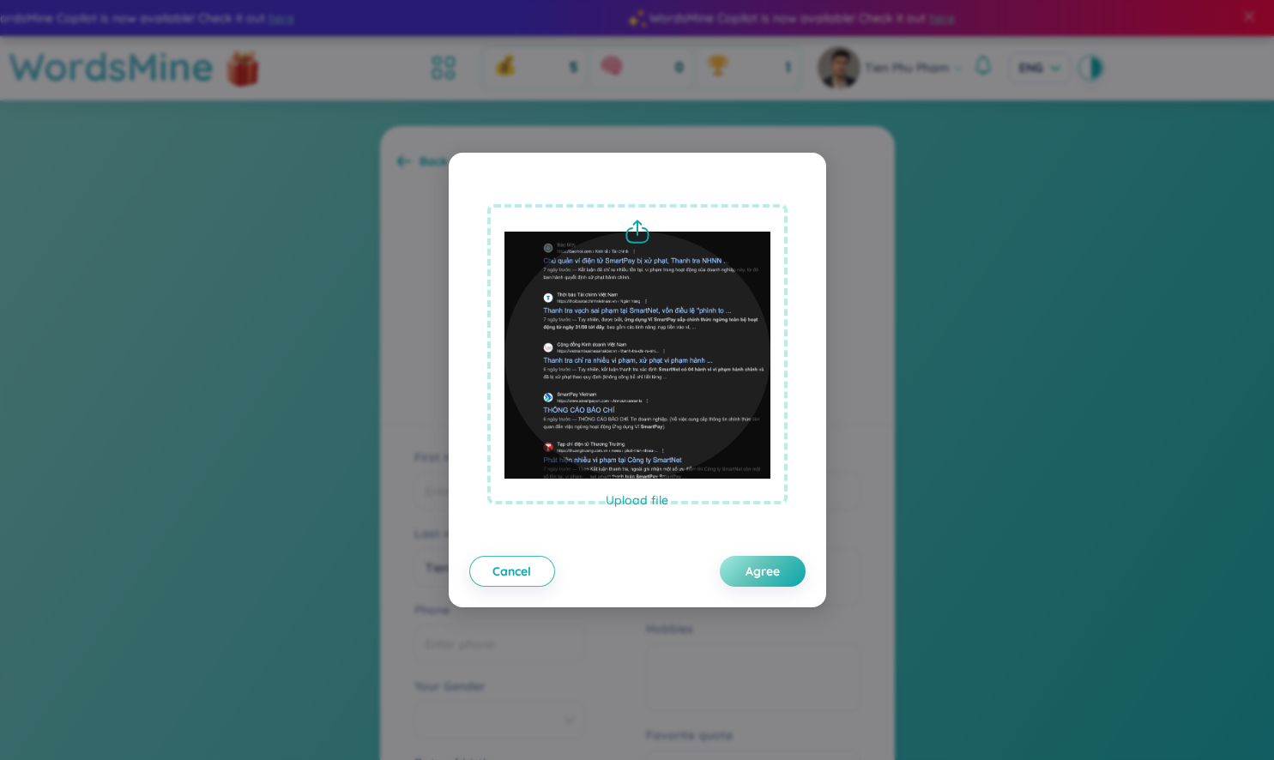
click at [616, 498] on p "Upload file" at bounding box center [637, 500] width 266 height 19
click at [508, 575] on span "Cancel" at bounding box center [511, 571] width 39 height 17
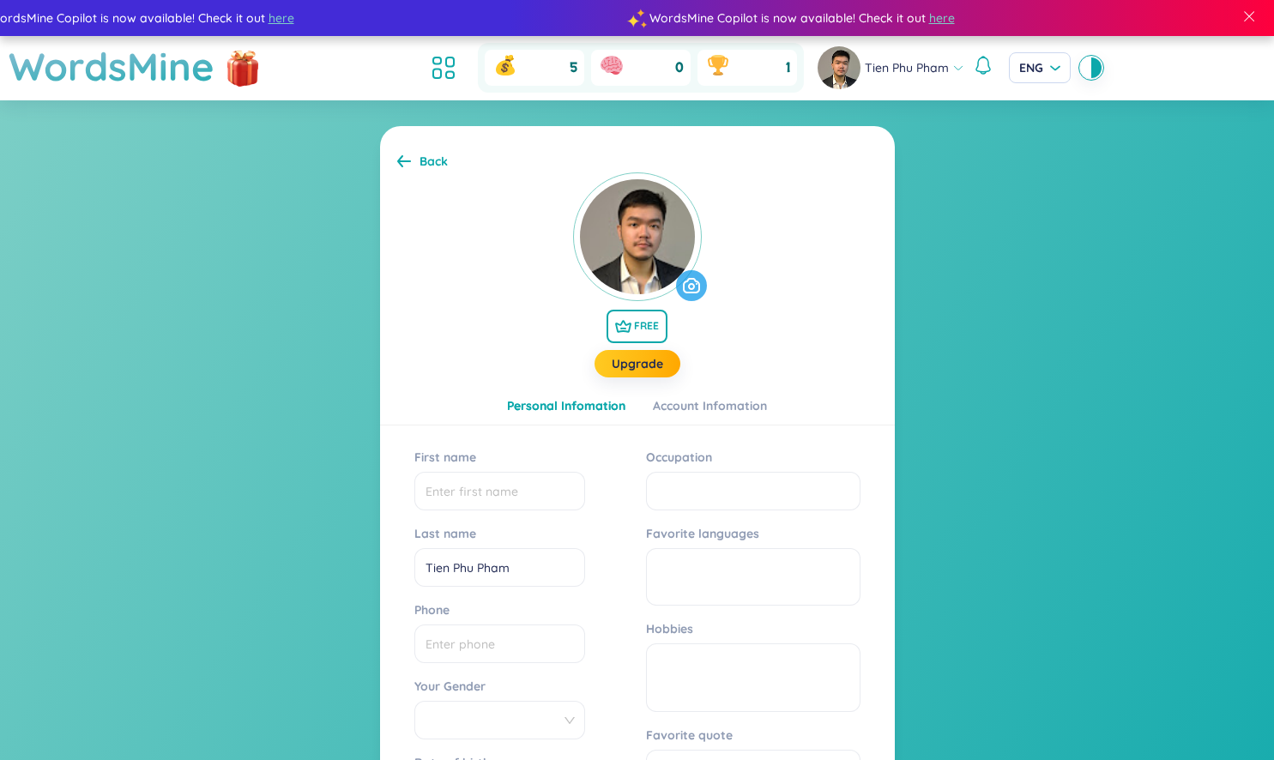
click at [686, 279] on icon at bounding box center [691, 285] width 17 height 15
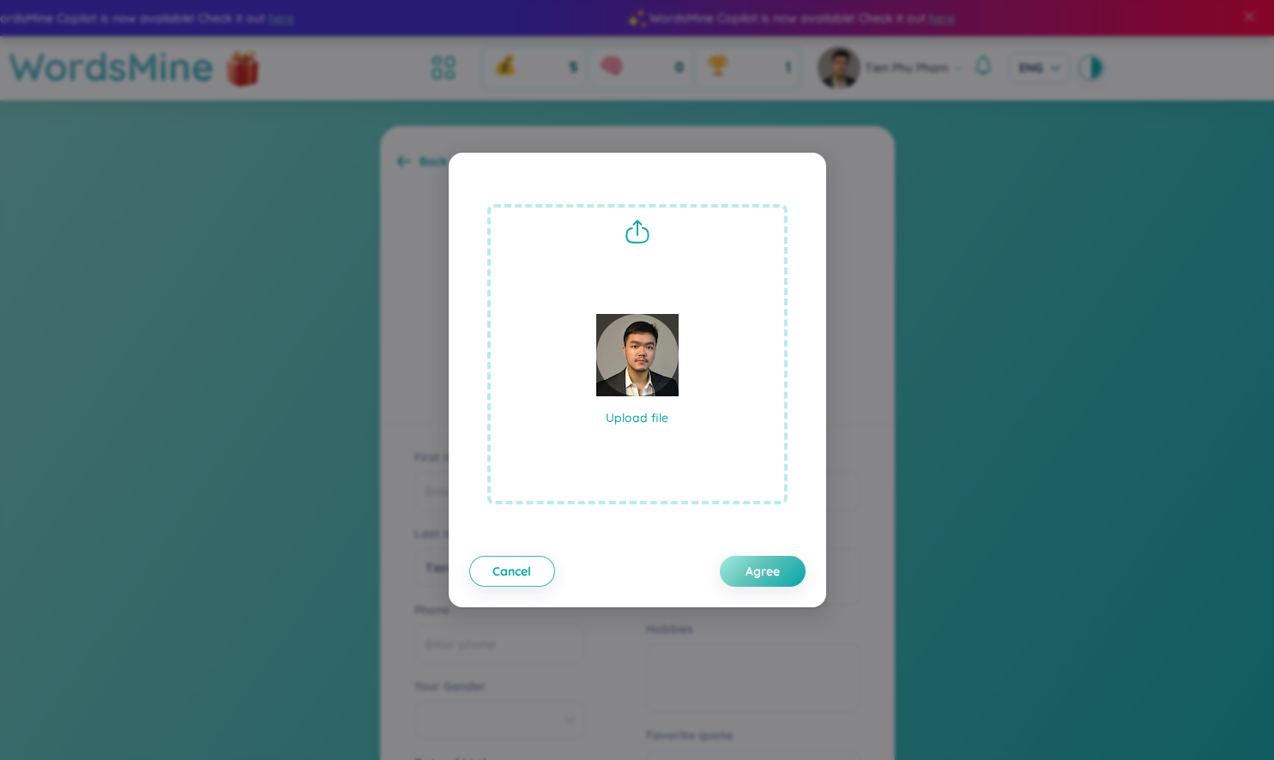
click at [641, 358] on div at bounding box center [637, 355] width 82 height 82
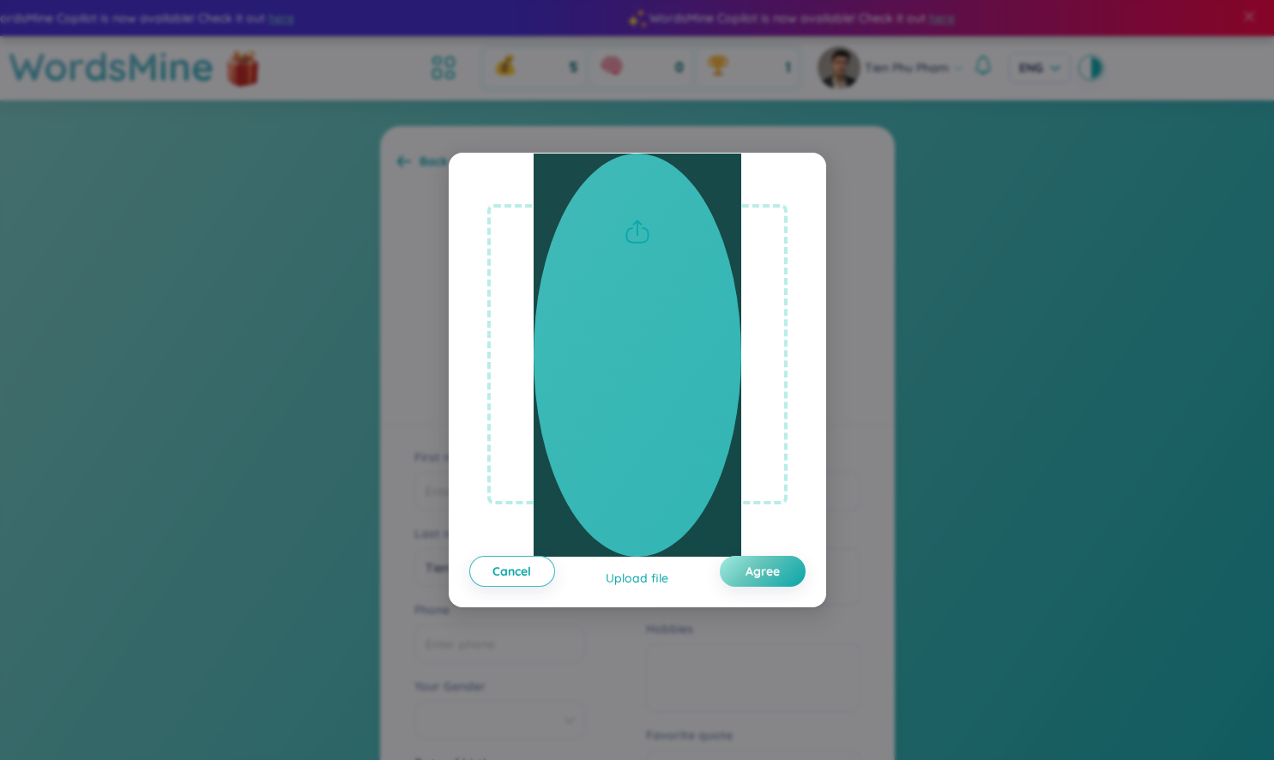
click at [682, 401] on div at bounding box center [638, 355] width 208 height 403
click at [708, 427] on div at bounding box center [638, 355] width 208 height 403
click at [766, 566] on span "Agree" at bounding box center [762, 571] width 34 height 17
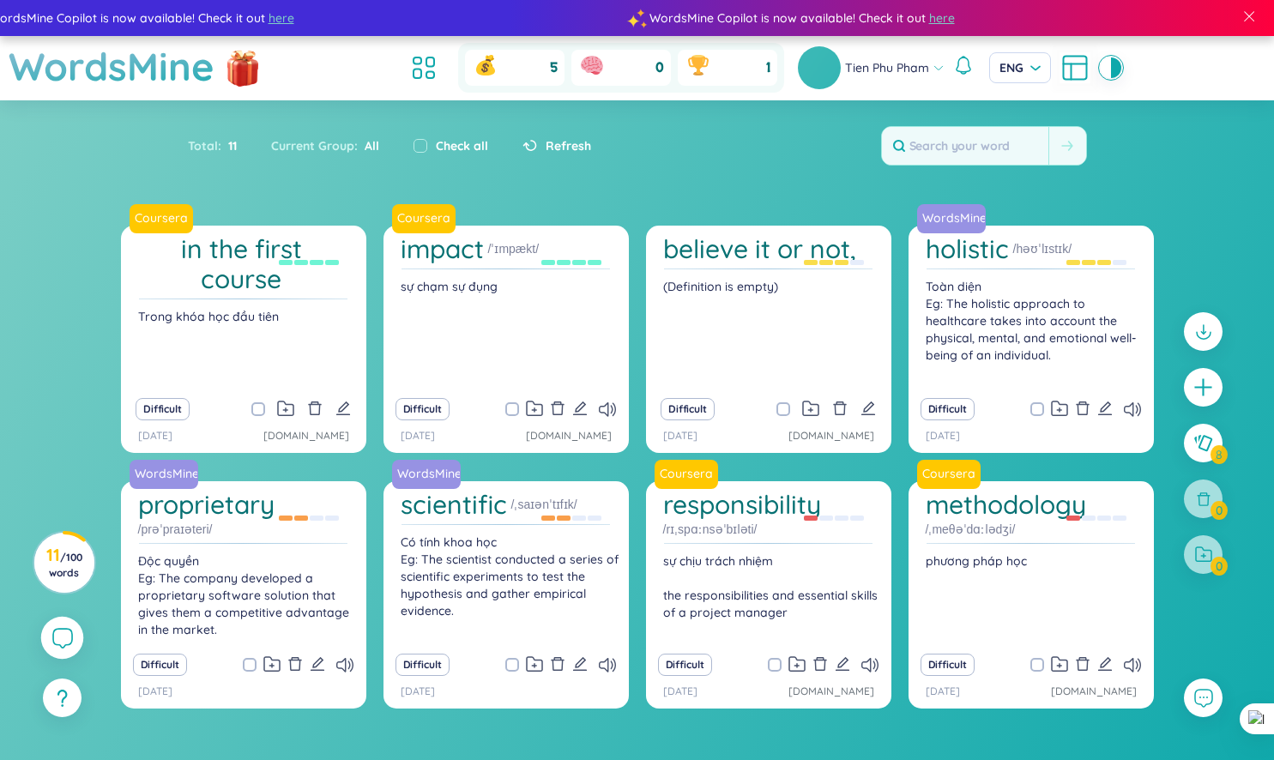
click at [60, 648] on icon at bounding box center [61, 637] width 21 height 21
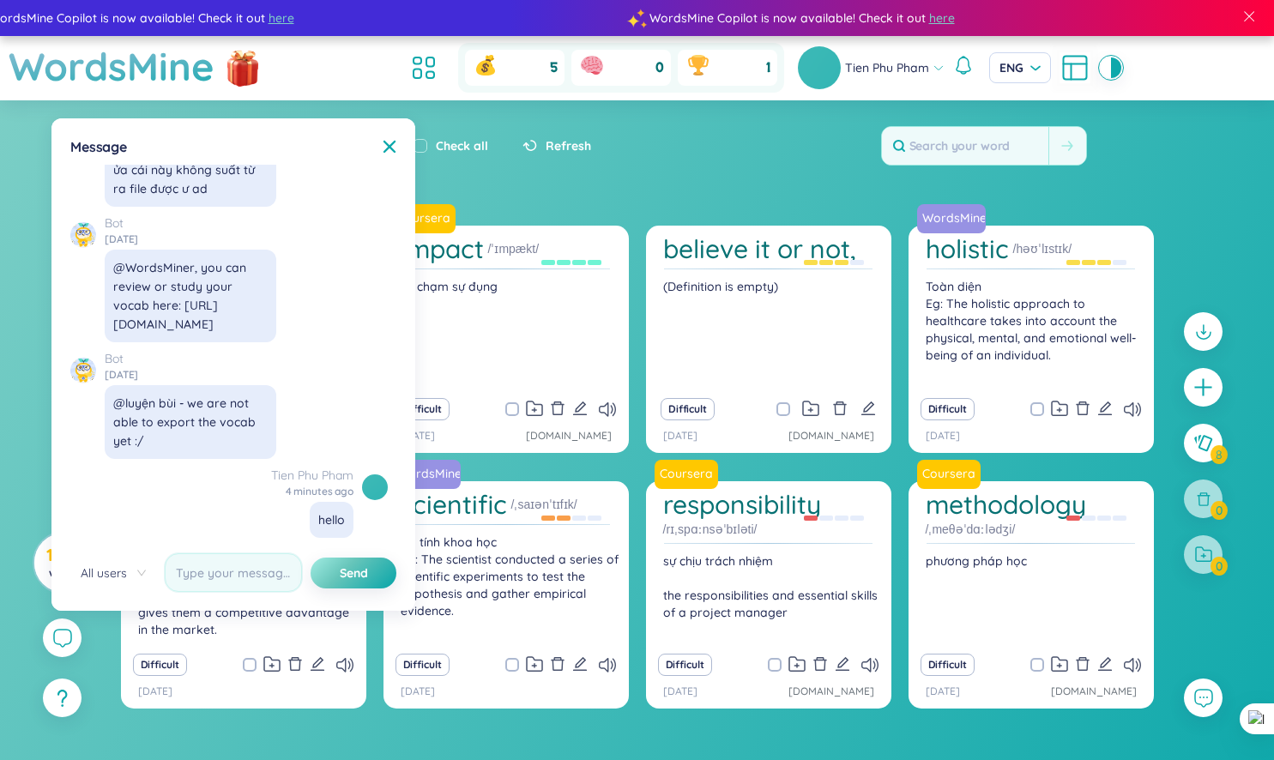
scroll to position [19557, 0]
click at [258, 571] on input "text" at bounding box center [233, 572] width 137 height 39
type input "T"
type input "t"
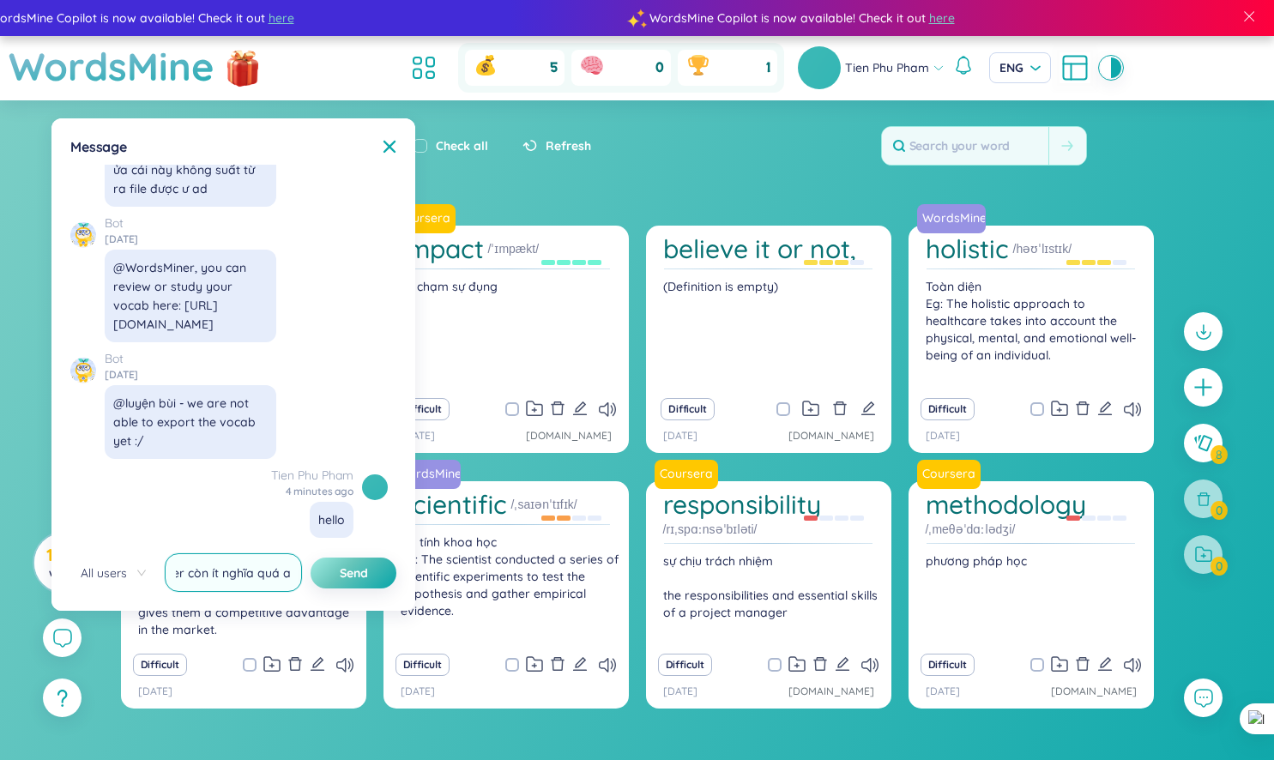
type input "look up từ vừng trên browser còn ít nghĩa quá ad"
click at [311, 558] on button "Send" at bounding box center [354, 573] width 86 height 31
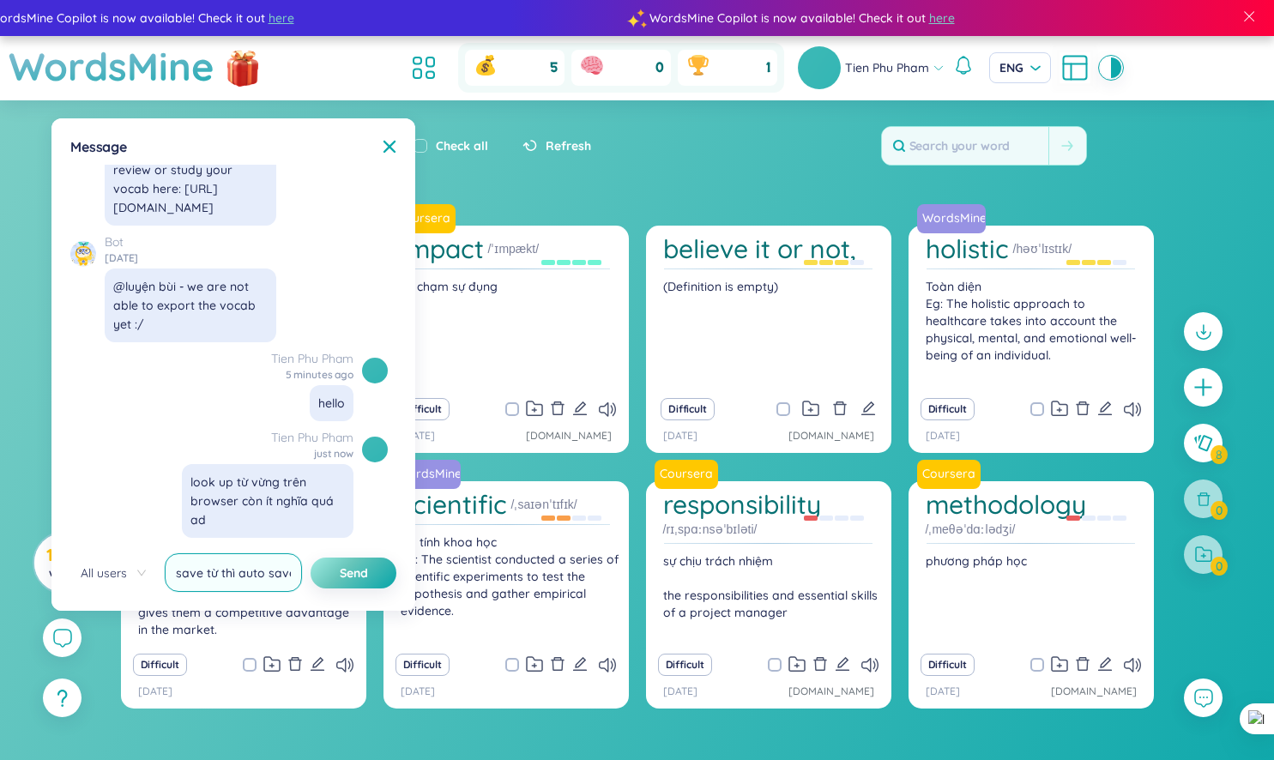
scroll to position [0, 15]
click at [262, 587] on input "với khi save từ thì auto save" at bounding box center [233, 572] width 137 height 39
click at [294, 560] on input "với khi save từ thì auto save" at bounding box center [233, 572] width 137 height 39
click at [286, 569] on input "với khi save từ thì auto save" at bounding box center [233, 572] width 137 height 39
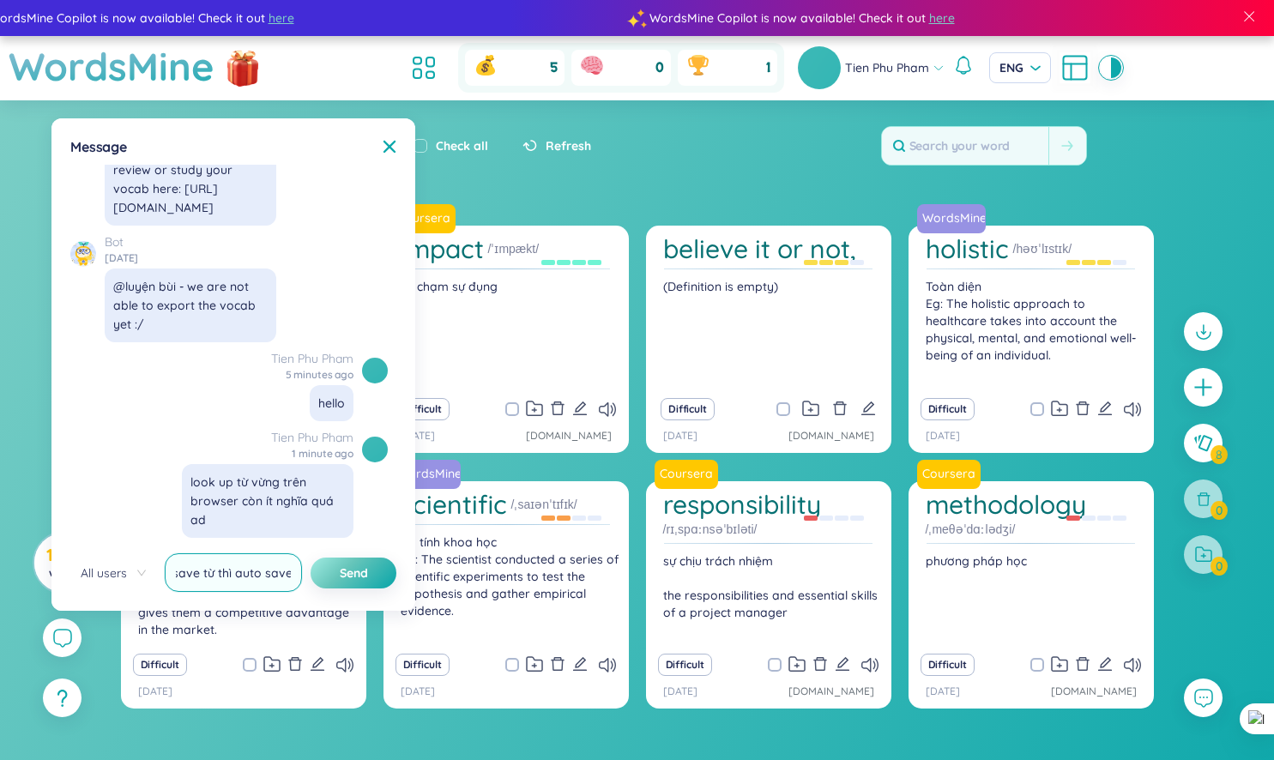
click at [272, 579] on input "với khi save từ thì auto save phrase" at bounding box center [233, 572] width 137 height 39
click at [275, 576] on input "với khi save từ thì auto save phrase" at bounding box center [233, 572] width 137 height 39
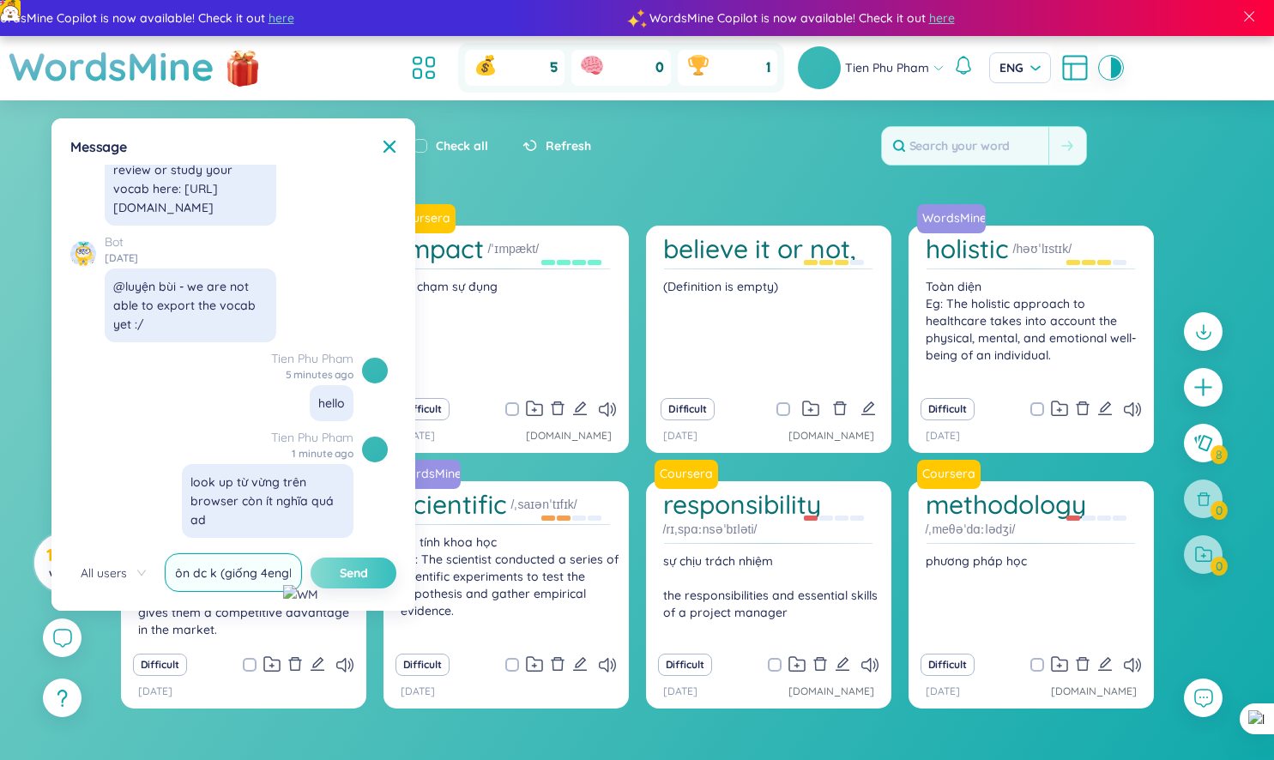
scroll to position [0, 317]
type input "với khi save từ thì auto save phrase của từ đang tra luôn dc k (giống 4english)"
click at [353, 575] on span "Send" at bounding box center [354, 572] width 28 height 17
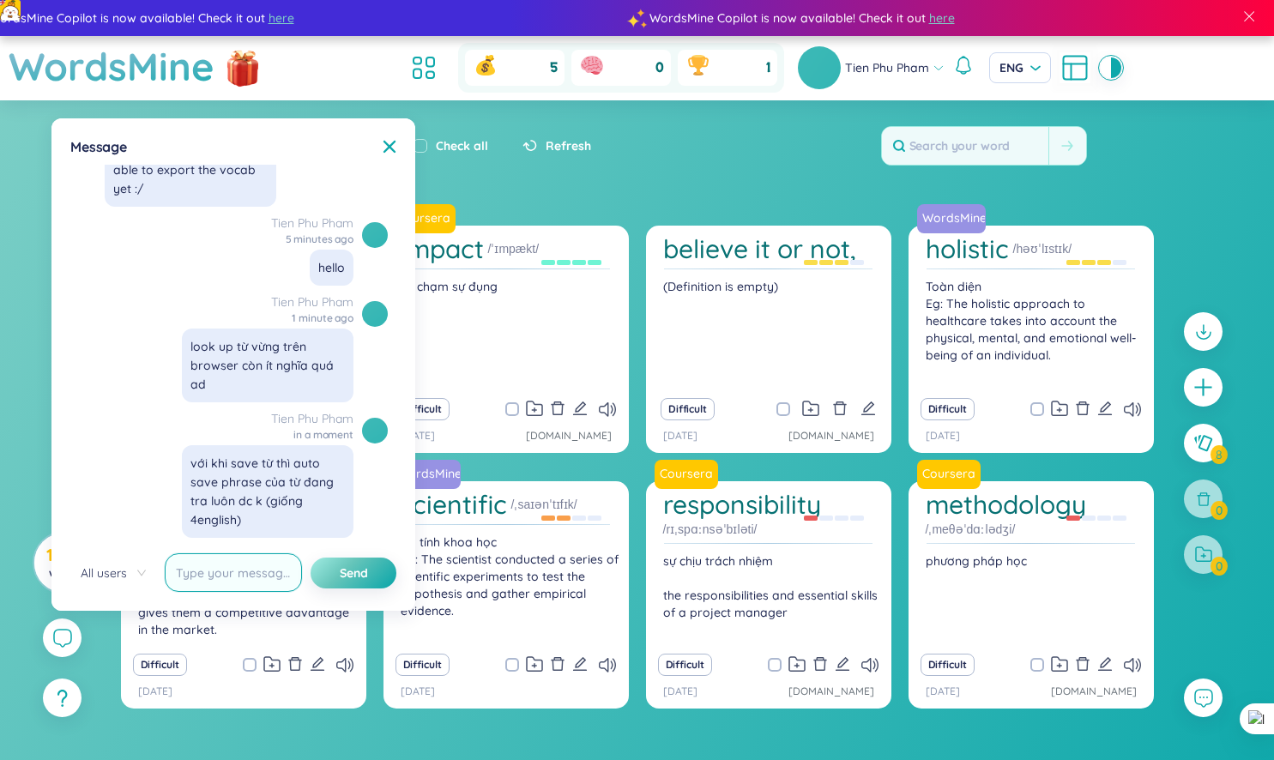
click at [240, 564] on input "text" at bounding box center [233, 572] width 137 height 39
type input "V"
type input "với có thể chọn save vào folder nào trên popup lookup k (thay vì phải vào dashb…"
click at [311, 558] on button "Send" at bounding box center [354, 573] width 86 height 31
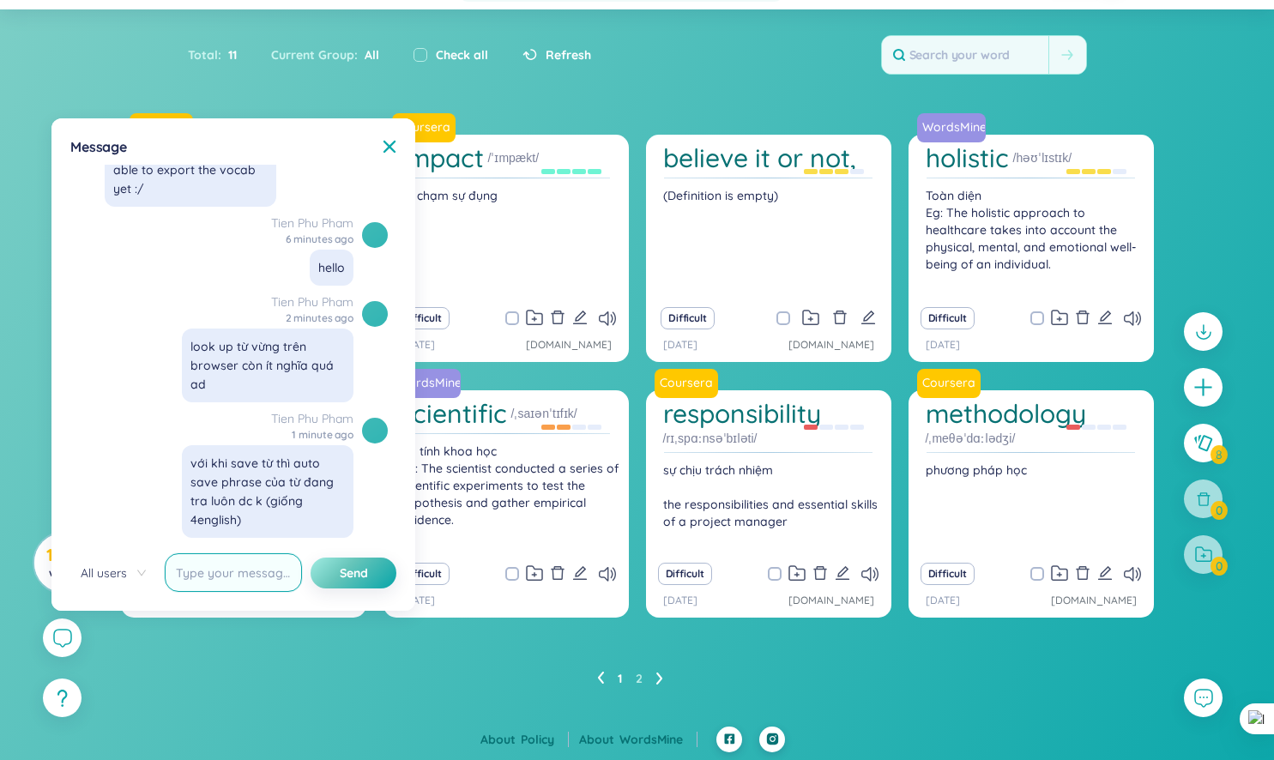
scroll to position [19809, 0]
click at [234, 576] on input "text" at bounding box center [233, 572] width 137 height 39
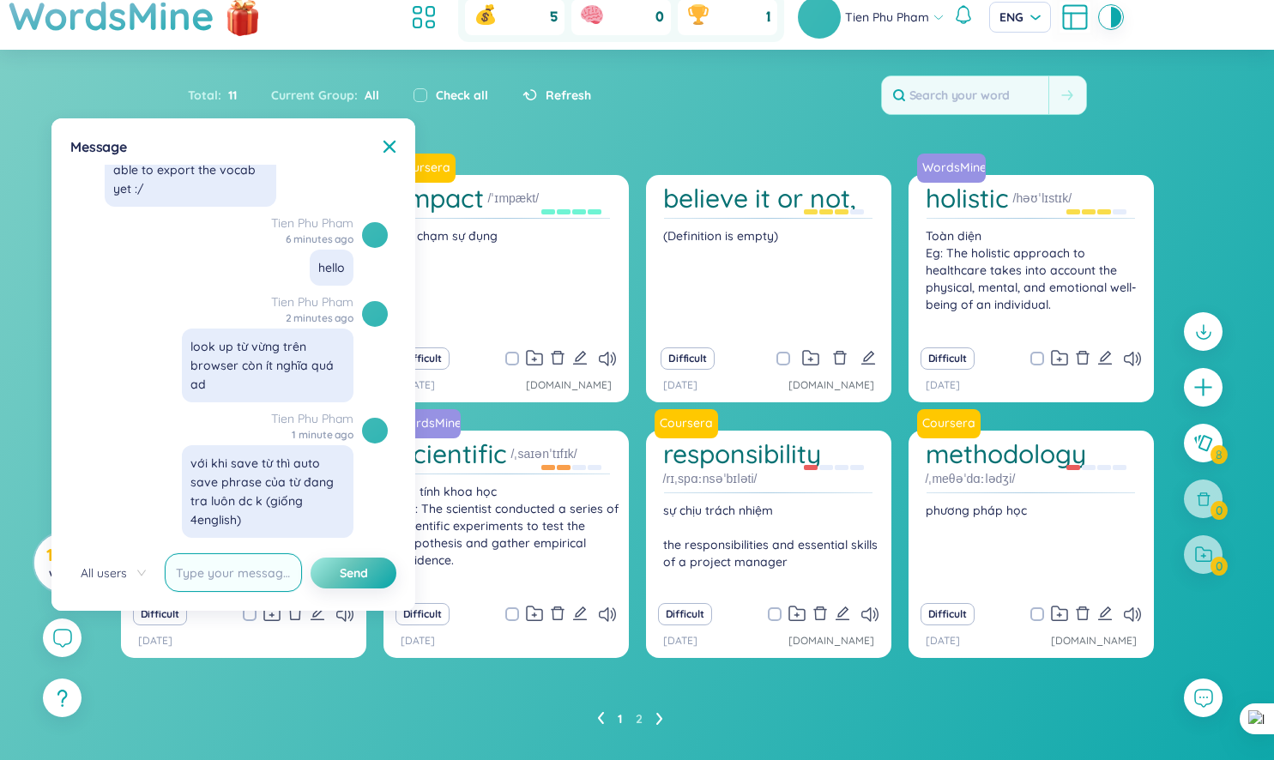
scroll to position [91, 0]
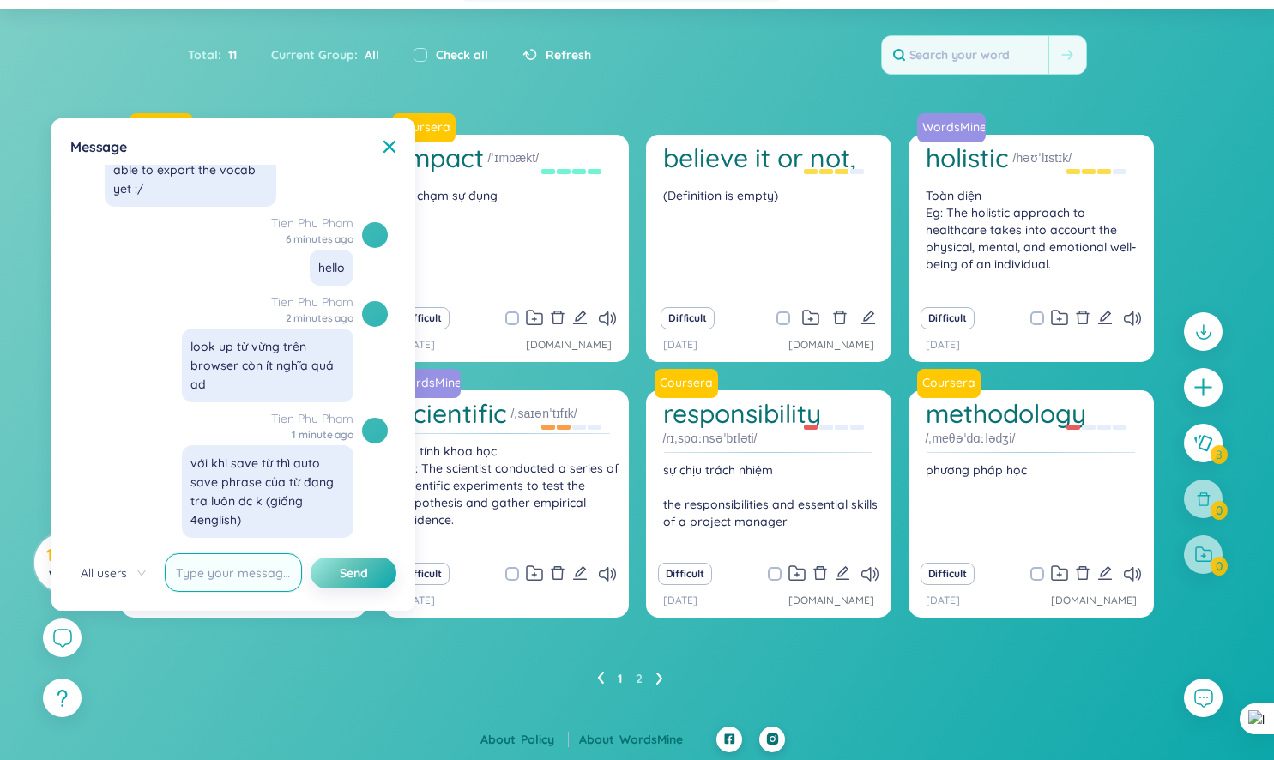
click at [244, 572] on input "text" at bounding box center [233, 572] width 137 height 39
click at [393, 147] on icon at bounding box center [390, 147] width 14 height 14
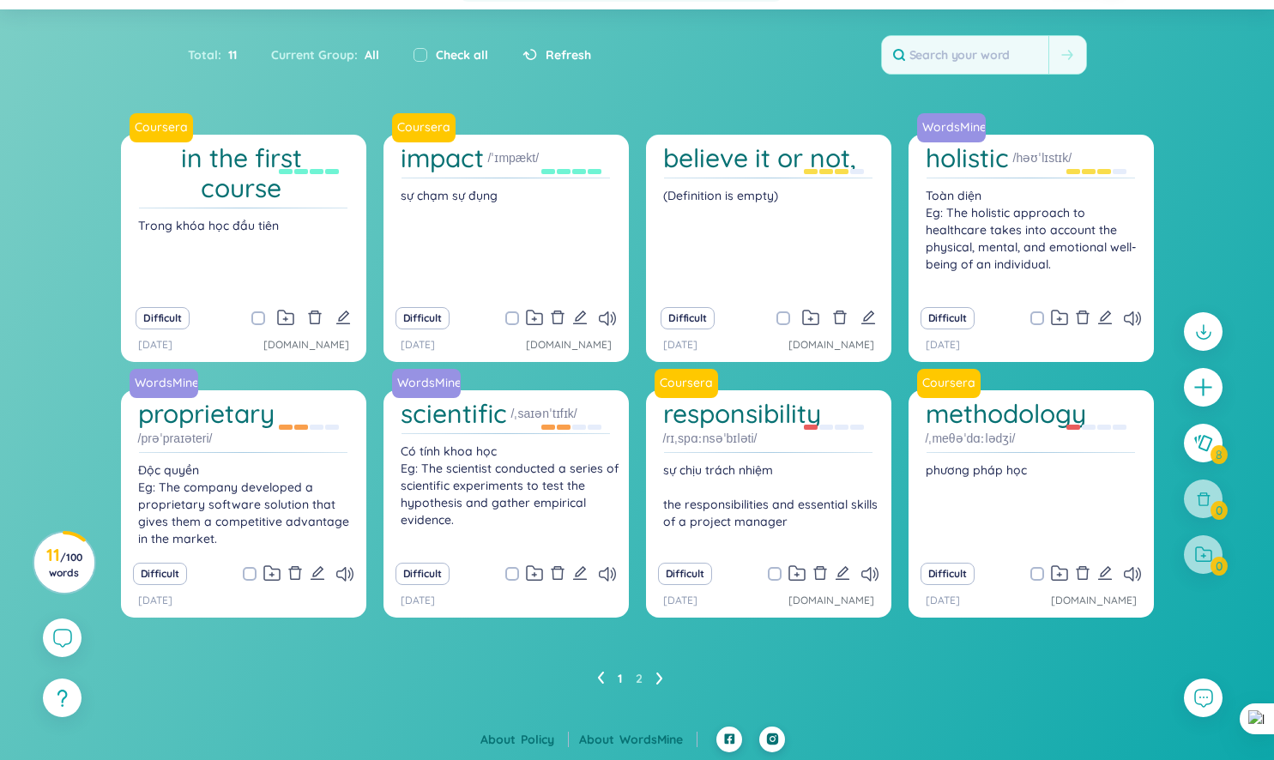
scroll to position [0, 0]
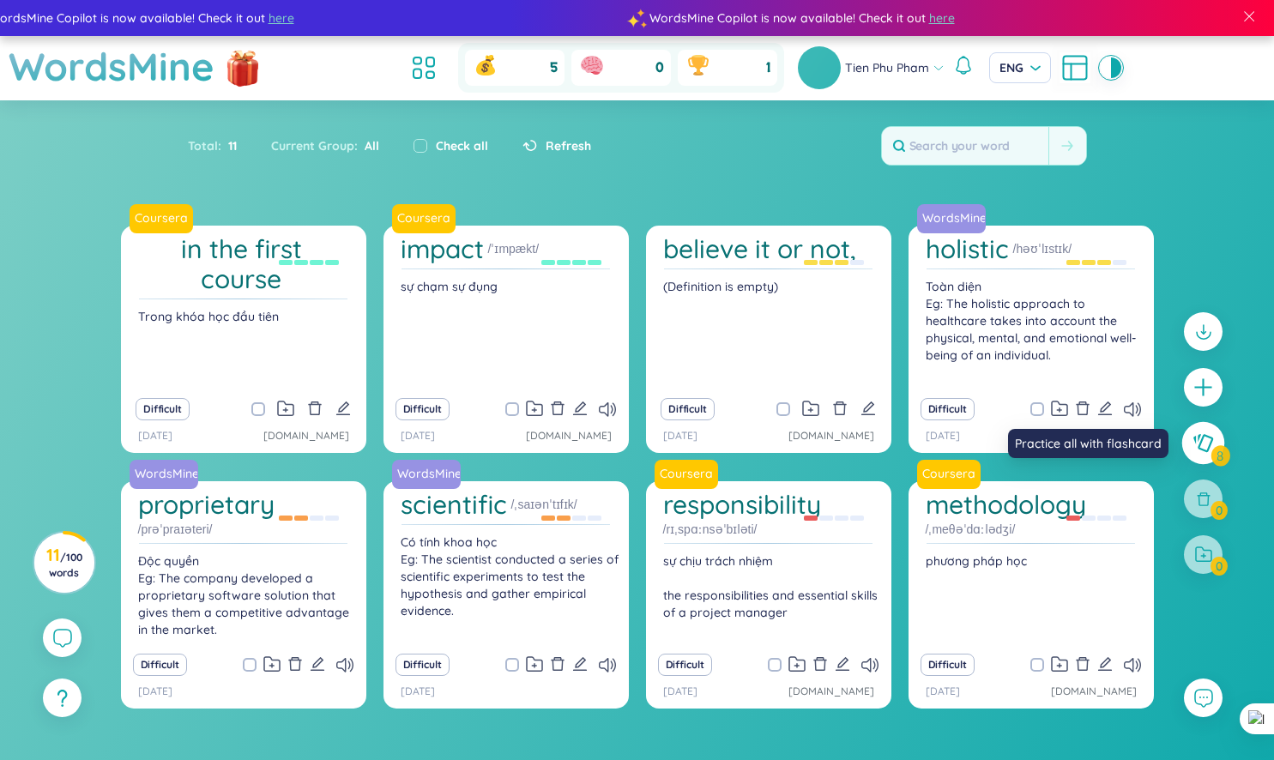
click at [1206, 452] on icon at bounding box center [1202, 443] width 21 height 19
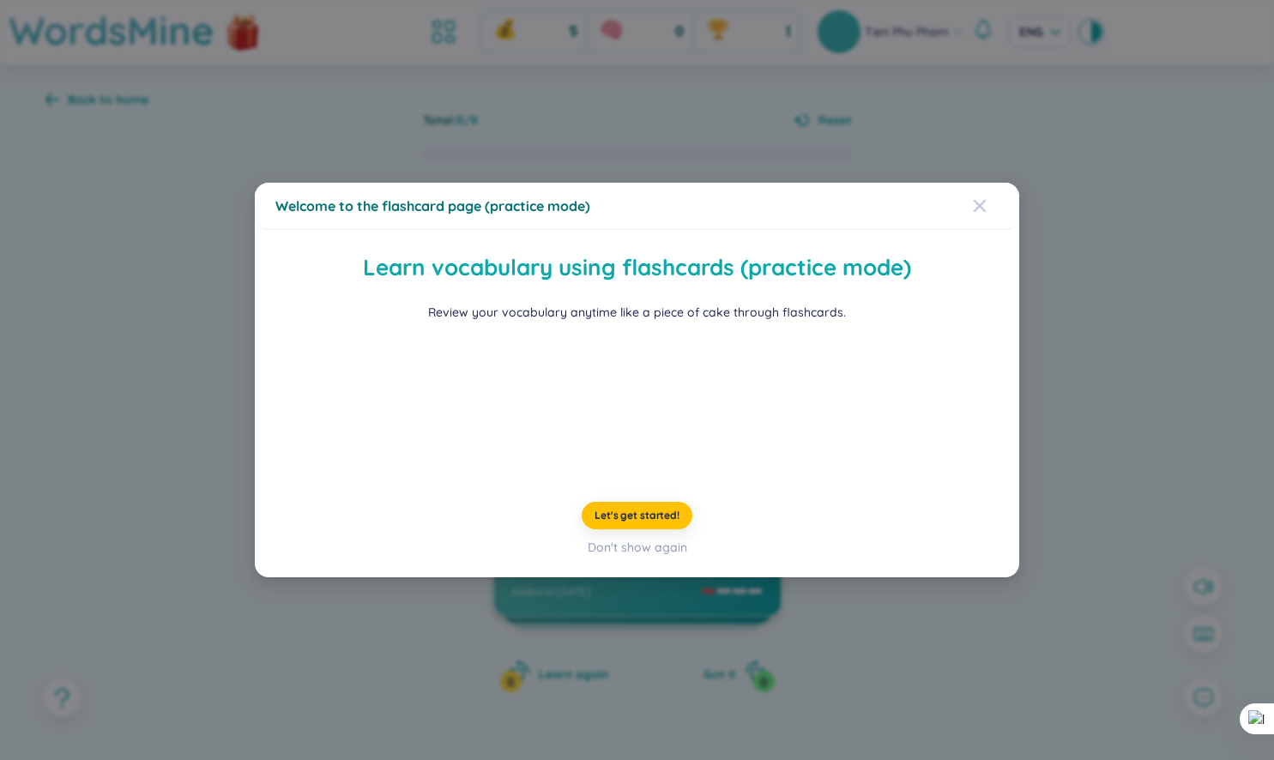
click at [980, 199] on icon "Close" at bounding box center [980, 206] width 14 height 14
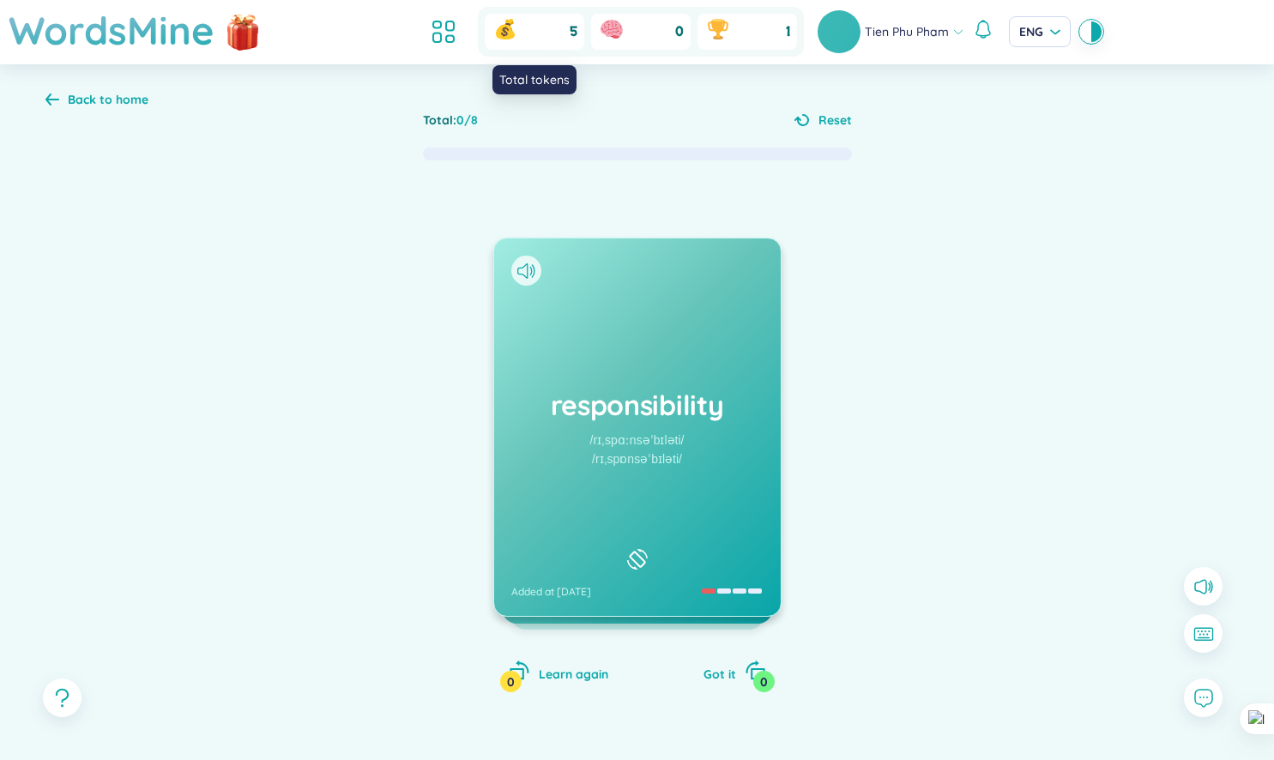
click at [552, 39] on div "5" at bounding box center [535, 32] width 100 height 36
click at [502, 39] on icon at bounding box center [505, 31] width 19 height 15
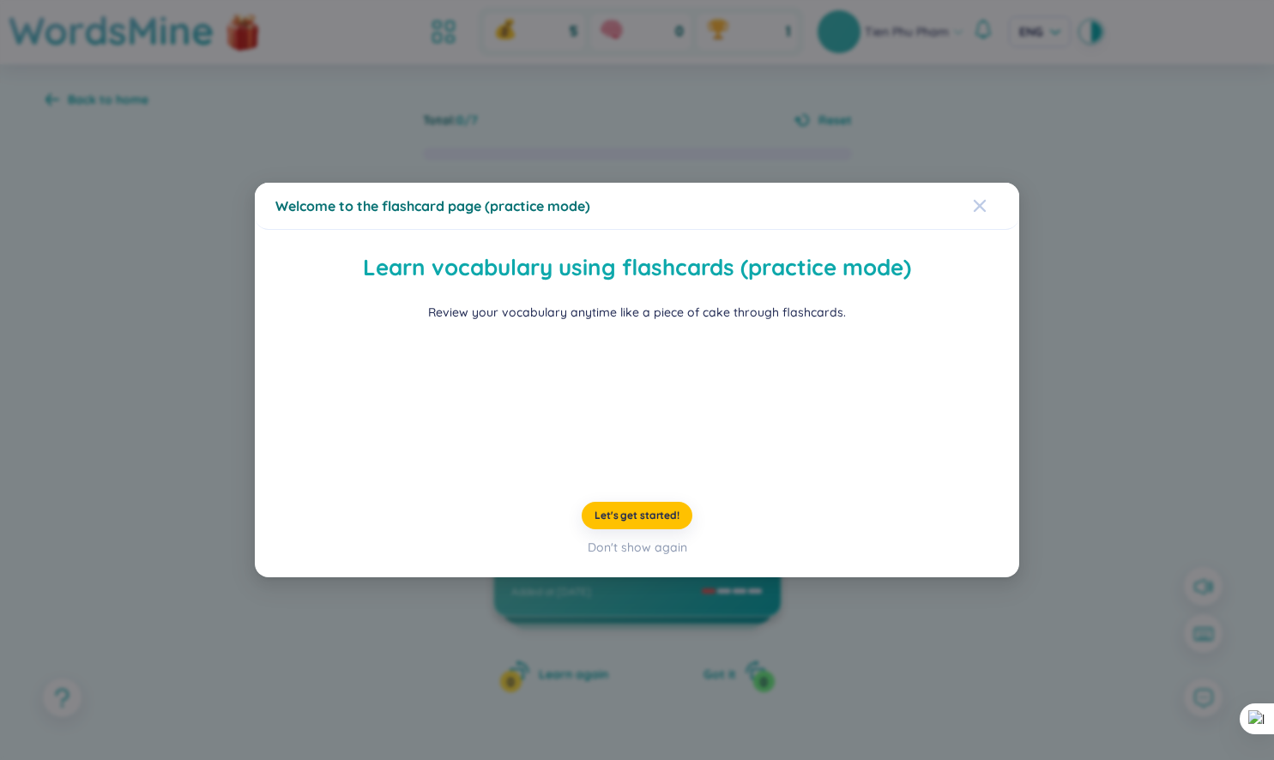
click at [984, 199] on icon "Close" at bounding box center [980, 206] width 14 height 14
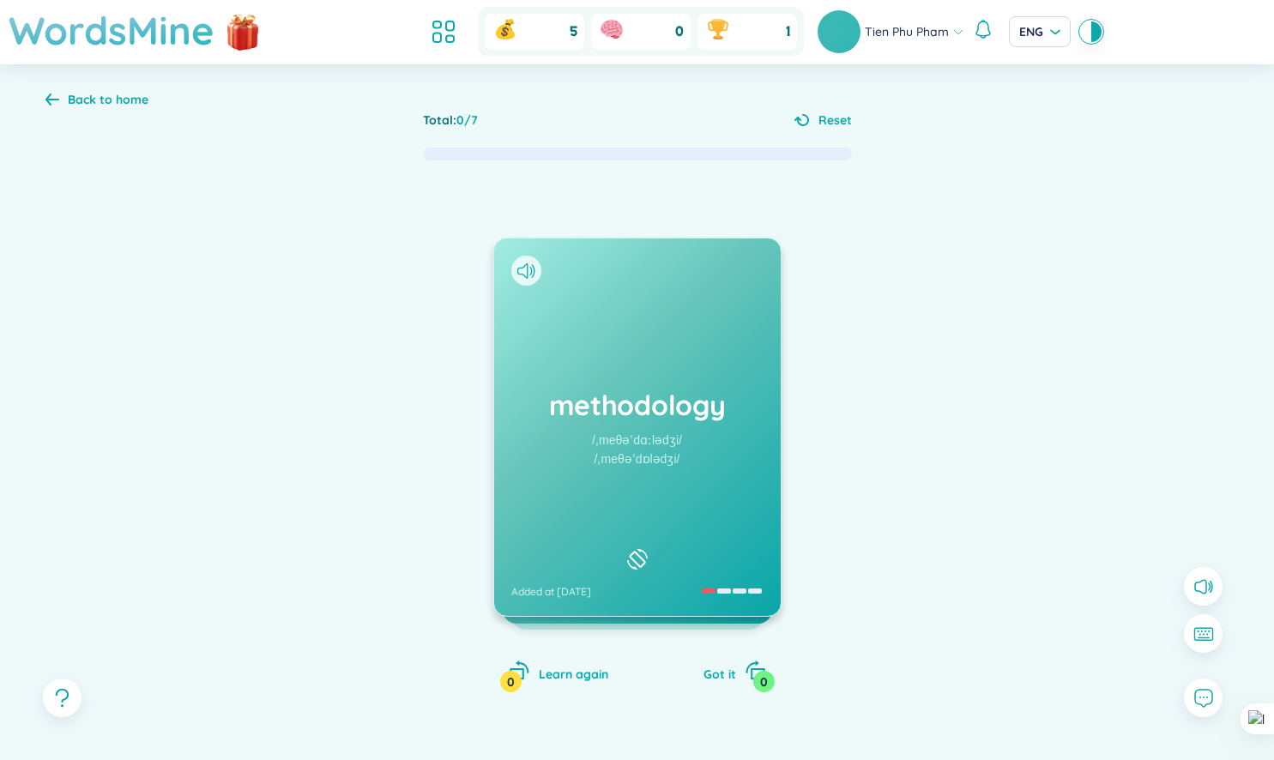
click at [146, 44] on h1 "WordsMine" at bounding box center [112, 30] width 206 height 61
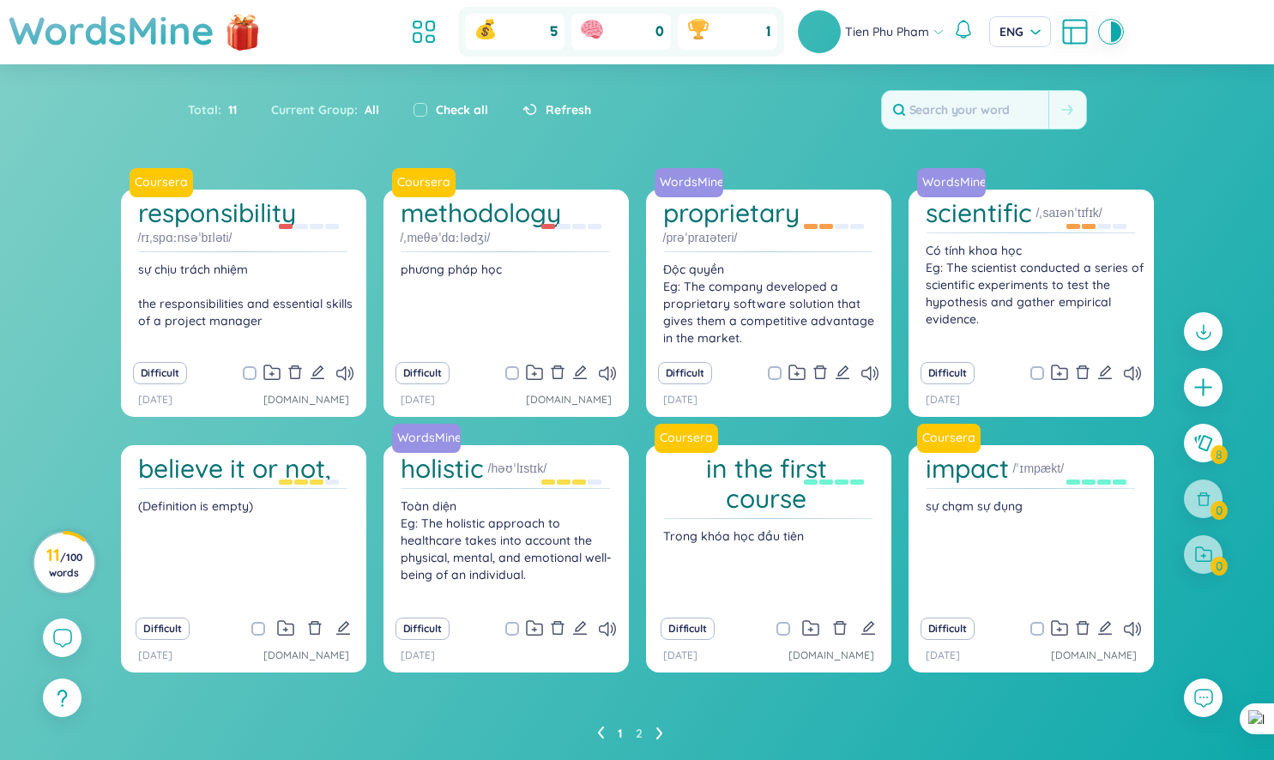
click at [77, 578] on span "/ 100 words" at bounding box center [65, 565] width 33 height 28
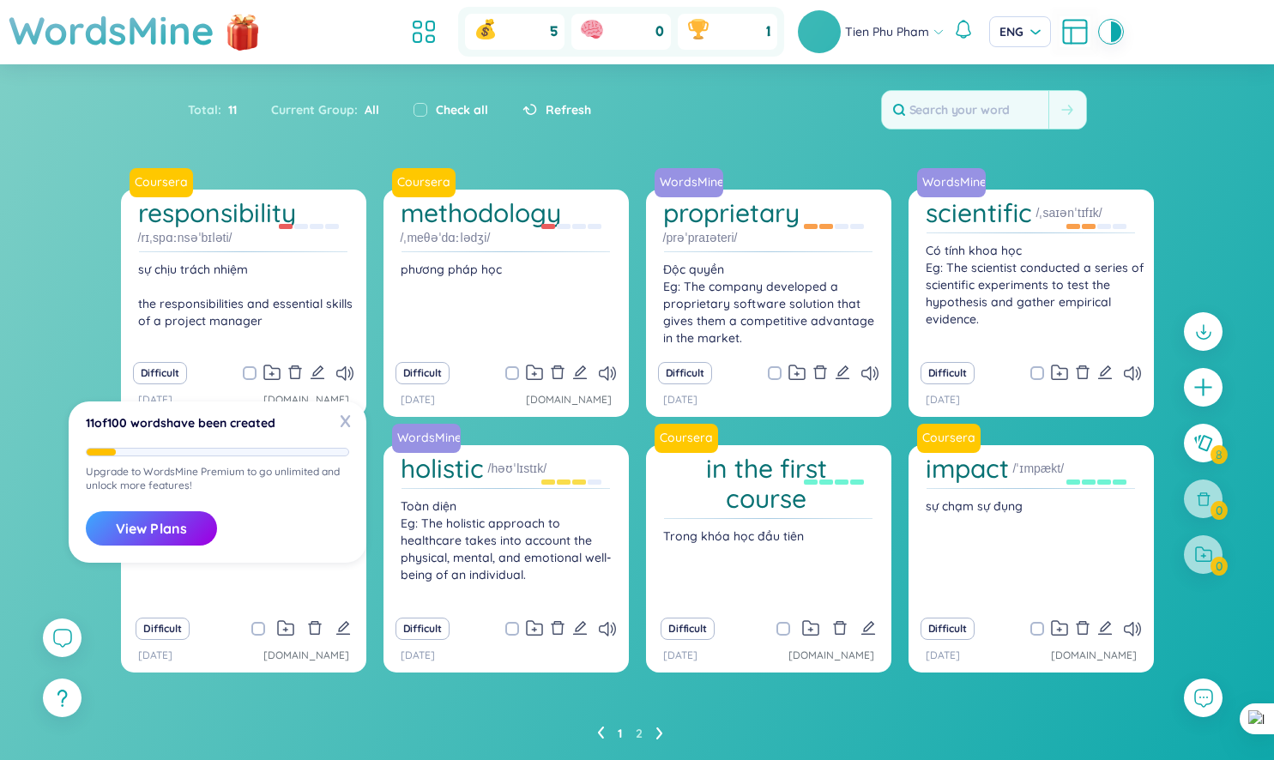
click at [609, 142] on div "Total : 11 Current Group : All Check all Refresh" at bounding box center [637, 118] width 1071 height 74
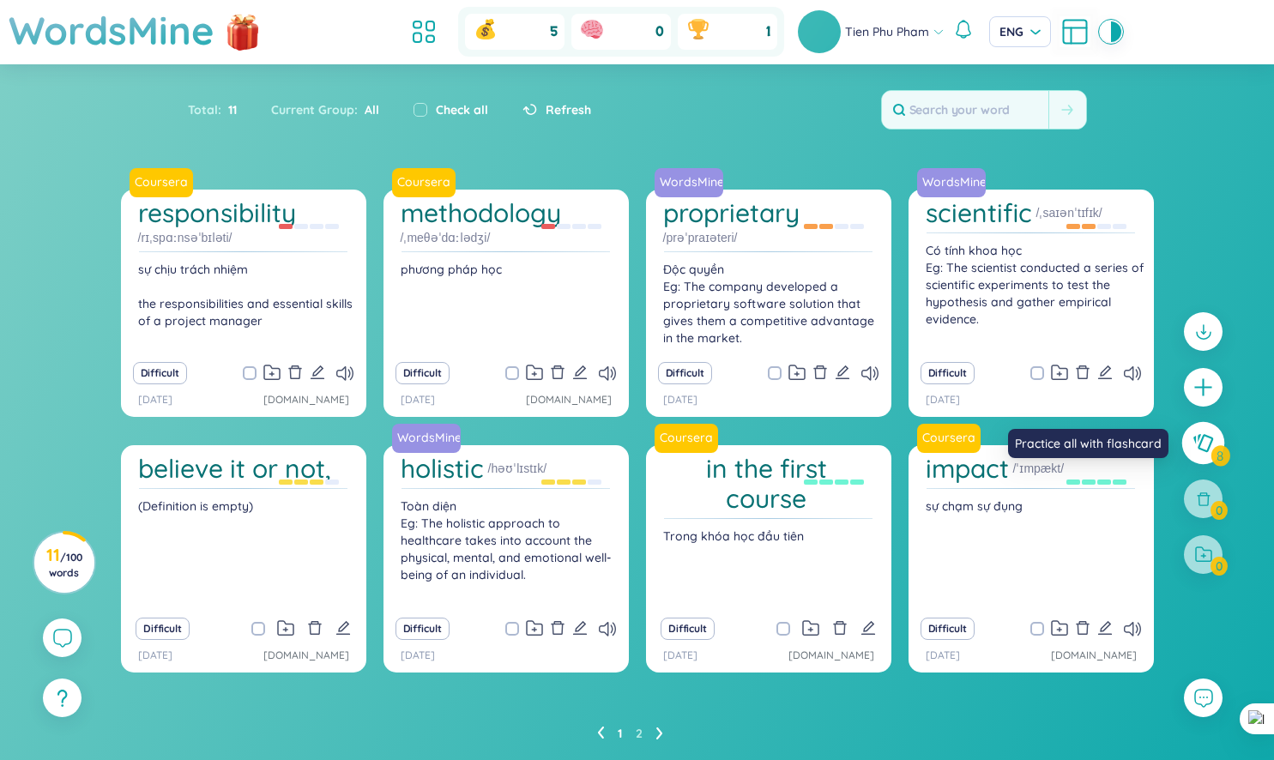
click at [1208, 437] on icon at bounding box center [1203, 443] width 20 height 18
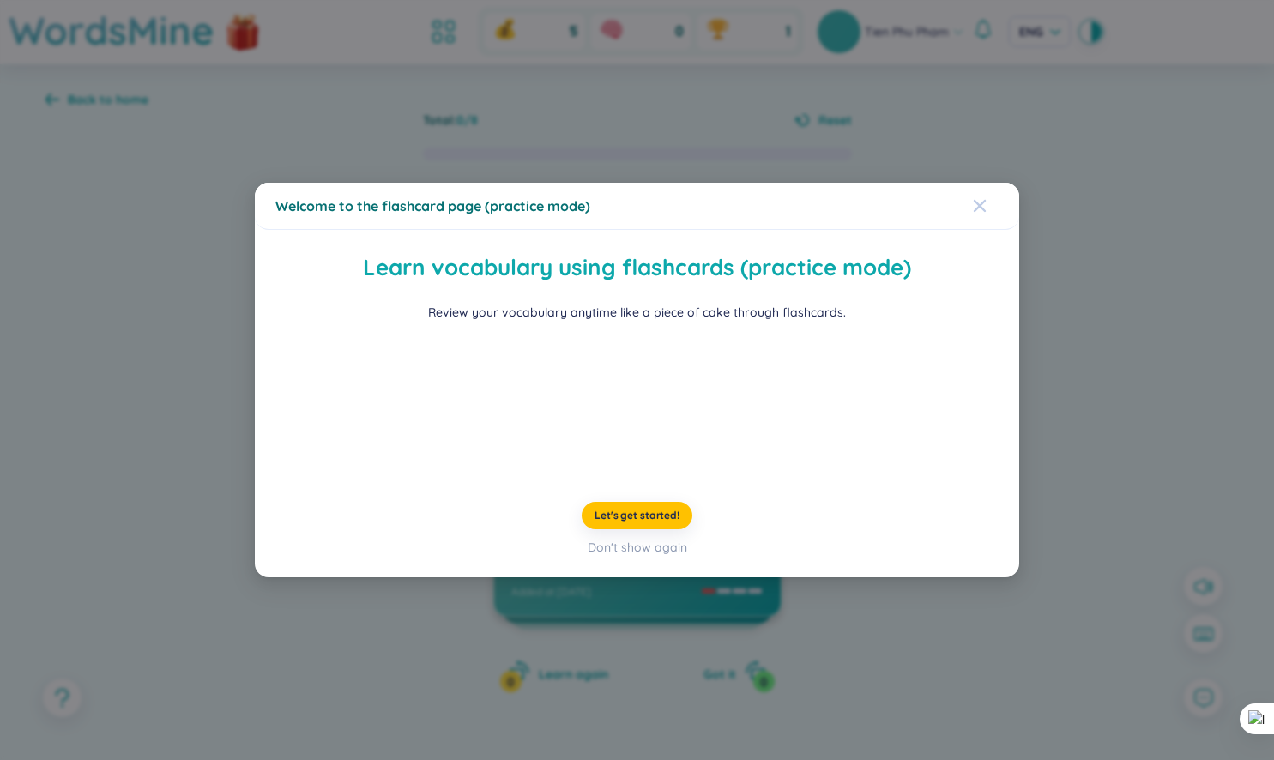
click at [976, 199] on icon "Close" at bounding box center [980, 206] width 14 height 14
click at [984, 199] on icon "Close" at bounding box center [980, 206] width 14 height 14
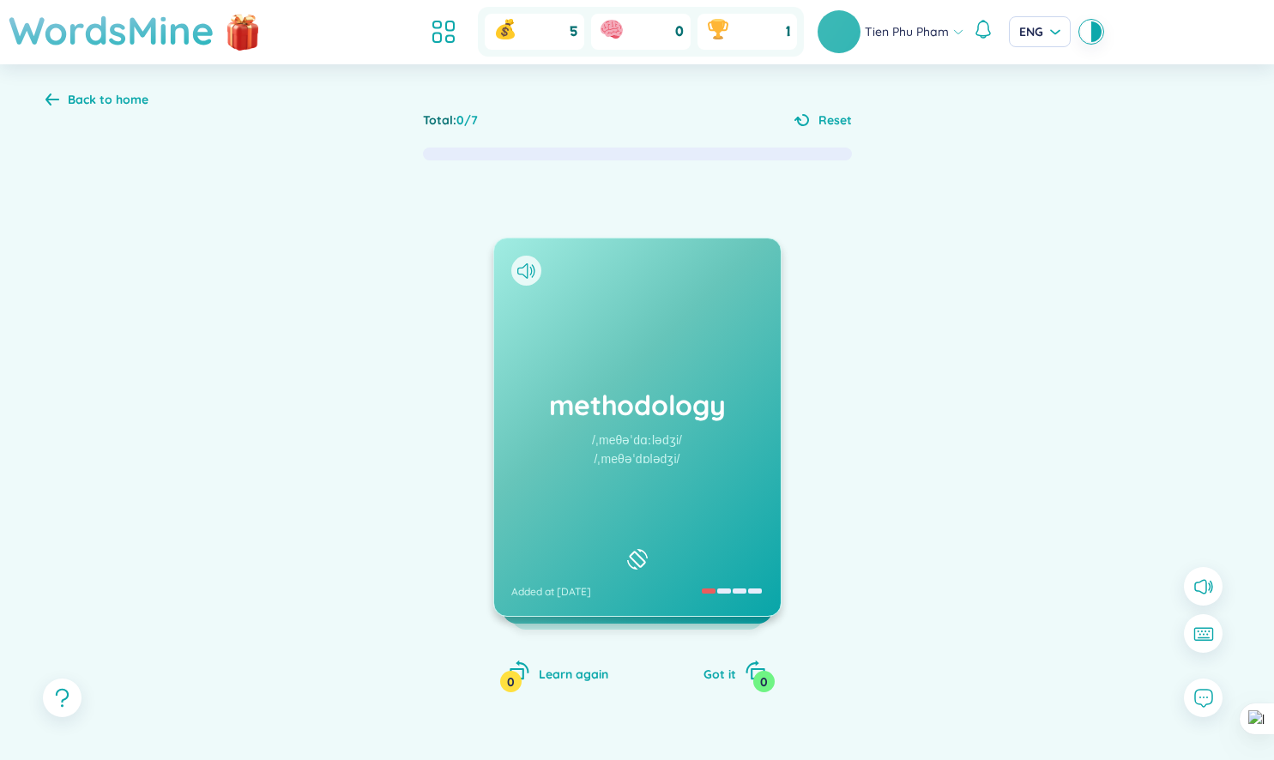
click at [146, 32] on h1 "WordsMine" at bounding box center [112, 30] width 206 height 61
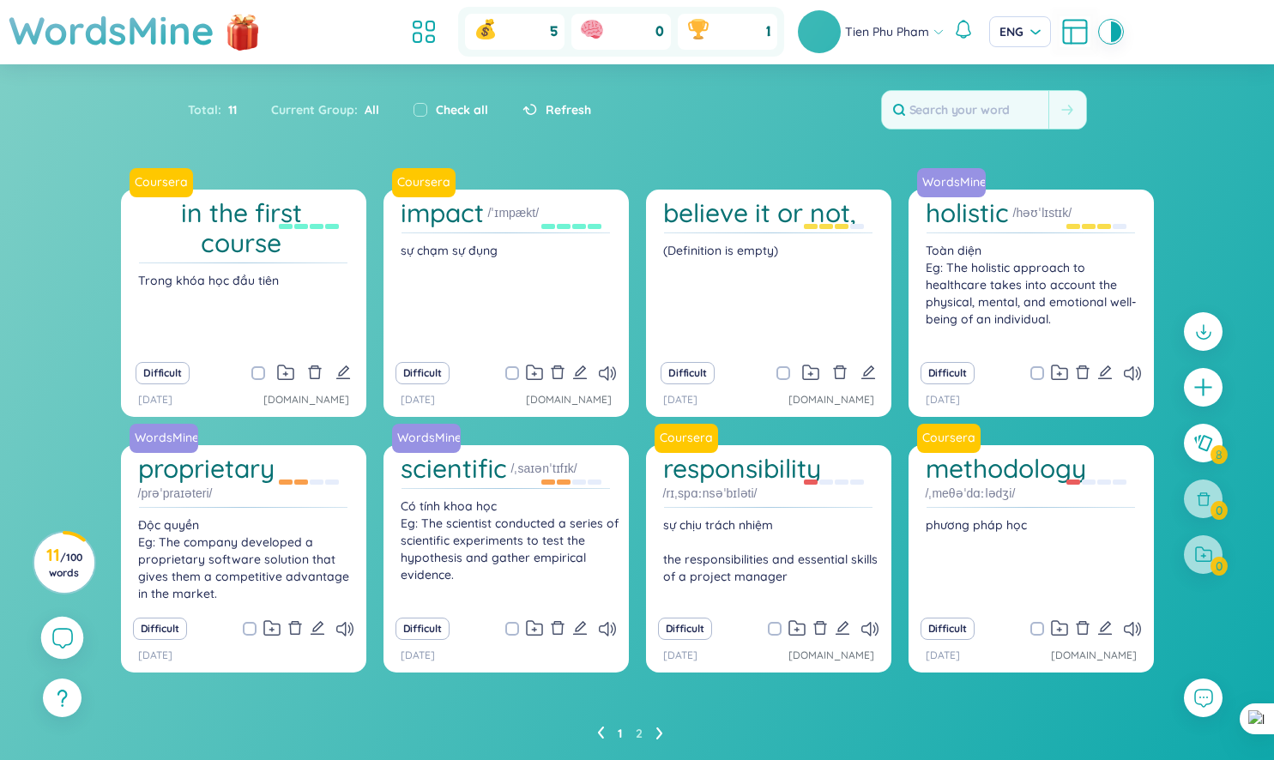
click at [51, 629] on div at bounding box center [62, 638] width 43 height 43
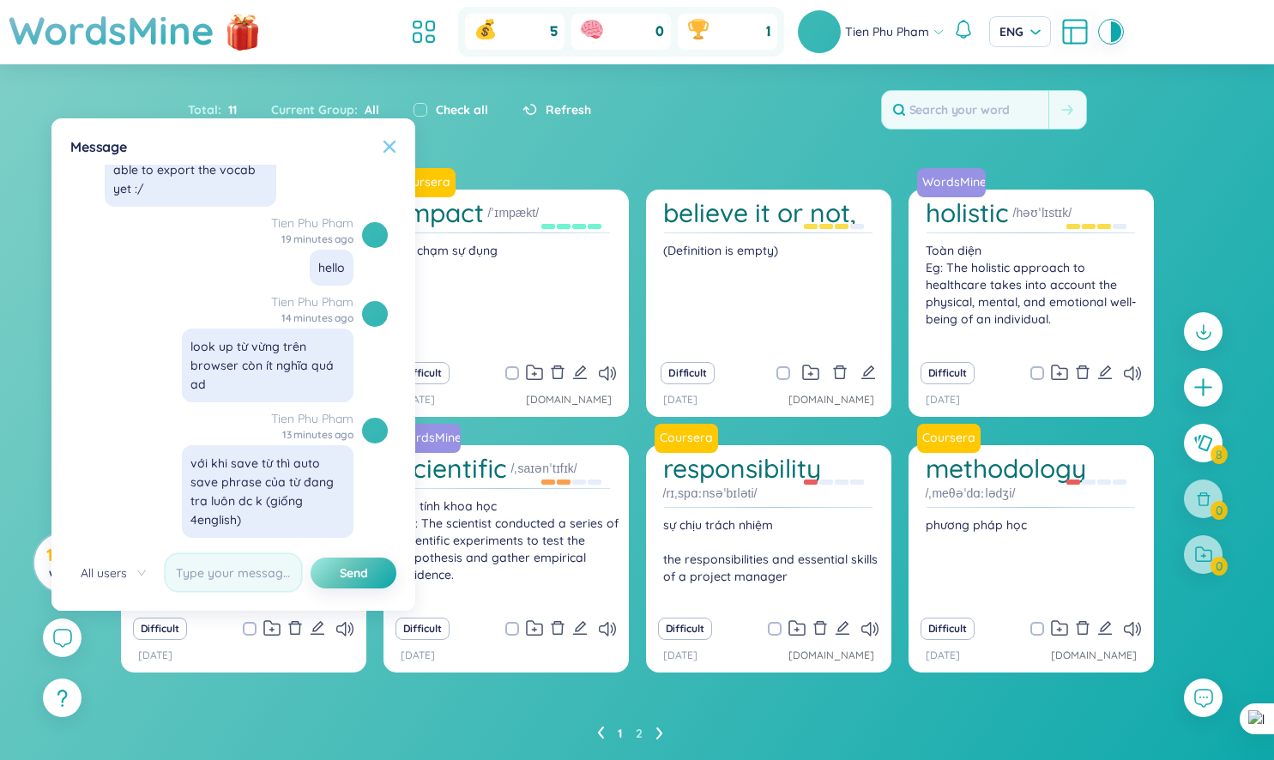
click at [389, 153] on icon at bounding box center [390, 147] width 14 height 14
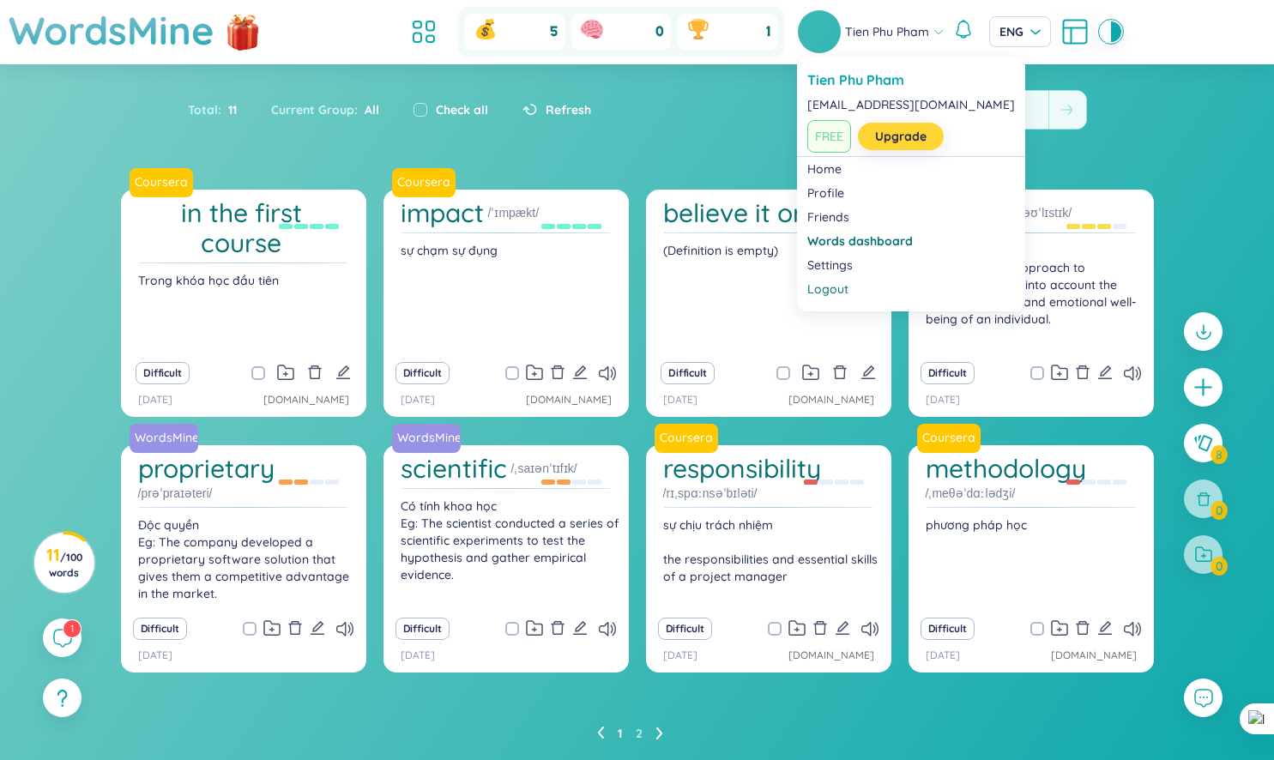
click at [890, 134] on link "Upgrade" at bounding box center [900, 136] width 51 height 19
